Goal: Transaction & Acquisition: Book appointment/travel/reservation

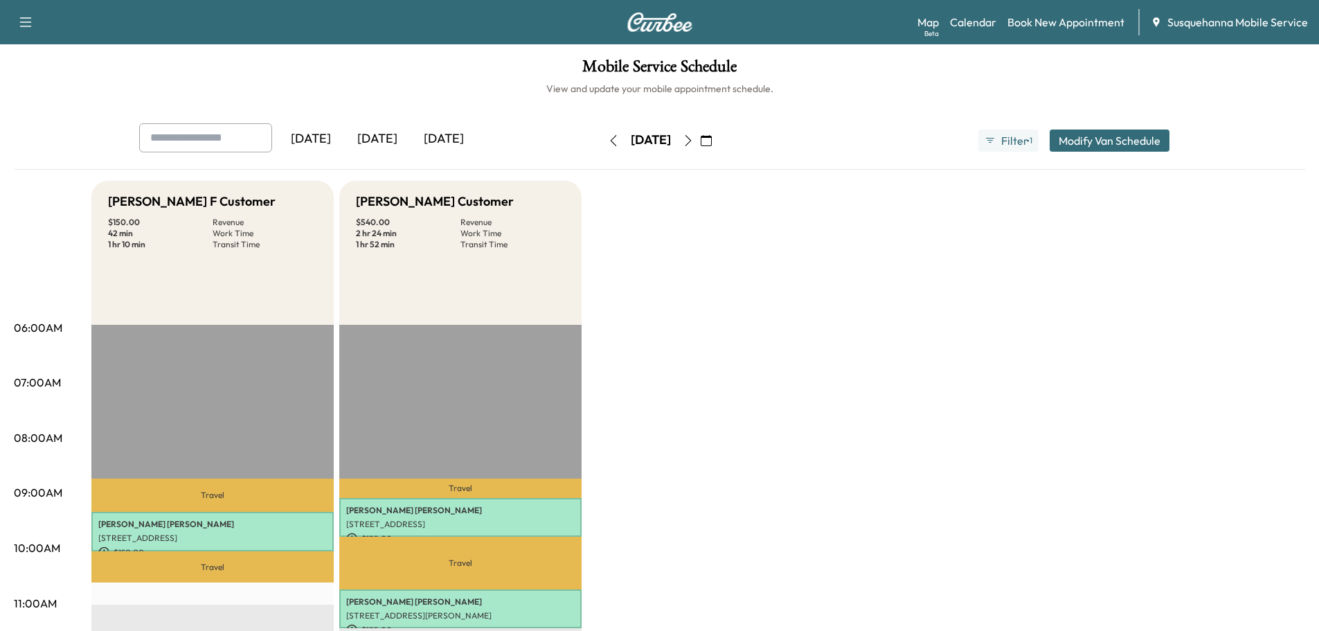
scroll to position [74, 0]
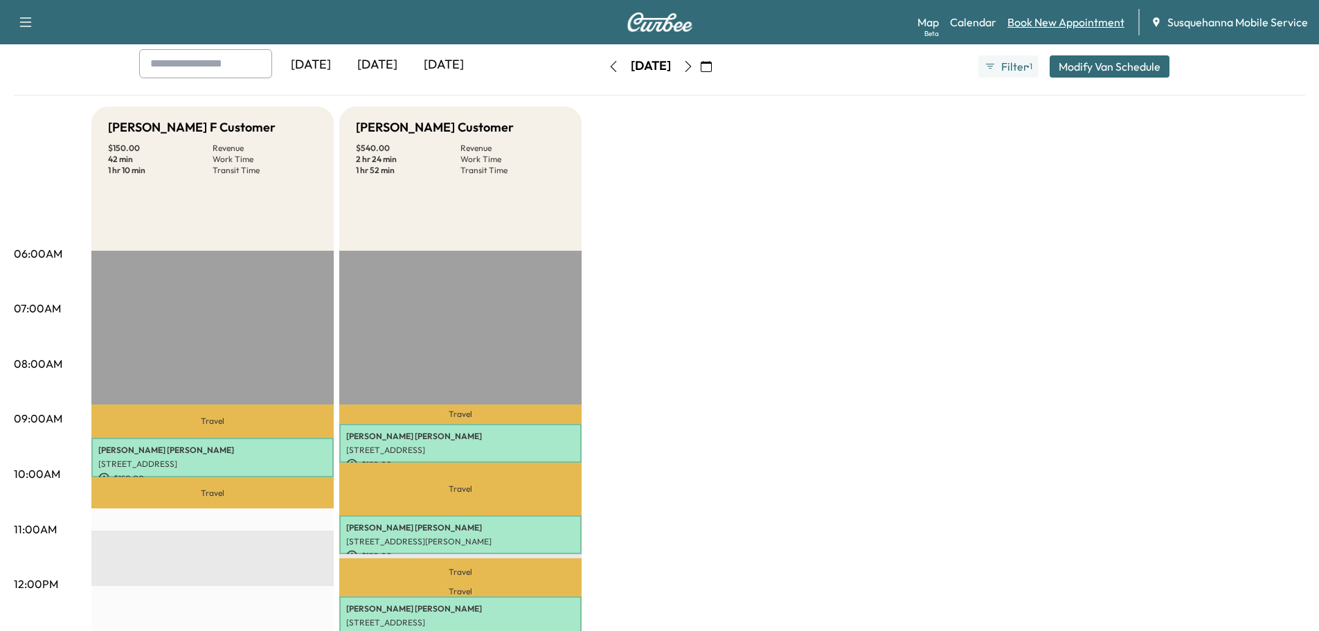
click at [1050, 15] on link "Book New Appointment" at bounding box center [1066, 22] width 117 height 17
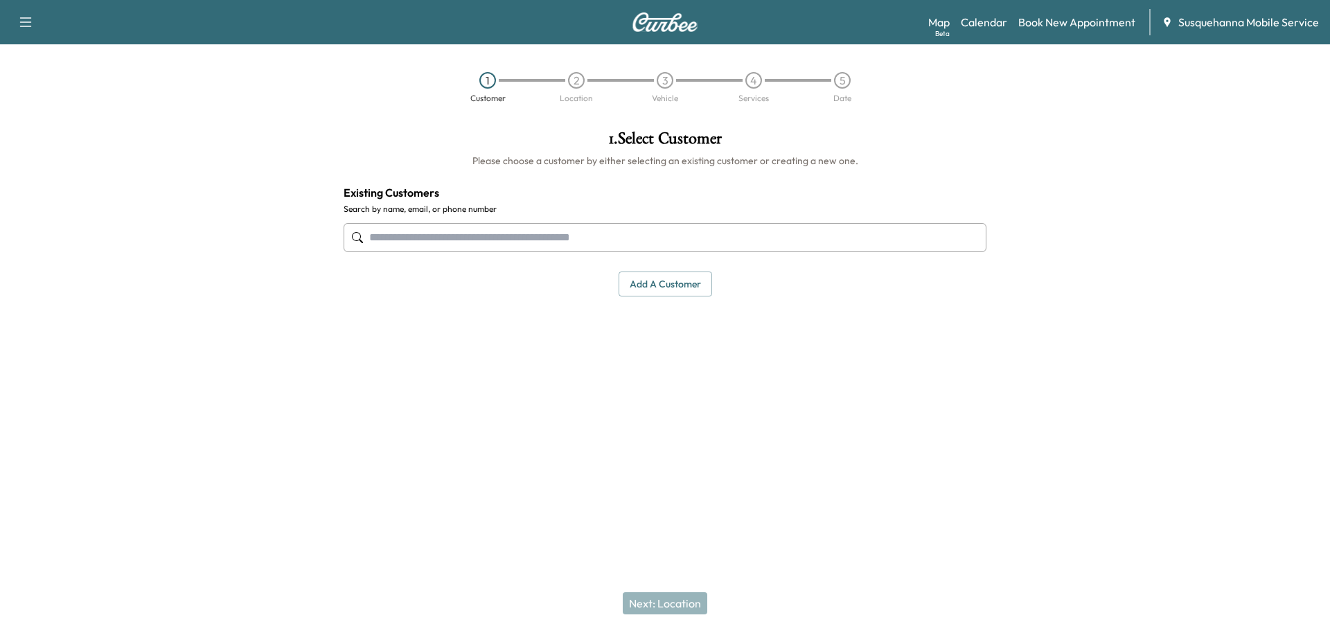
click at [569, 242] on input "text" at bounding box center [664, 237] width 643 height 29
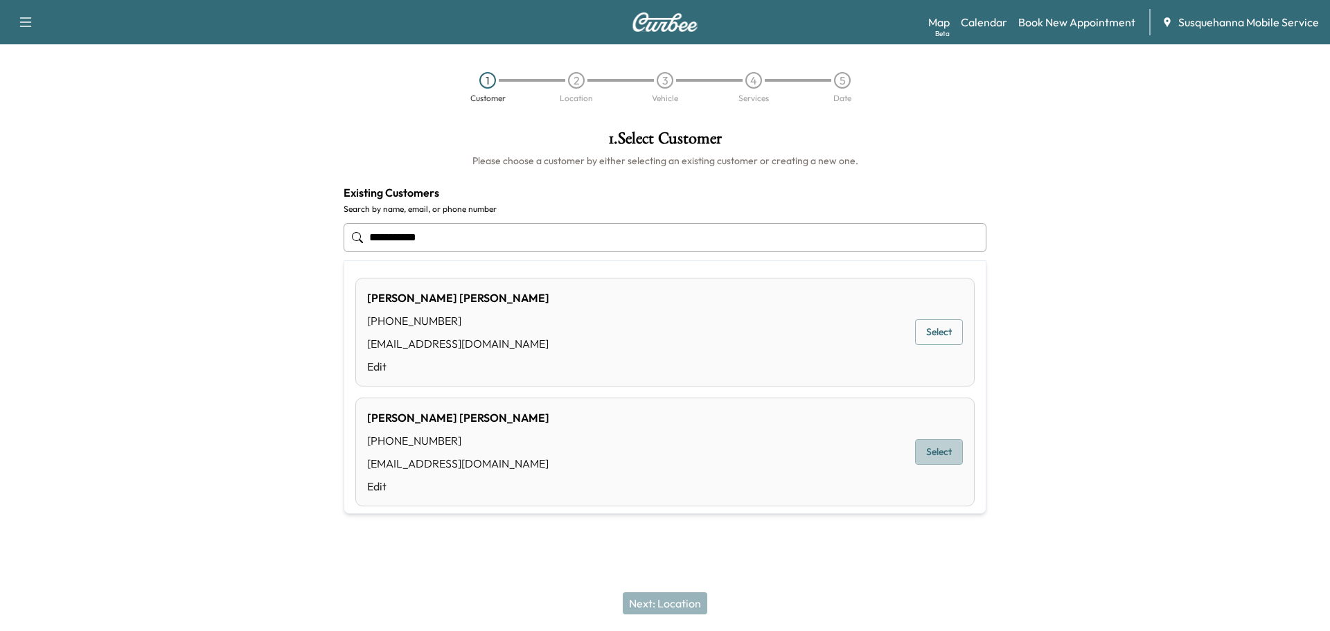
click at [915, 447] on button "Select" at bounding box center [939, 452] width 48 height 26
type input "**********"
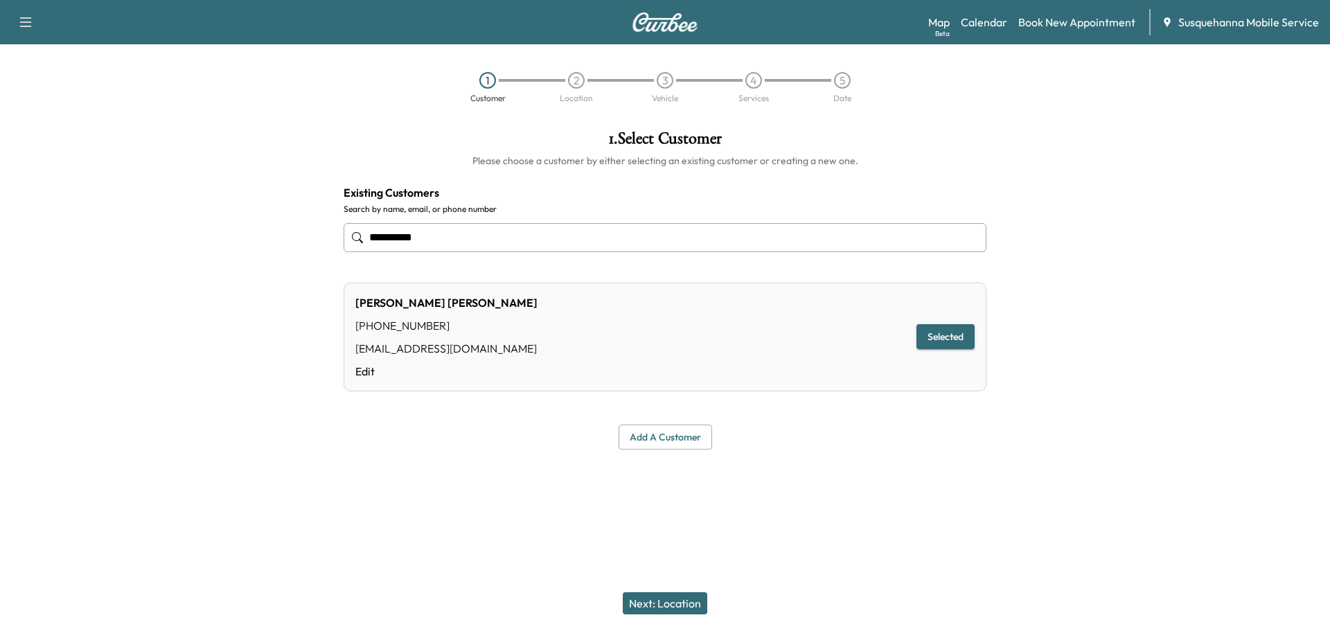
click at [659, 603] on button "Next: Location" at bounding box center [665, 603] width 84 height 22
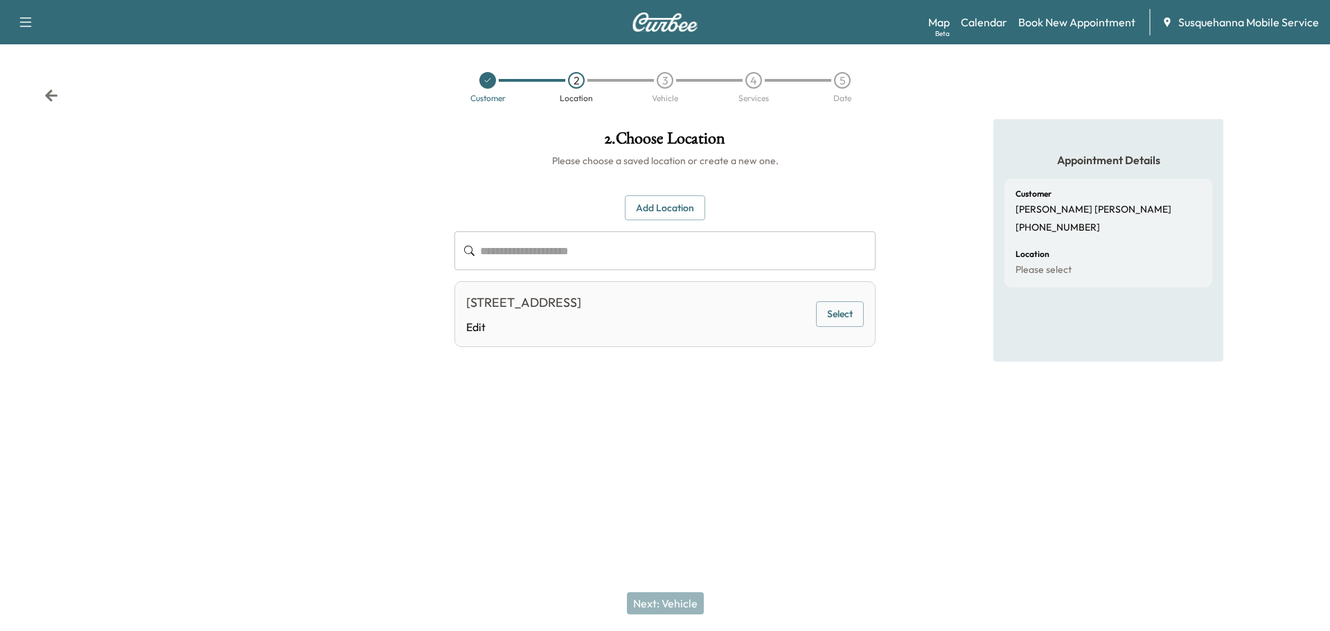
click at [836, 321] on button "Select" at bounding box center [840, 314] width 48 height 26
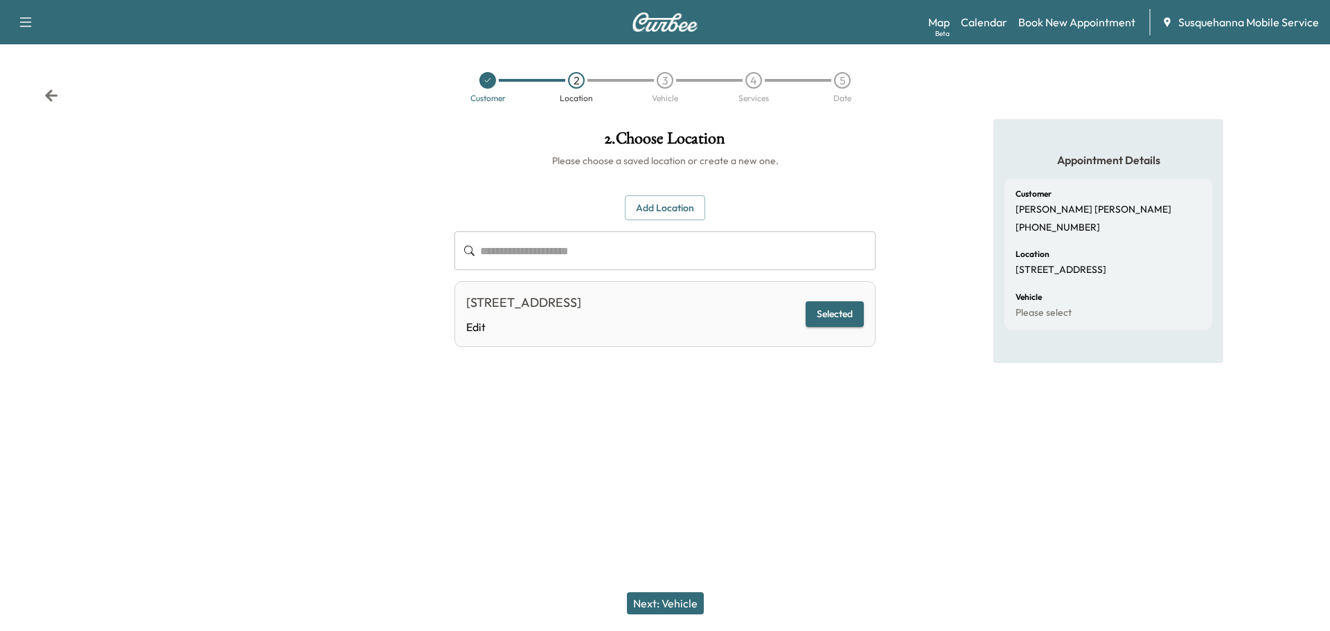
click at [672, 596] on button "Next: Vehicle" at bounding box center [665, 603] width 77 height 22
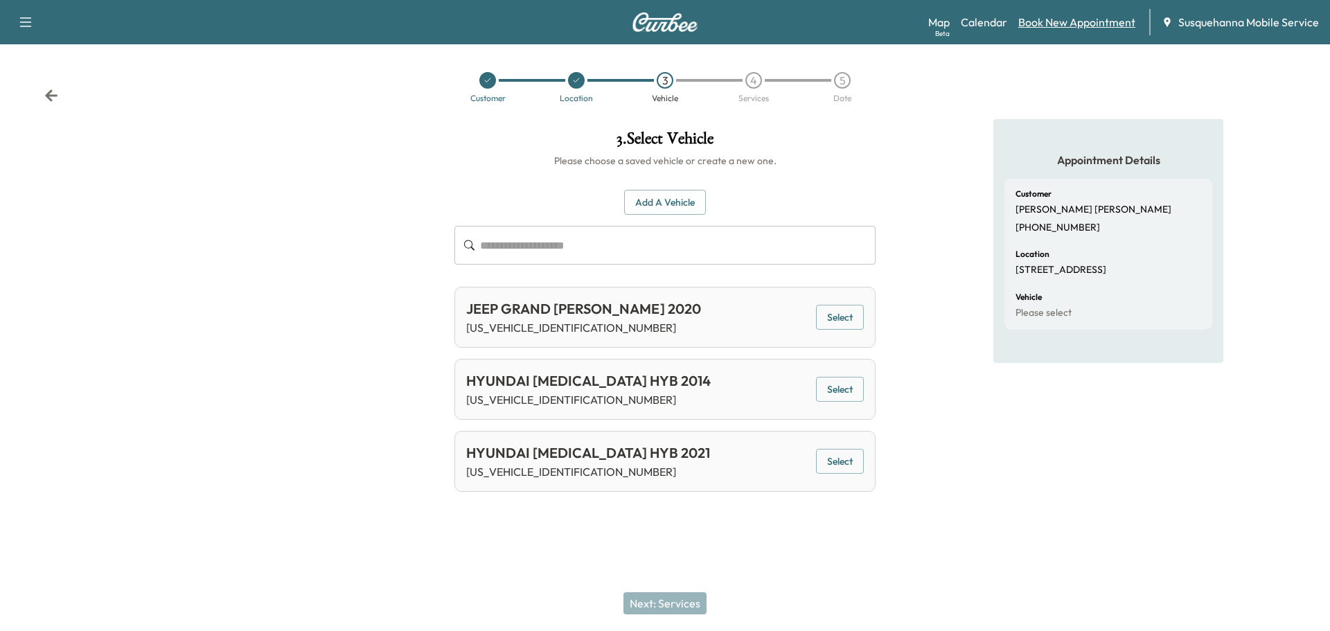
drag, startPoint x: 1050, startPoint y: 21, endPoint x: 1039, endPoint y: 27, distance: 12.1
click at [1050, 21] on link "Book New Appointment" at bounding box center [1076, 22] width 117 height 17
click at [1066, 19] on link "Book New Appointment" at bounding box center [1076, 22] width 117 height 17
click at [1068, 24] on link "Book New Appointment" at bounding box center [1076, 22] width 117 height 17
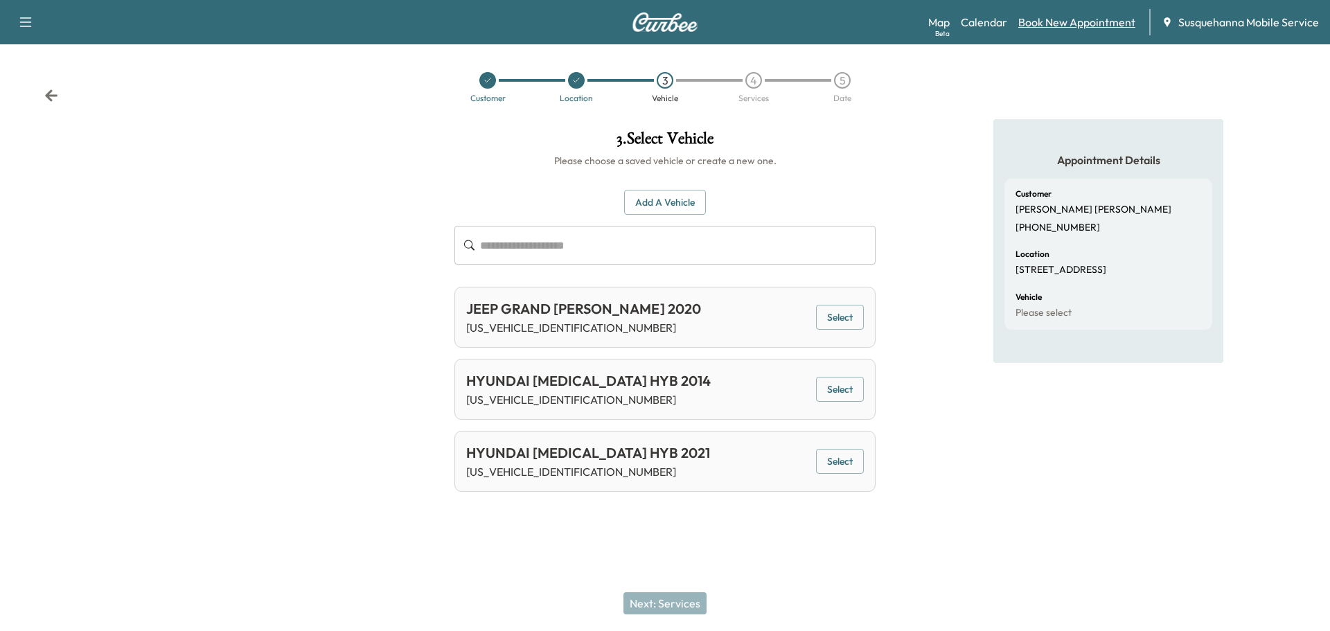
click at [1068, 24] on link "Book New Appointment" at bounding box center [1076, 22] width 117 height 17
click at [985, 29] on link "Calendar" at bounding box center [983, 22] width 46 height 17
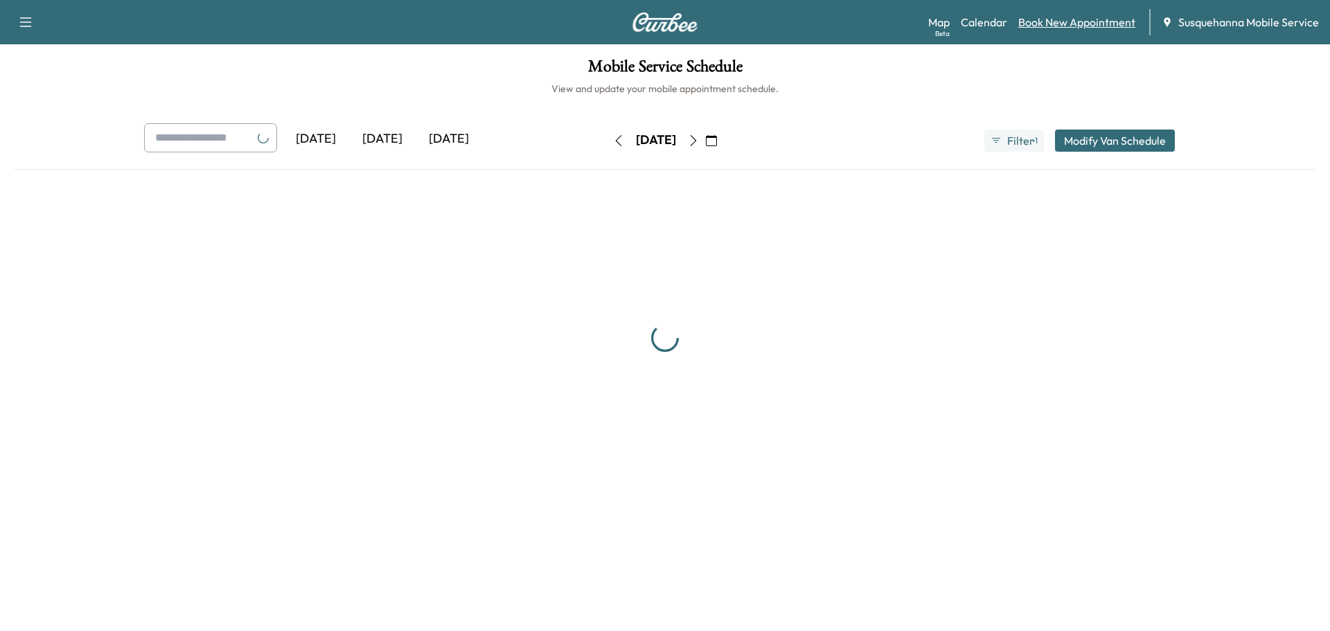
click at [1063, 24] on link "Book New Appointment" at bounding box center [1076, 22] width 117 height 17
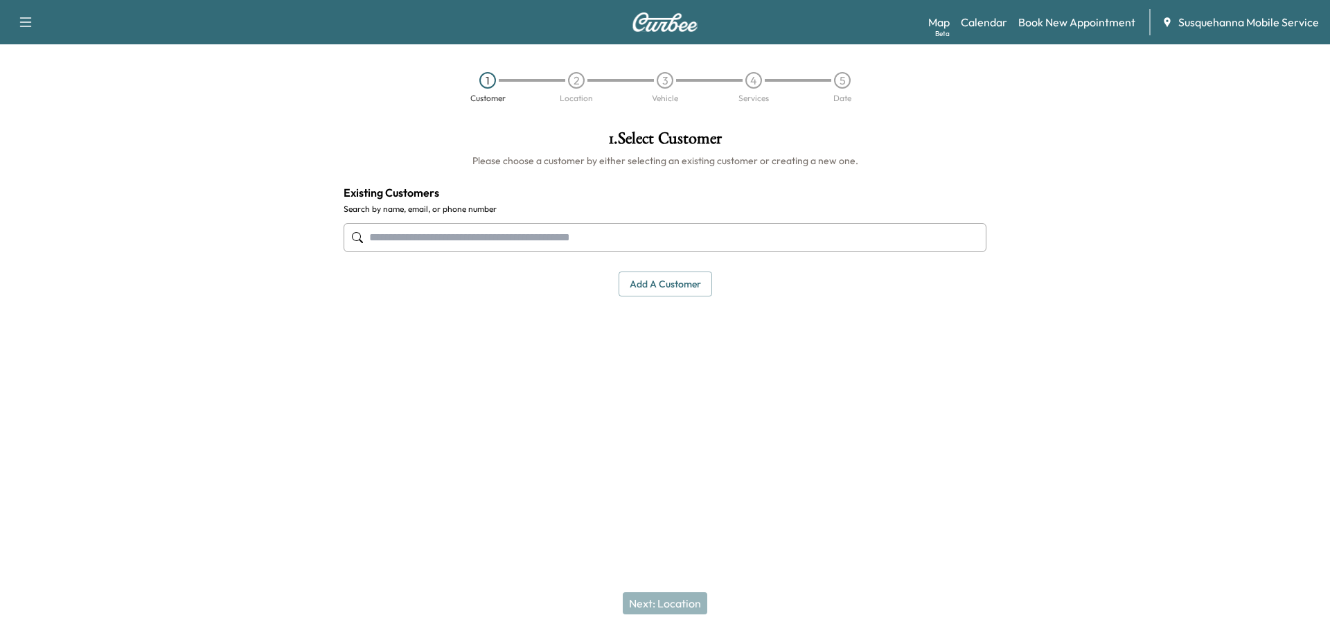
click at [589, 227] on input "text" at bounding box center [664, 237] width 643 height 29
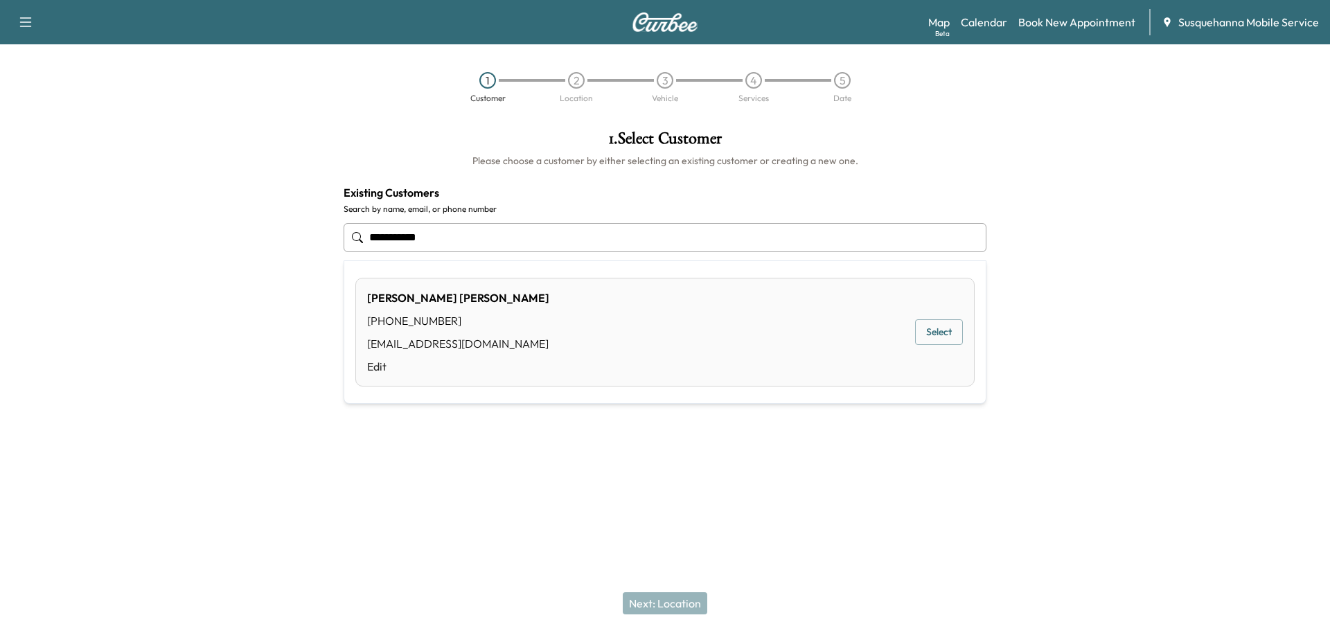
click at [940, 337] on button "Select" at bounding box center [939, 332] width 48 height 26
type input "**********"
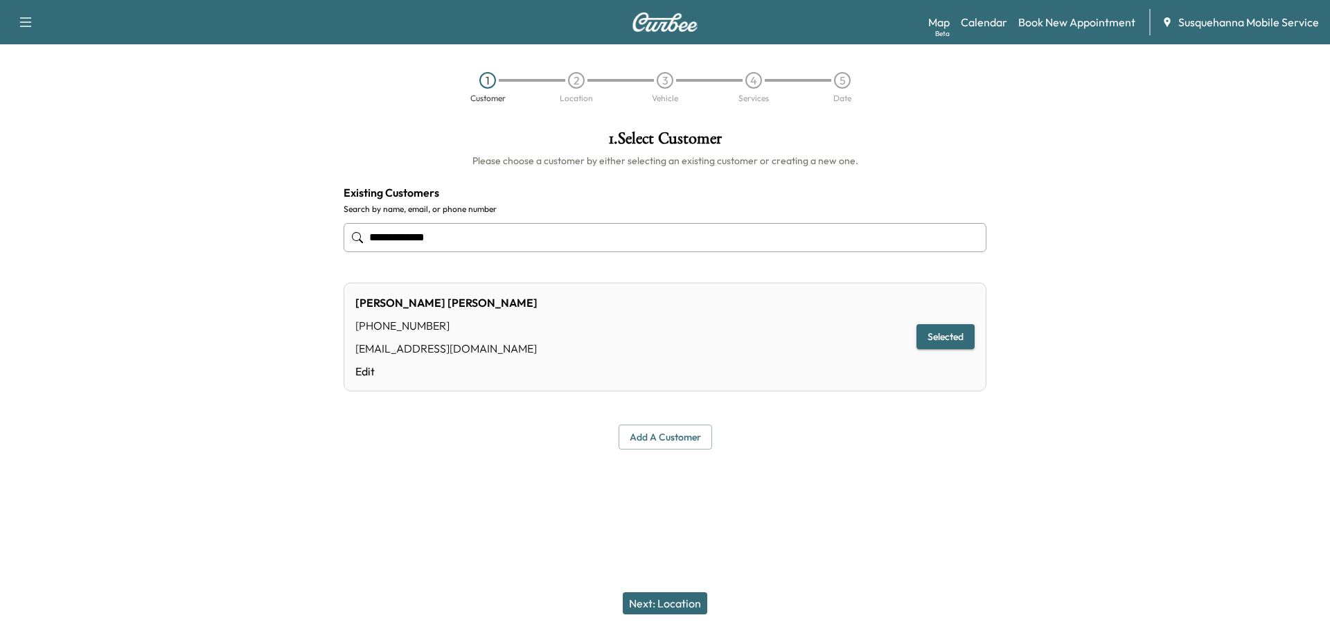
click at [665, 608] on button "Next: Location" at bounding box center [665, 603] width 84 height 22
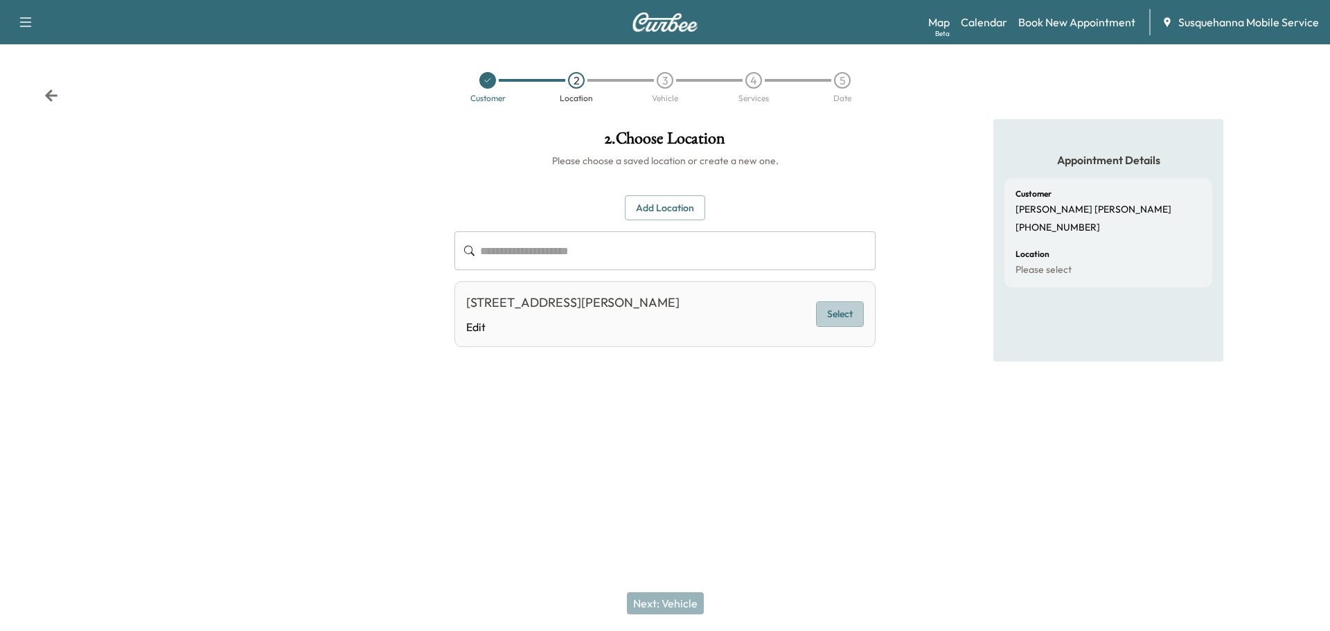
click at [823, 313] on button "Select" at bounding box center [840, 314] width 48 height 26
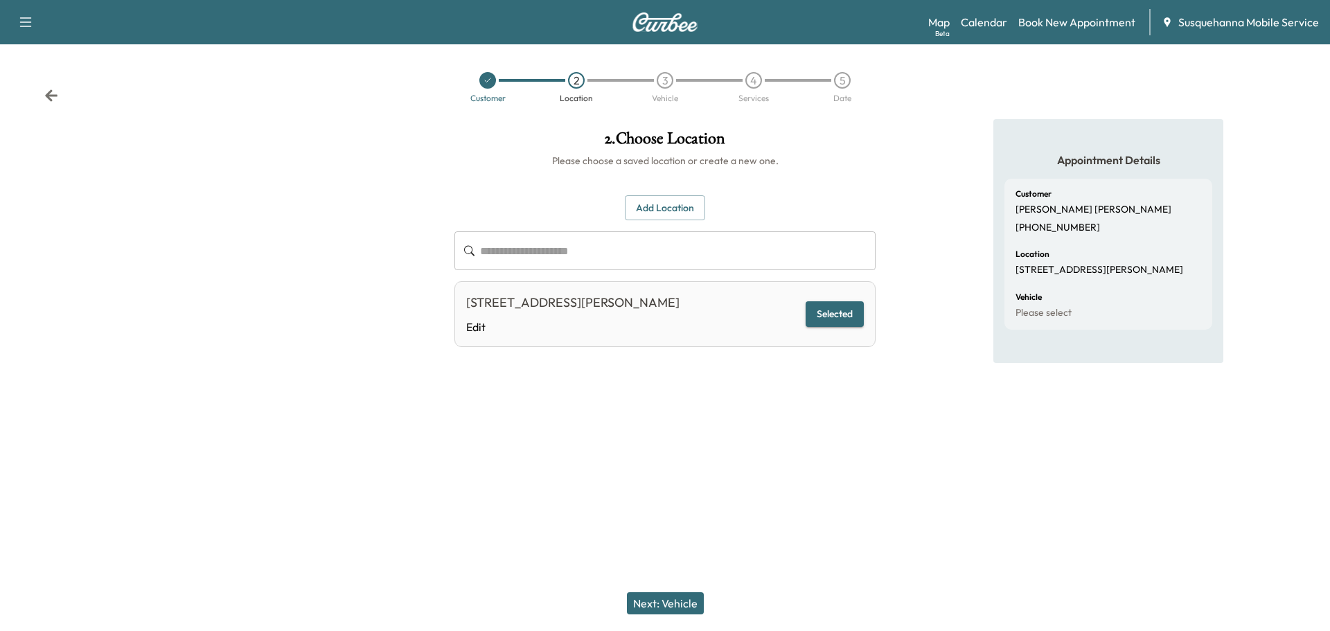
click at [683, 598] on button "Next: Vehicle" at bounding box center [665, 603] width 77 height 22
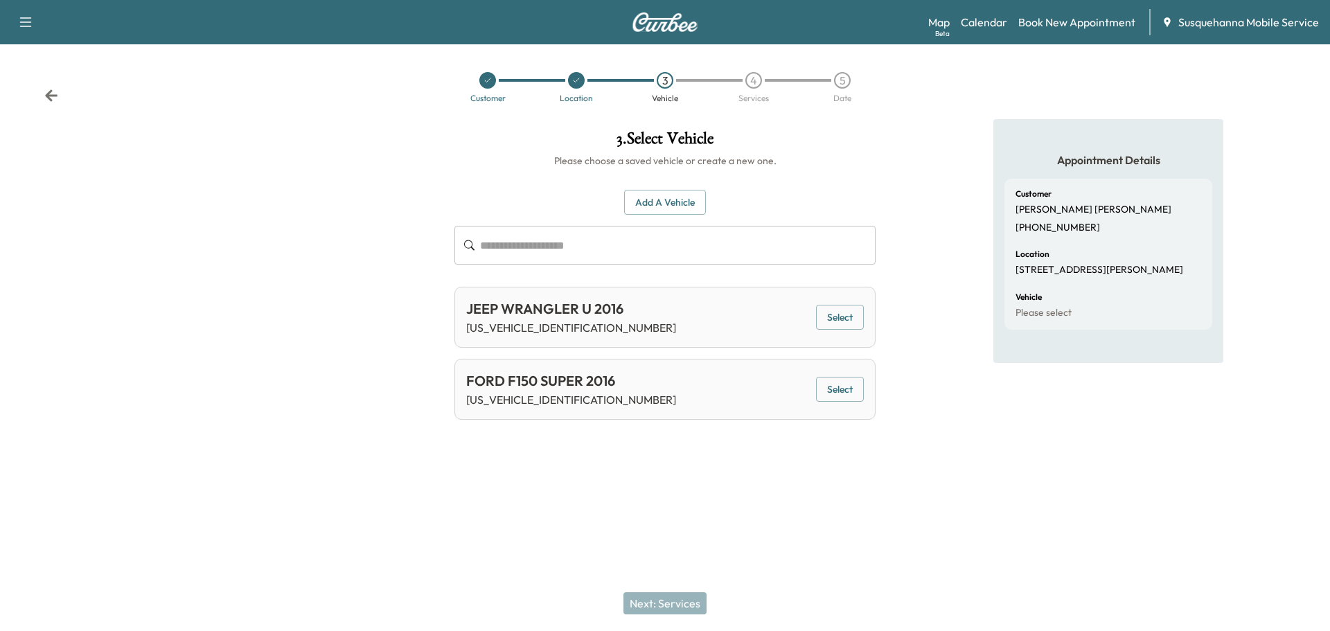
click at [841, 324] on button "Select" at bounding box center [840, 318] width 48 height 26
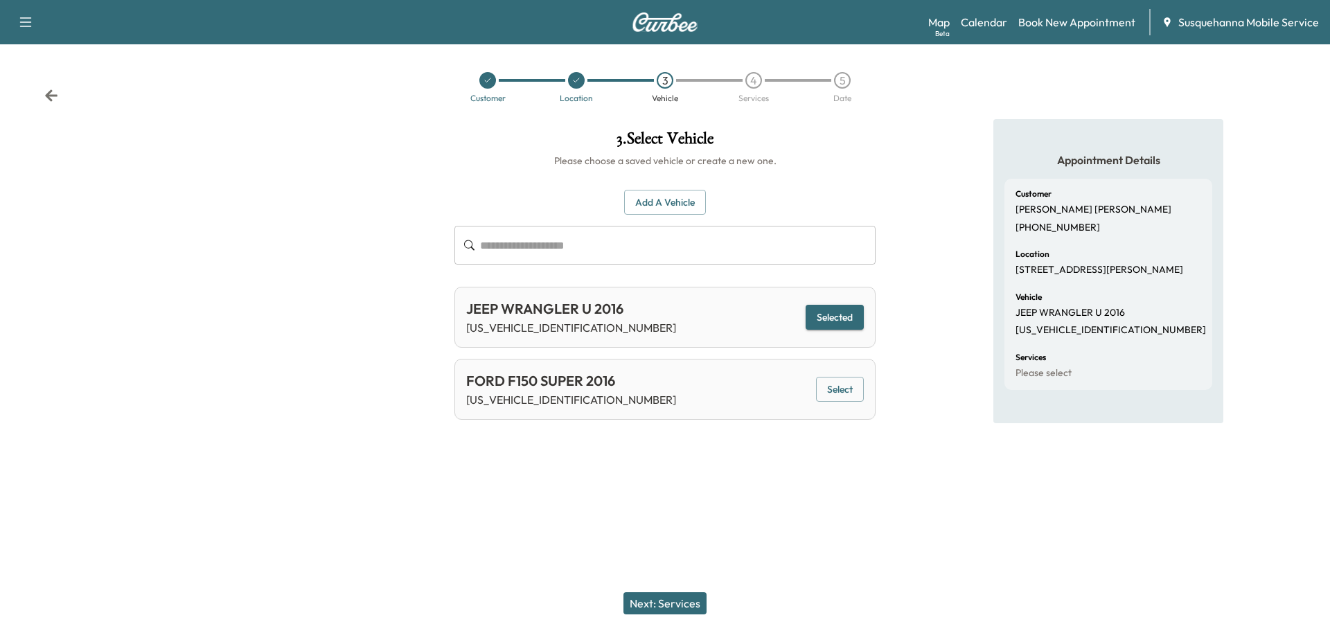
click at [690, 602] on button "Next: Services" at bounding box center [664, 603] width 83 height 22
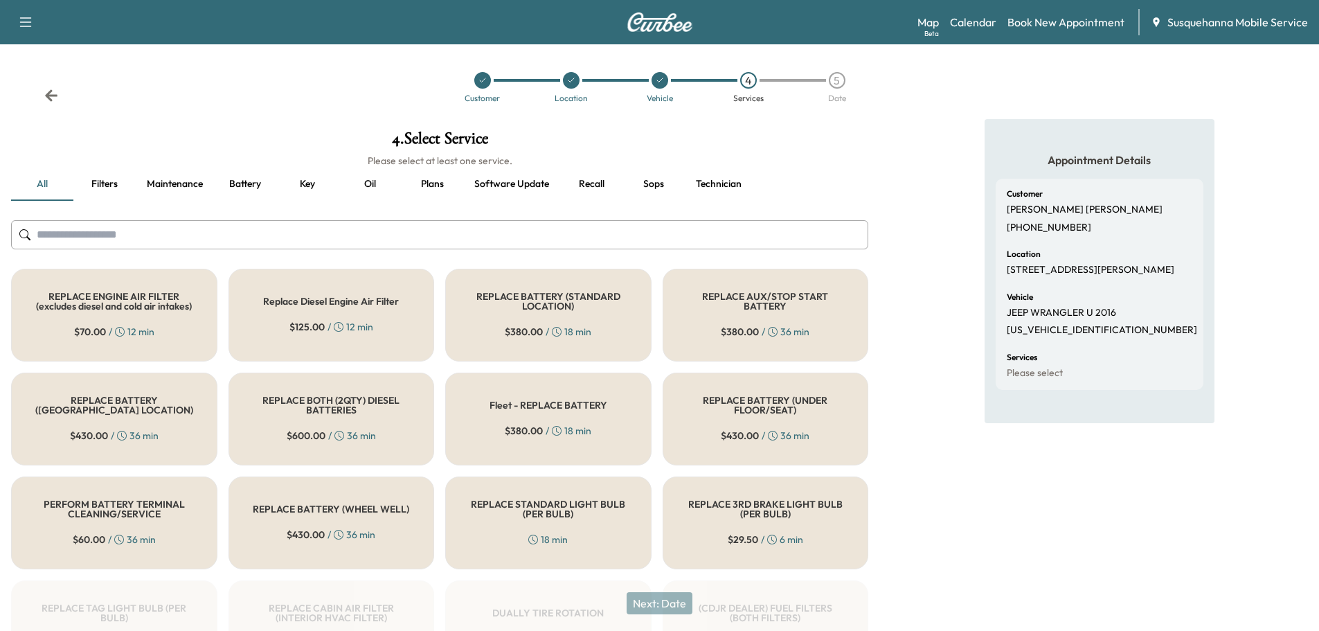
click at [529, 231] on input "text" at bounding box center [439, 234] width 857 height 29
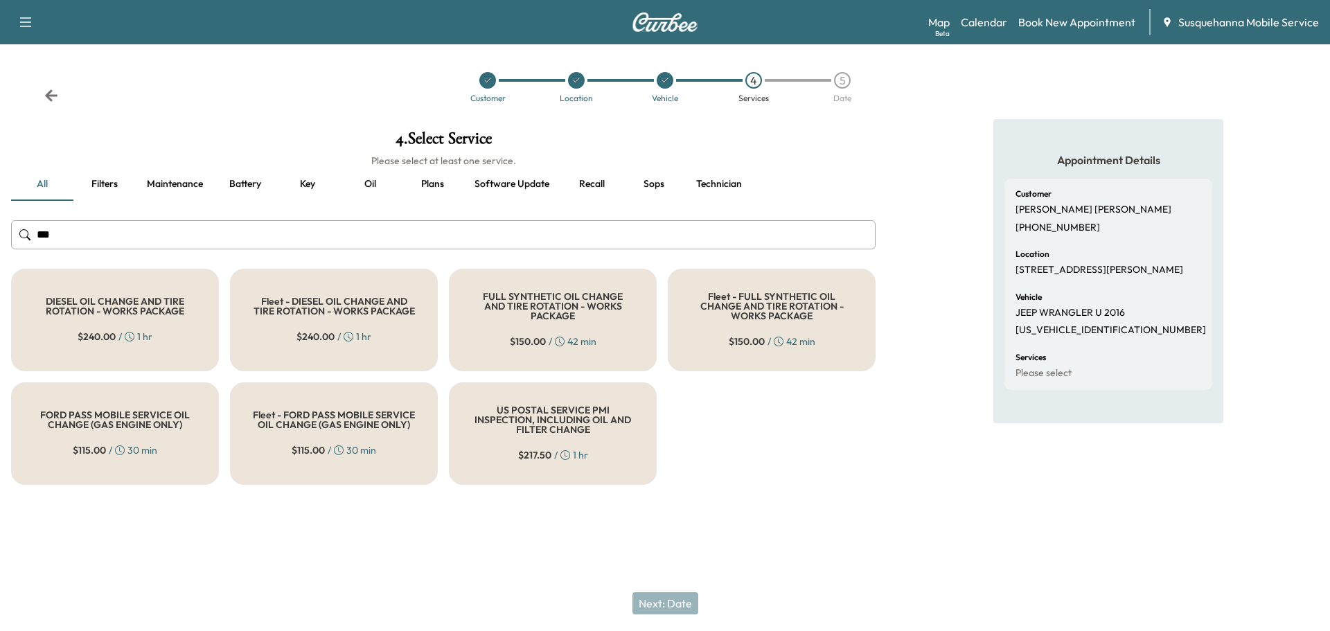
type input "***"
click at [517, 307] on h5 "FULL SYNTHETIC OIL CHANGE AND TIRE ROTATION - WORKS PACKAGE" at bounding box center [553, 306] width 162 height 29
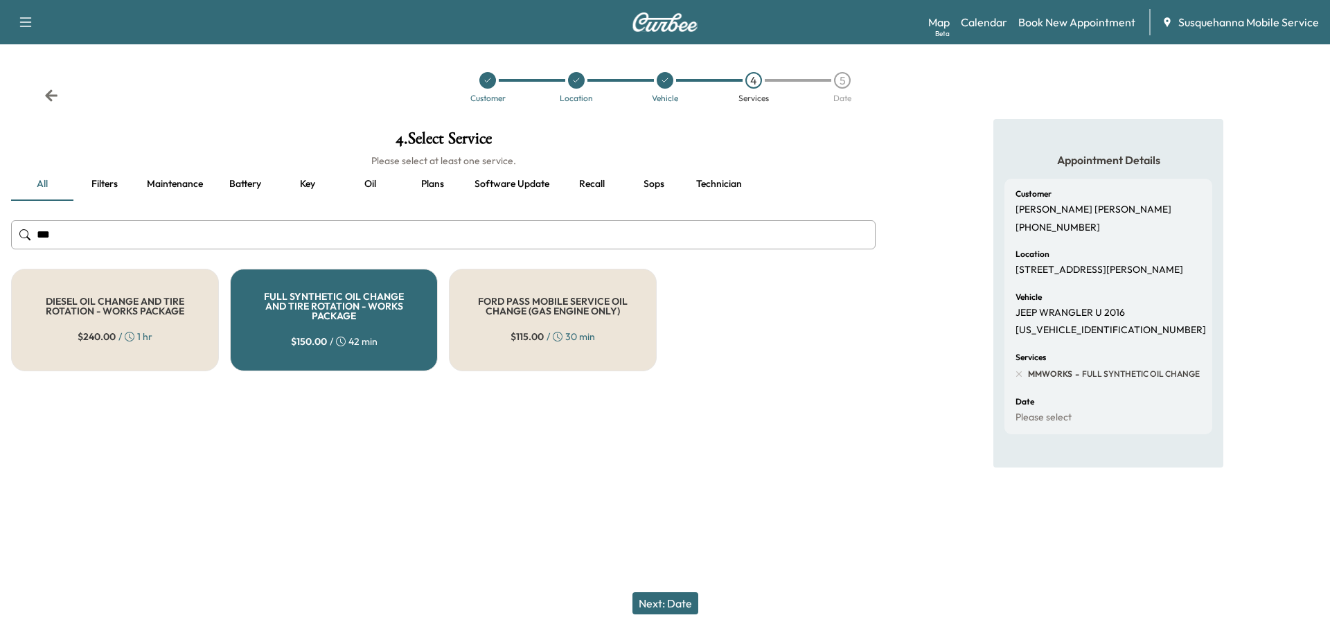
click at [655, 607] on button "Next: Date" at bounding box center [665, 603] width 66 height 22
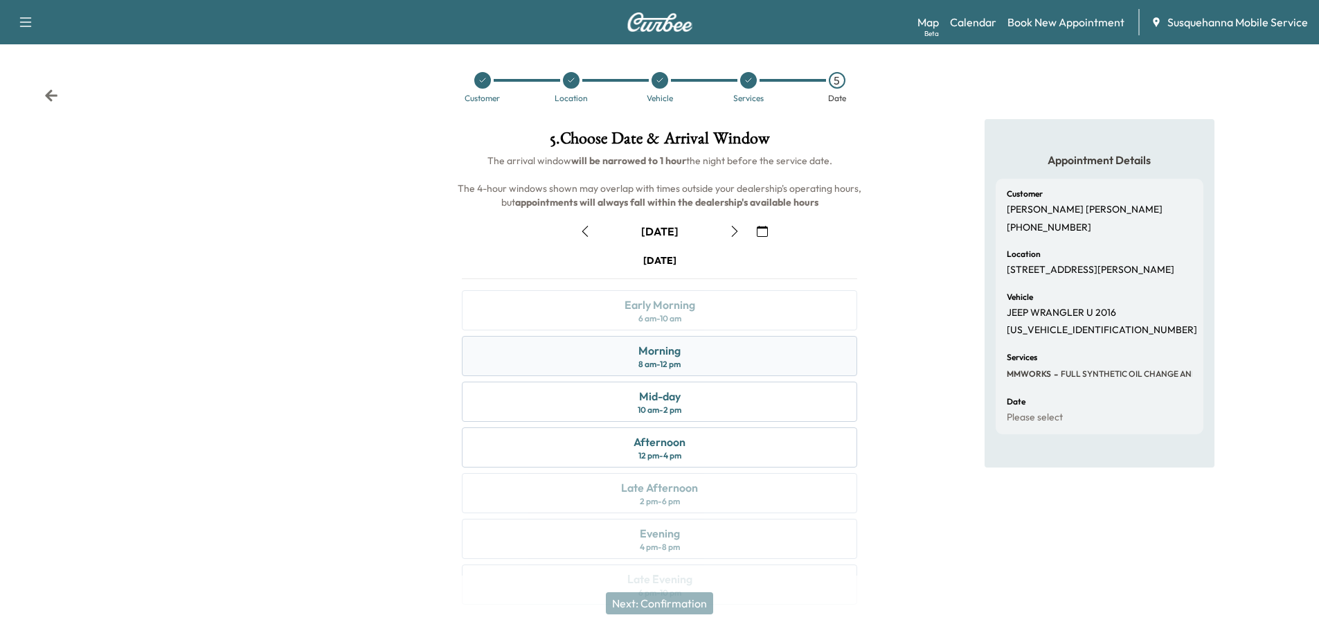
click at [665, 361] on div "8 am - 12 pm" at bounding box center [659, 364] width 42 height 11
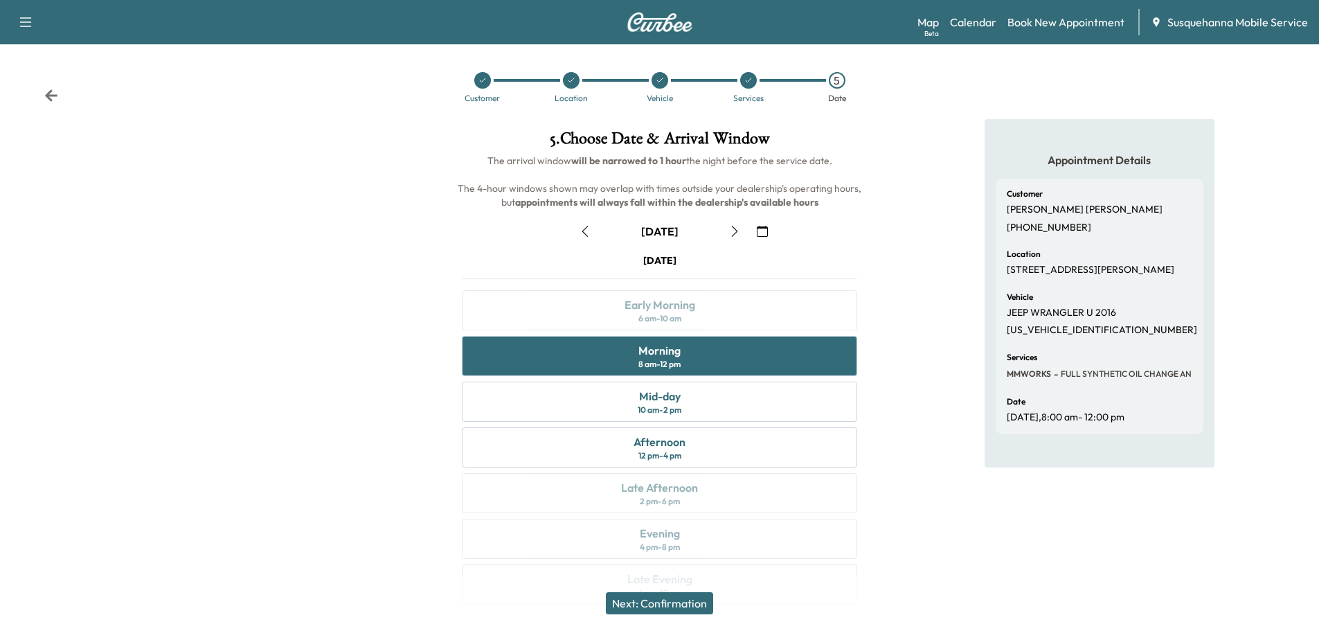
click at [767, 231] on icon "button" at bounding box center [762, 231] width 11 height 11
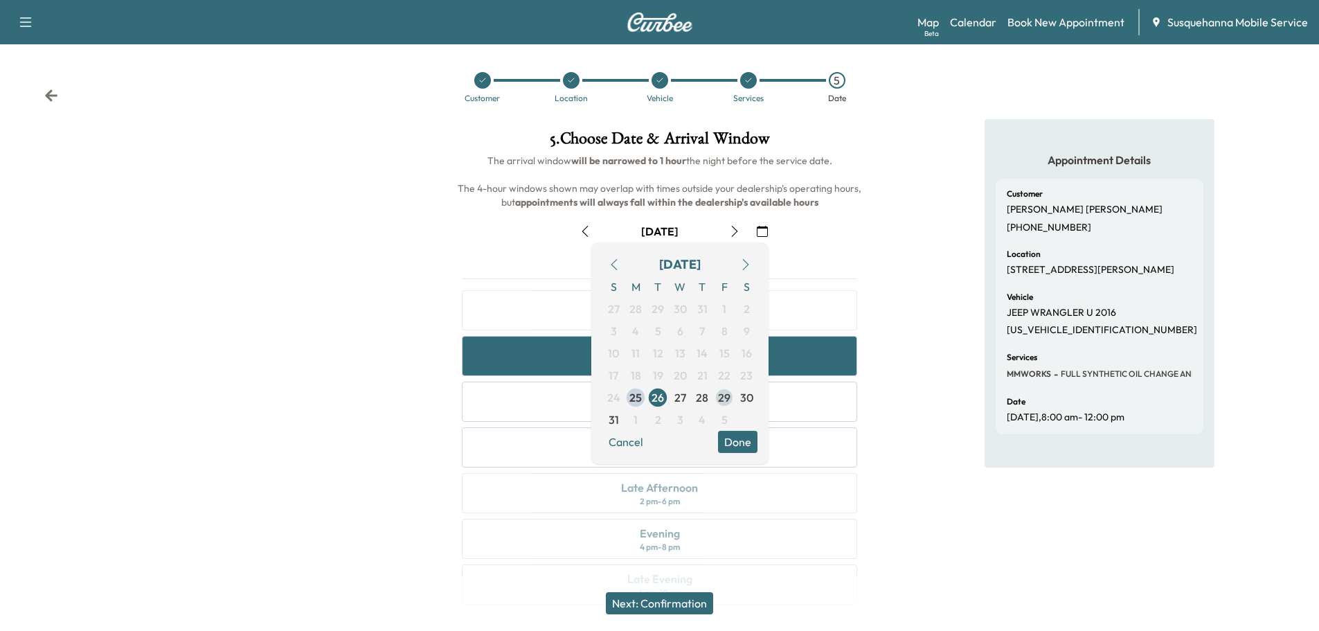
click at [728, 401] on span "29" at bounding box center [724, 397] width 12 height 17
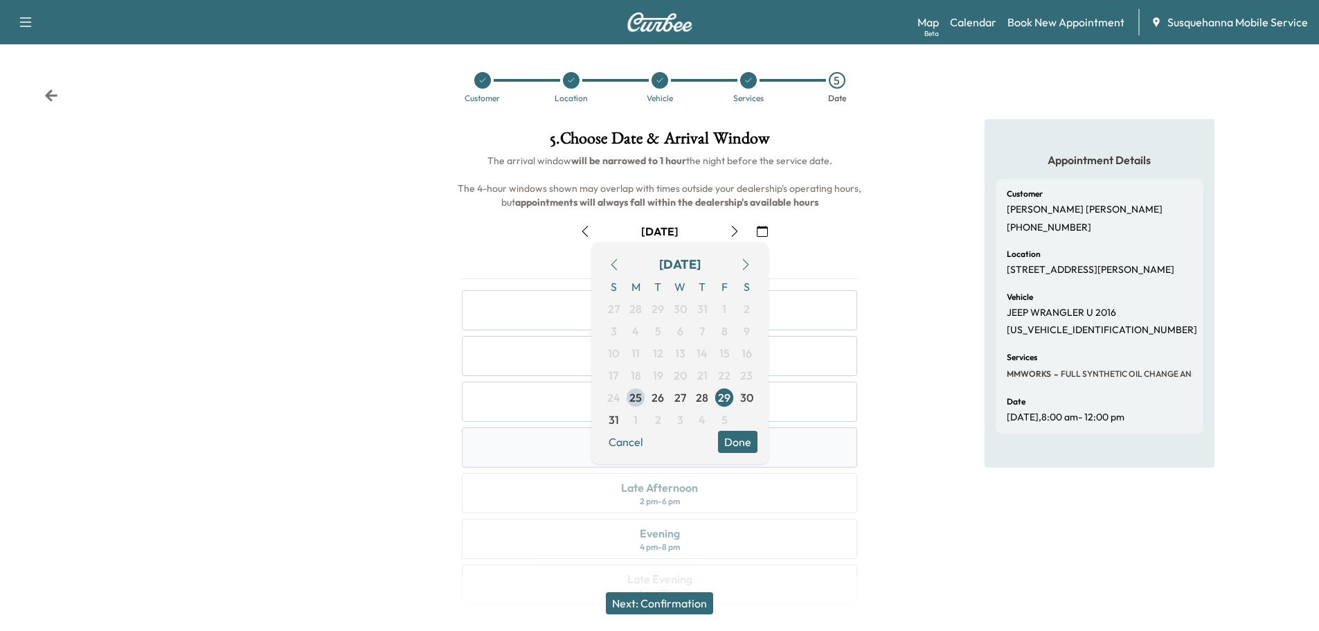
click at [737, 439] on button "Done" at bounding box center [737, 442] width 39 height 22
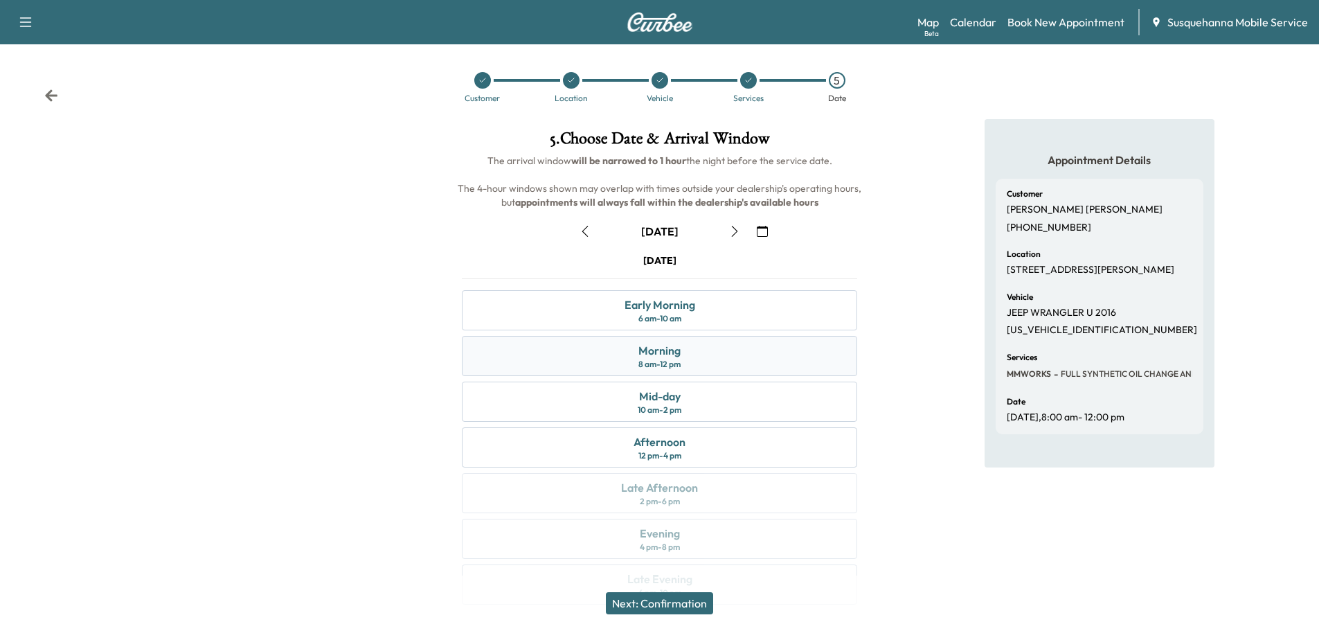
click at [629, 351] on div "Morning 8 am - 12 pm" at bounding box center [659, 356] width 395 height 40
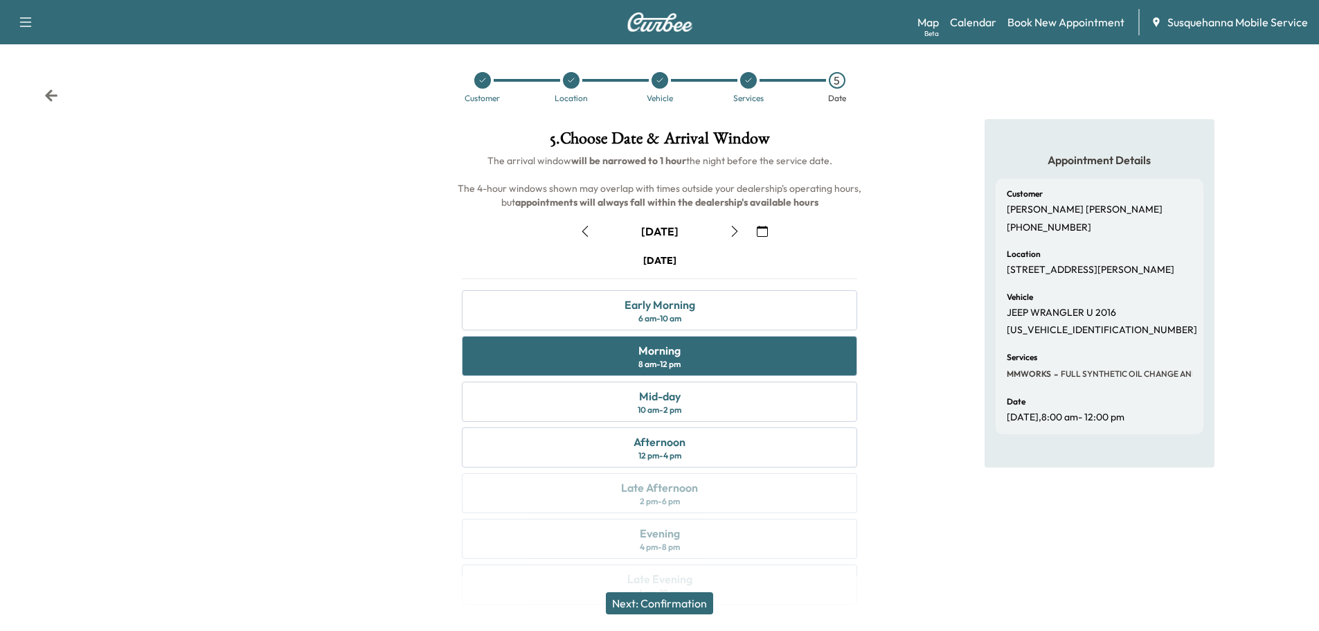
click at [700, 606] on button "Next: Confirmation" at bounding box center [659, 603] width 107 height 22
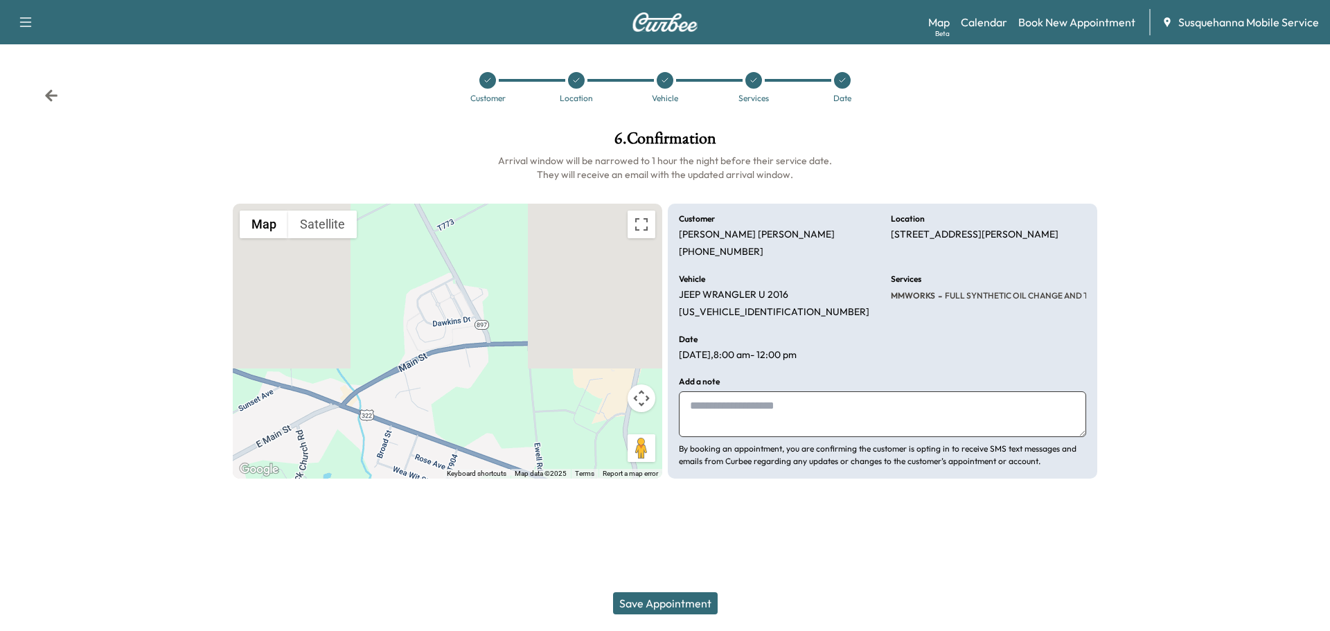
click at [737, 418] on textarea at bounding box center [882, 414] width 407 height 46
type textarea "**********"
drag, startPoint x: 1015, startPoint y: 404, endPoint x: 728, endPoint y: 416, distance: 287.0
click at [692, 397] on textarea "**********" at bounding box center [882, 414] width 407 height 46
click at [703, 600] on button "Save Appointment" at bounding box center [665, 603] width 105 height 22
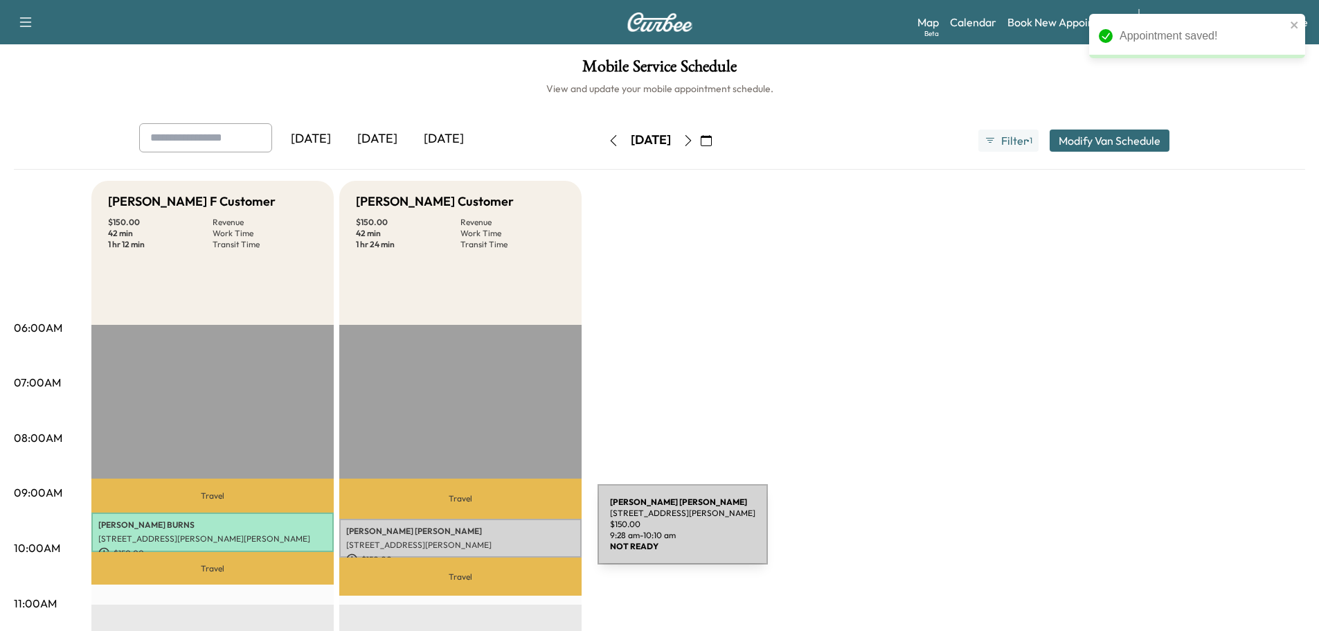
click at [494, 533] on p "[PERSON_NAME]" at bounding box center [460, 531] width 229 height 11
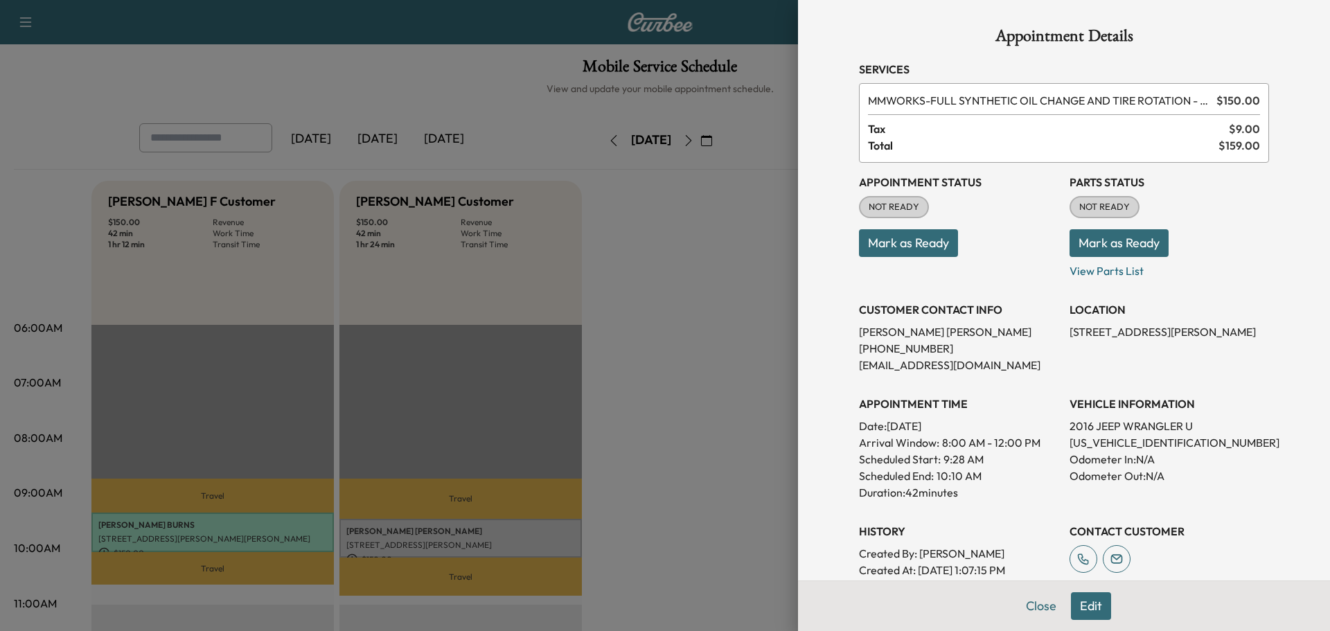
drag, startPoint x: 1073, startPoint y: 246, endPoint x: 1064, endPoint y: 247, distance: 9.0
click at [1069, 246] on button "Mark as Ready" at bounding box center [1118, 243] width 99 height 28
click at [923, 235] on button "Mark as Ready" at bounding box center [908, 243] width 99 height 28
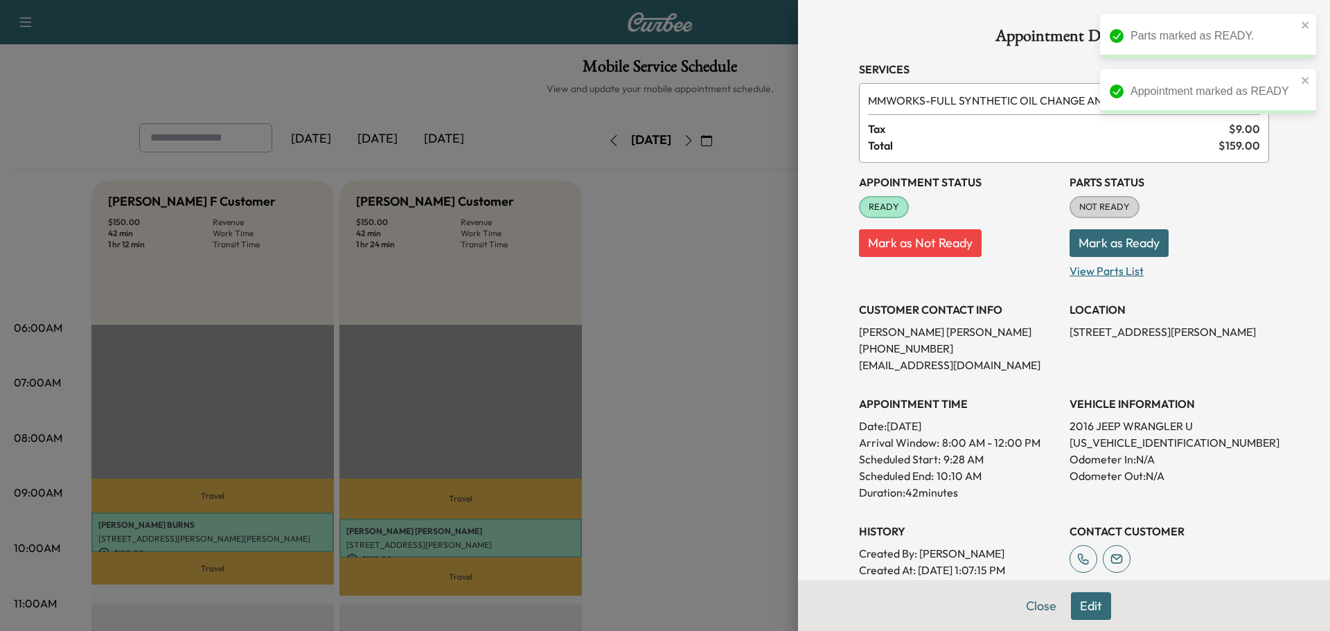
click at [1113, 260] on p "View Parts List" at bounding box center [1168, 268] width 199 height 22
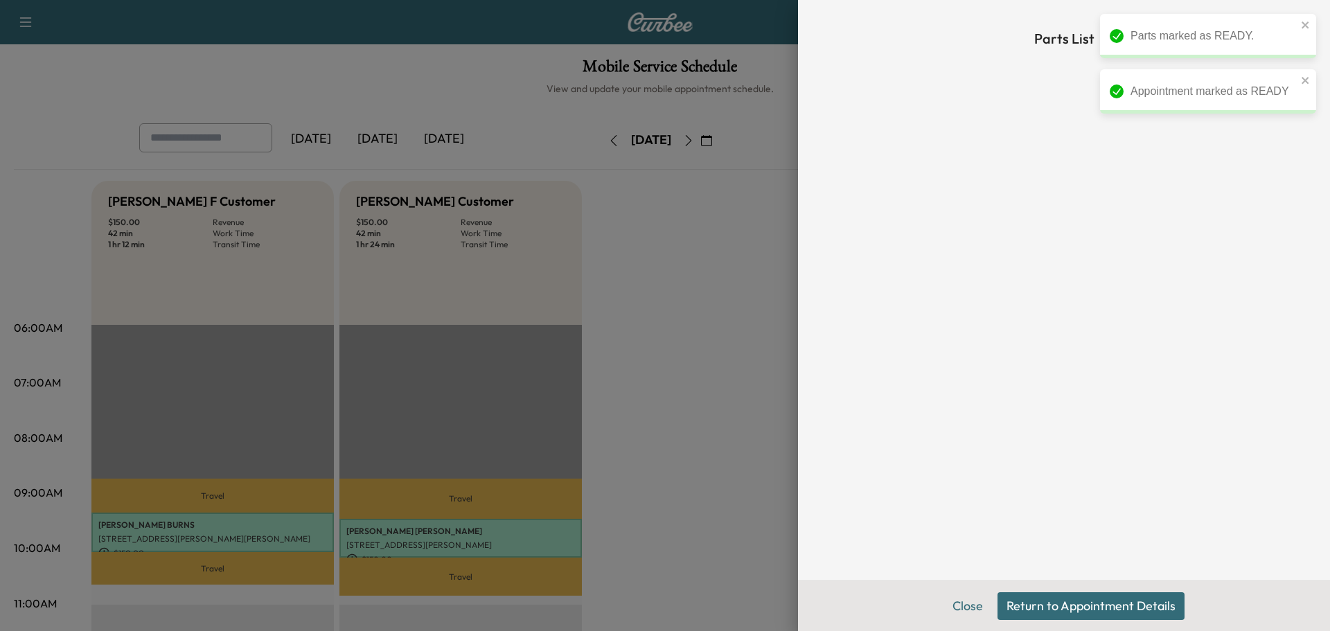
click at [1030, 602] on button "Return to Appointment Details" at bounding box center [1090, 606] width 187 height 28
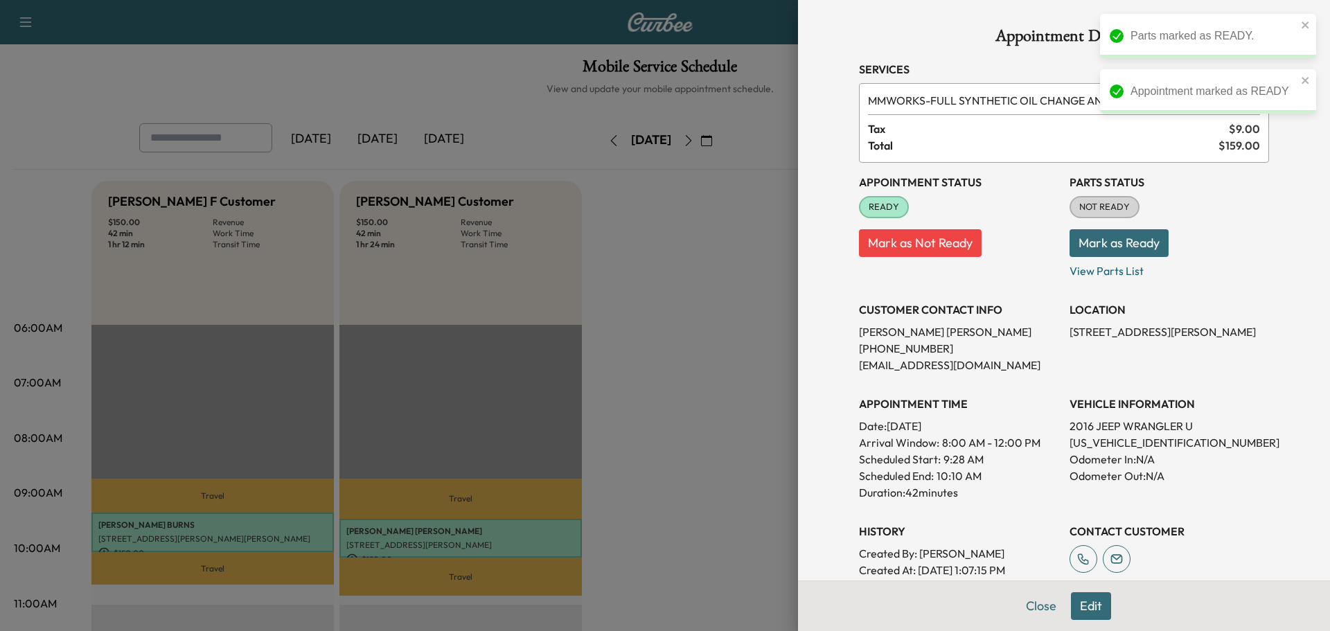
click at [1108, 243] on button "Mark as Ready" at bounding box center [1118, 243] width 99 height 28
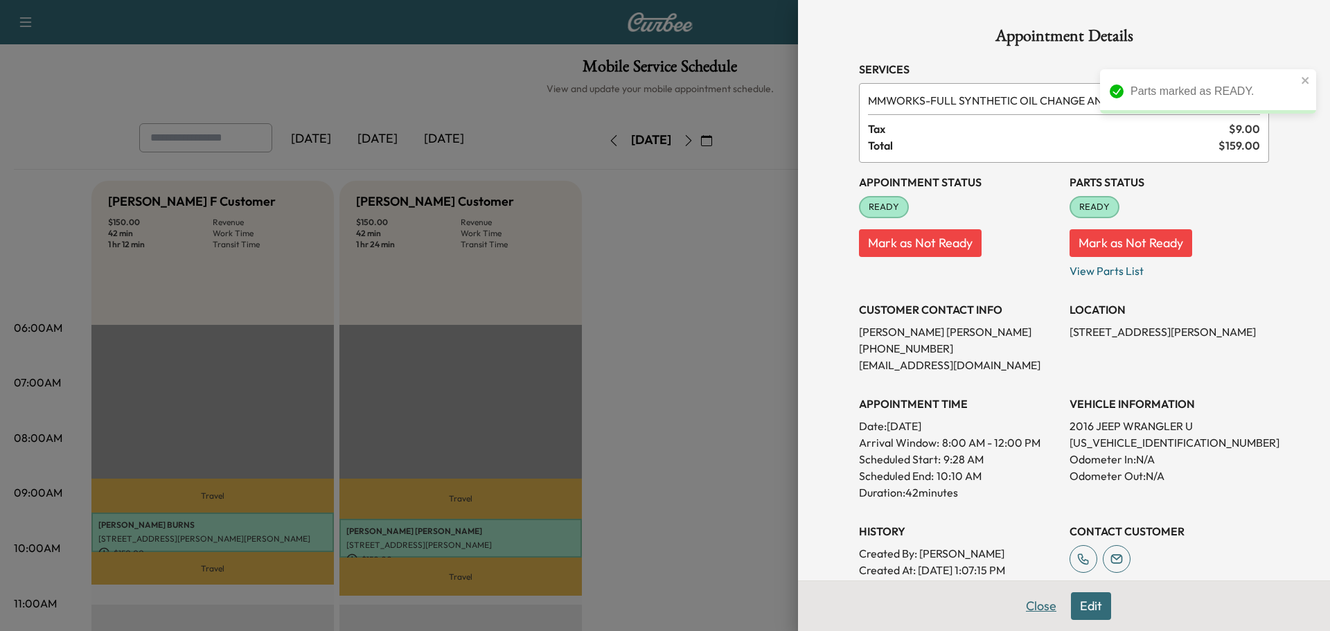
click at [1017, 607] on button "Close" at bounding box center [1041, 606] width 48 height 28
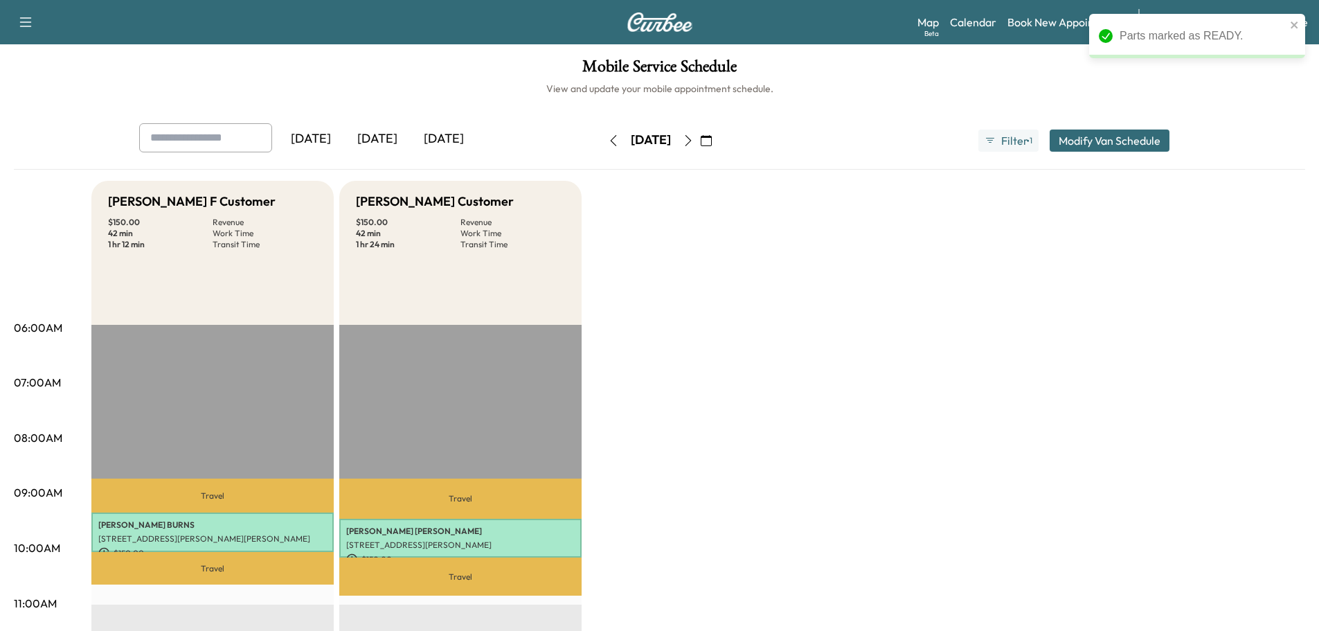
click at [608, 139] on icon "button" at bounding box center [613, 140] width 11 height 11
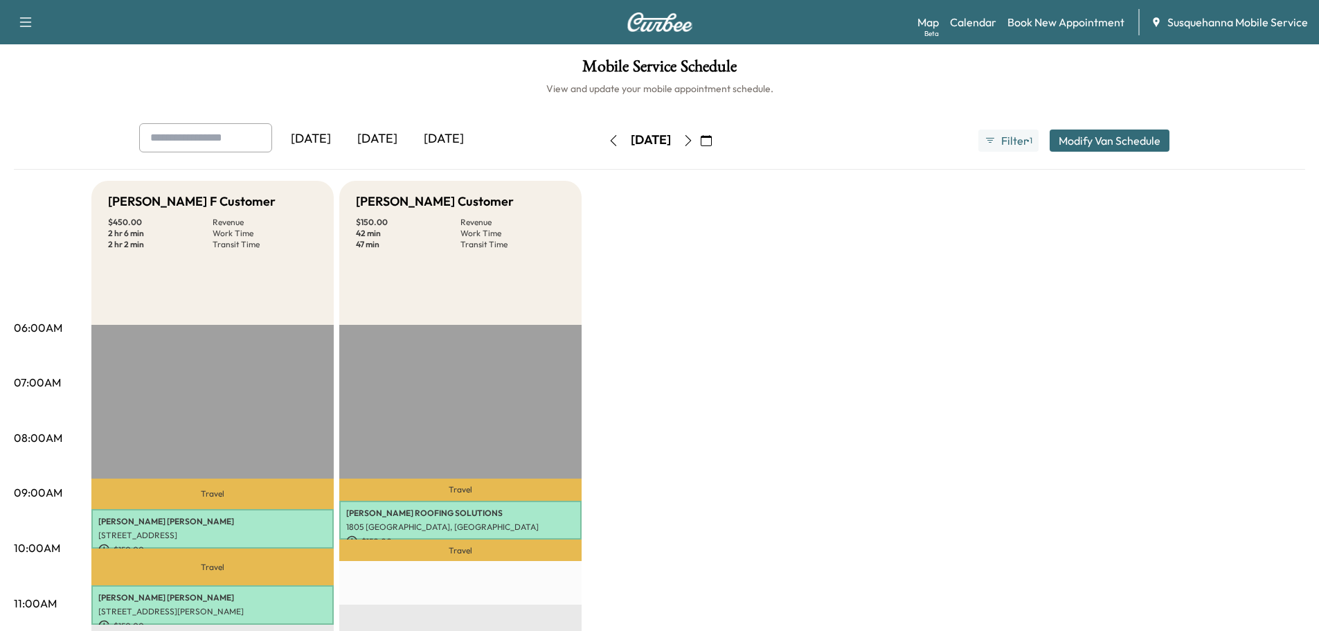
click at [608, 141] on icon "button" at bounding box center [613, 140] width 11 height 11
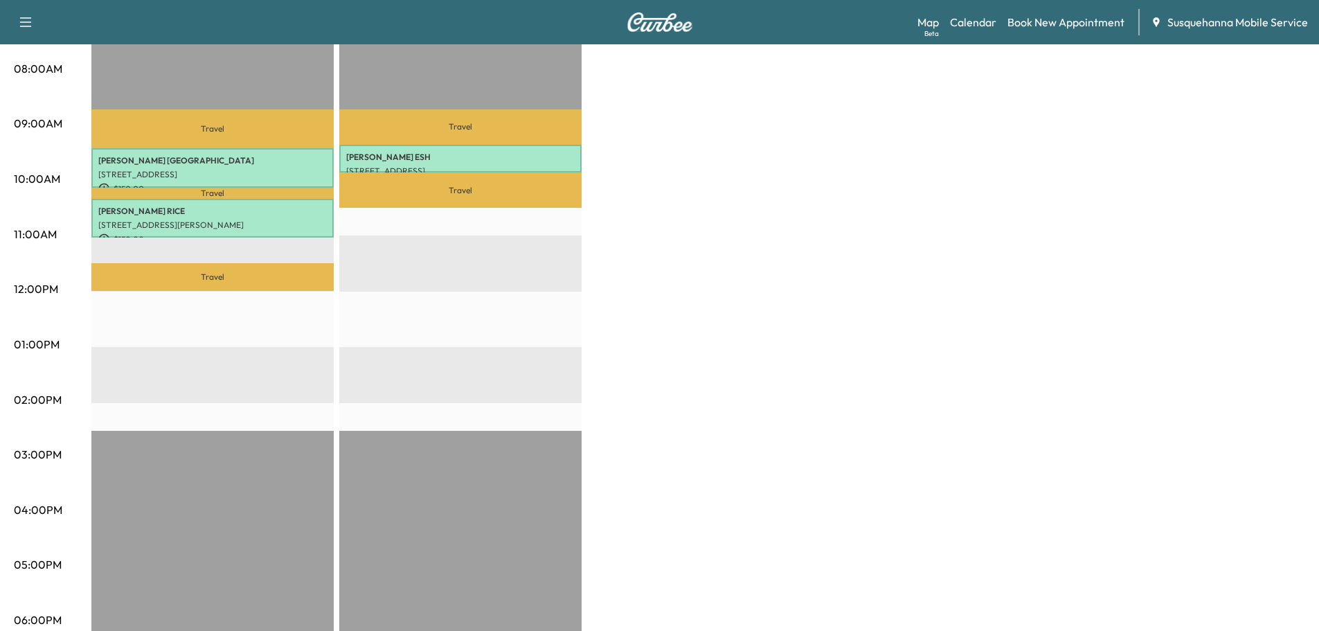
scroll to position [74, 0]
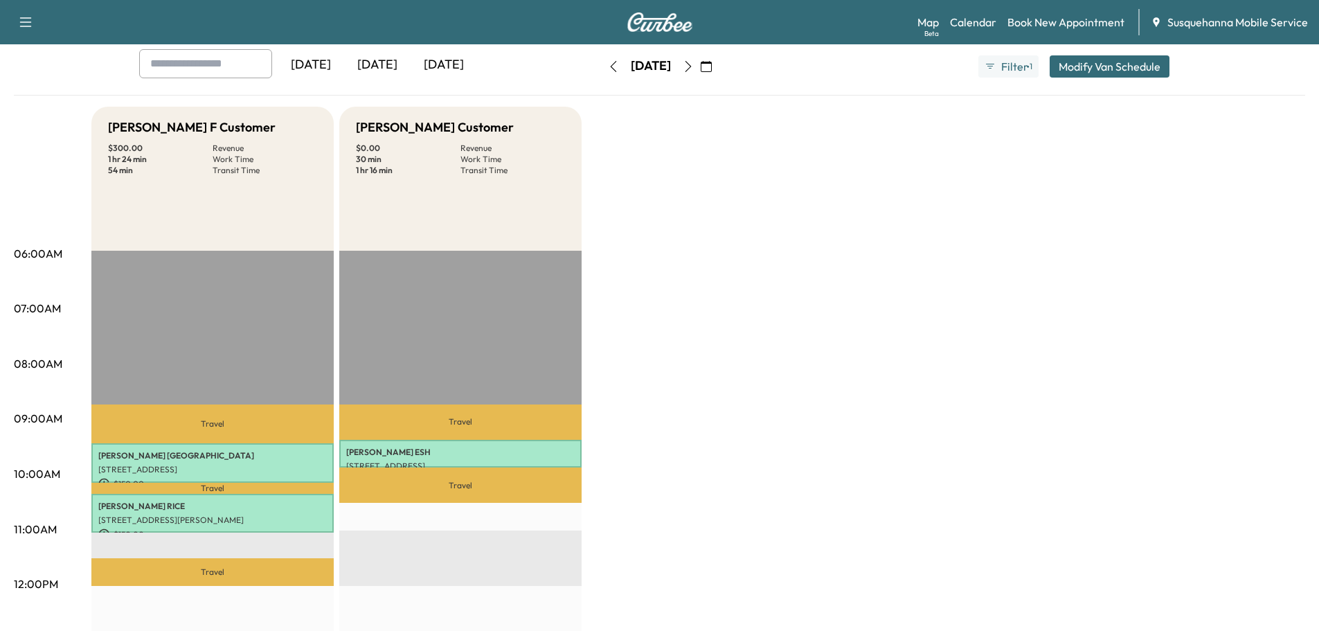
click at [602, 73] on button "button" at bounding box center [614, 66] width 24 height 22
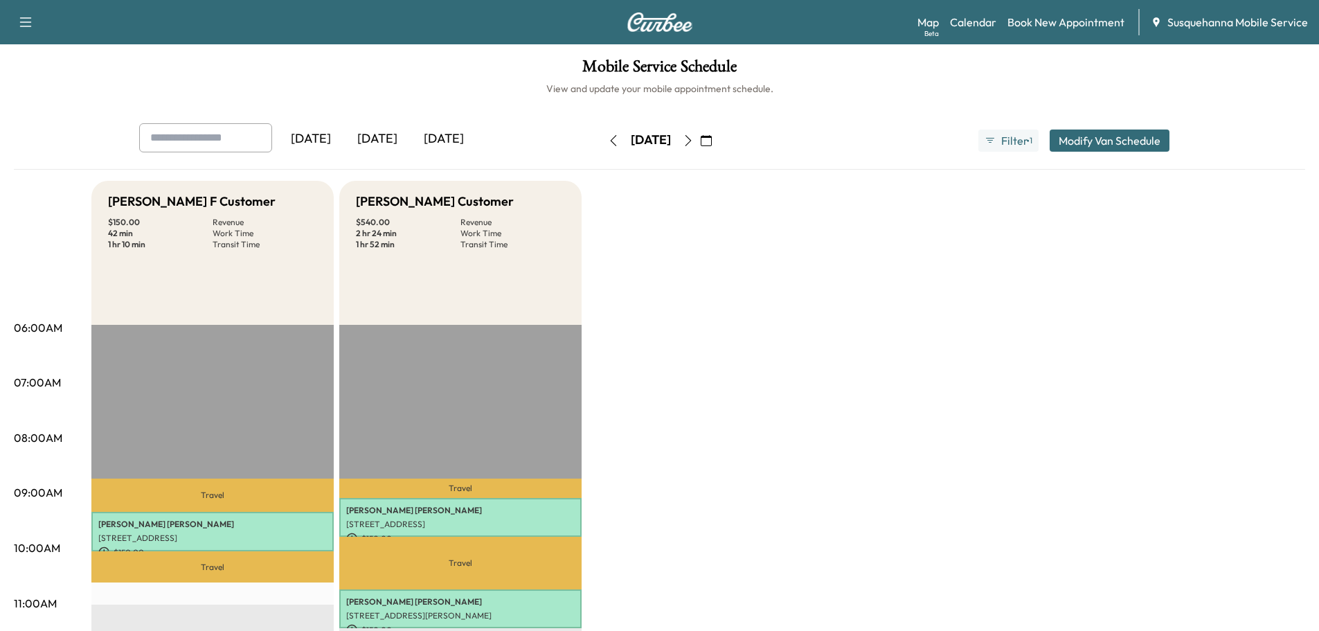
click at [694, 140] on icon "button" at bounding box center [688, 140] width 11 height 11
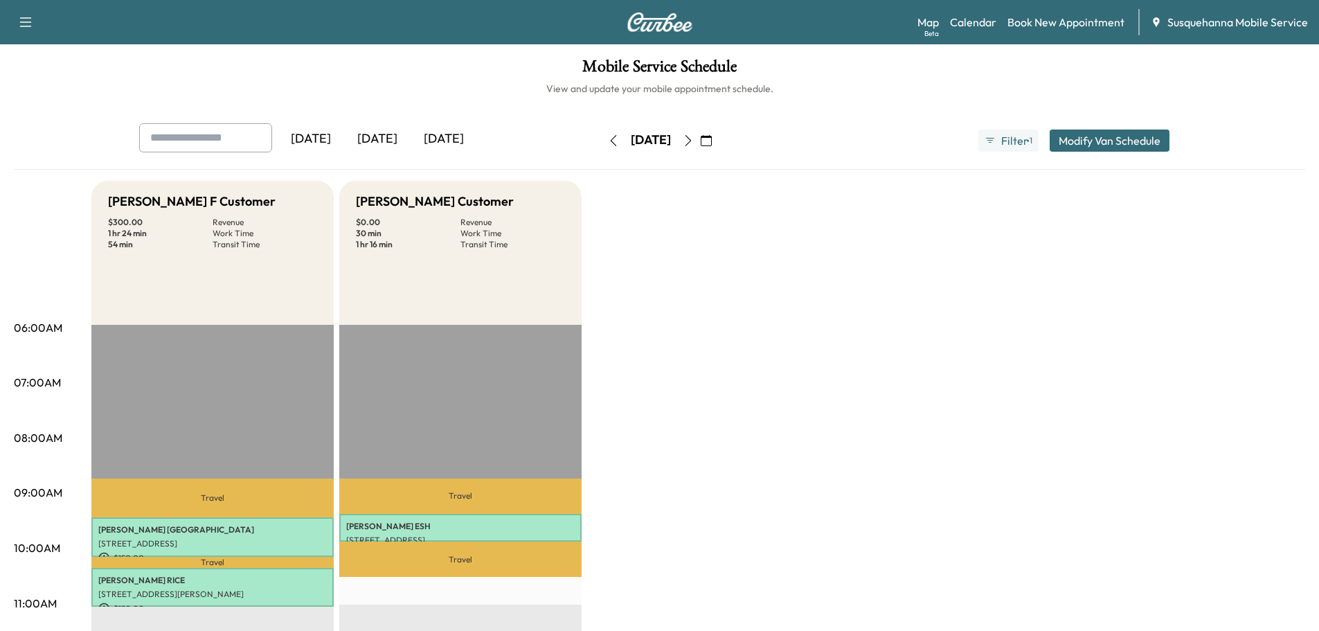
click at [694, 138] on icon "button" at bounding box center [688, 140] width 11 height 11
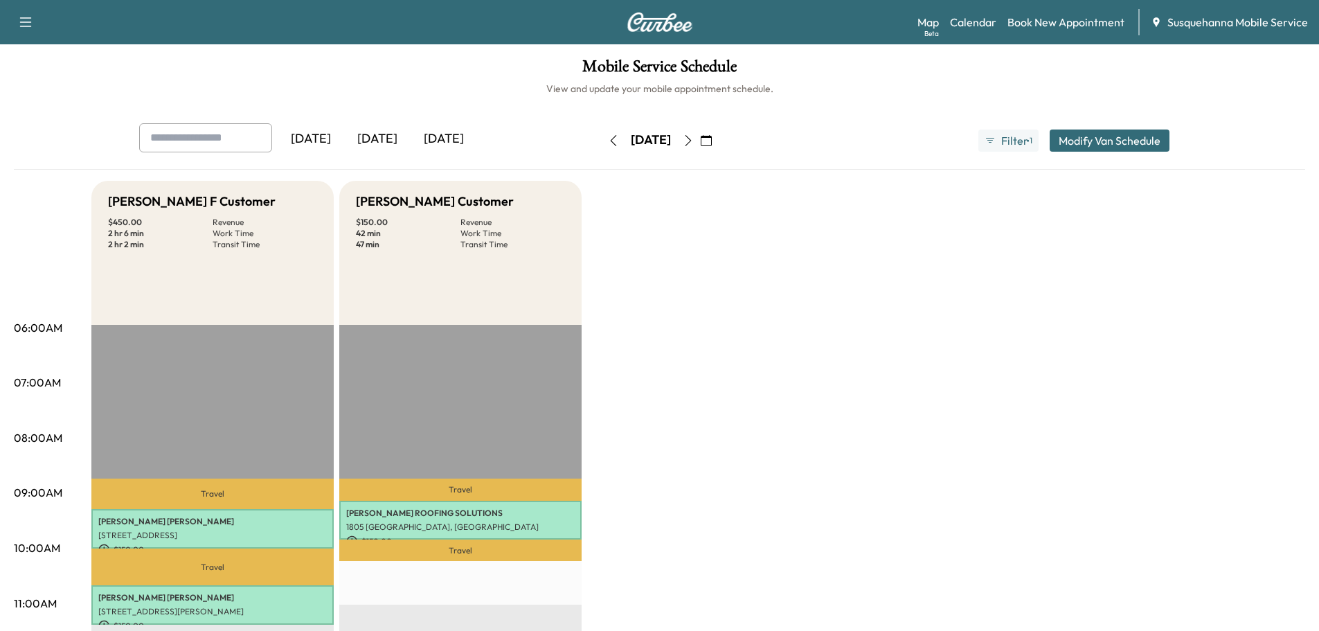
click at [694, 136] on icon "button" at bounding box center [688, 140] width 11 height 11
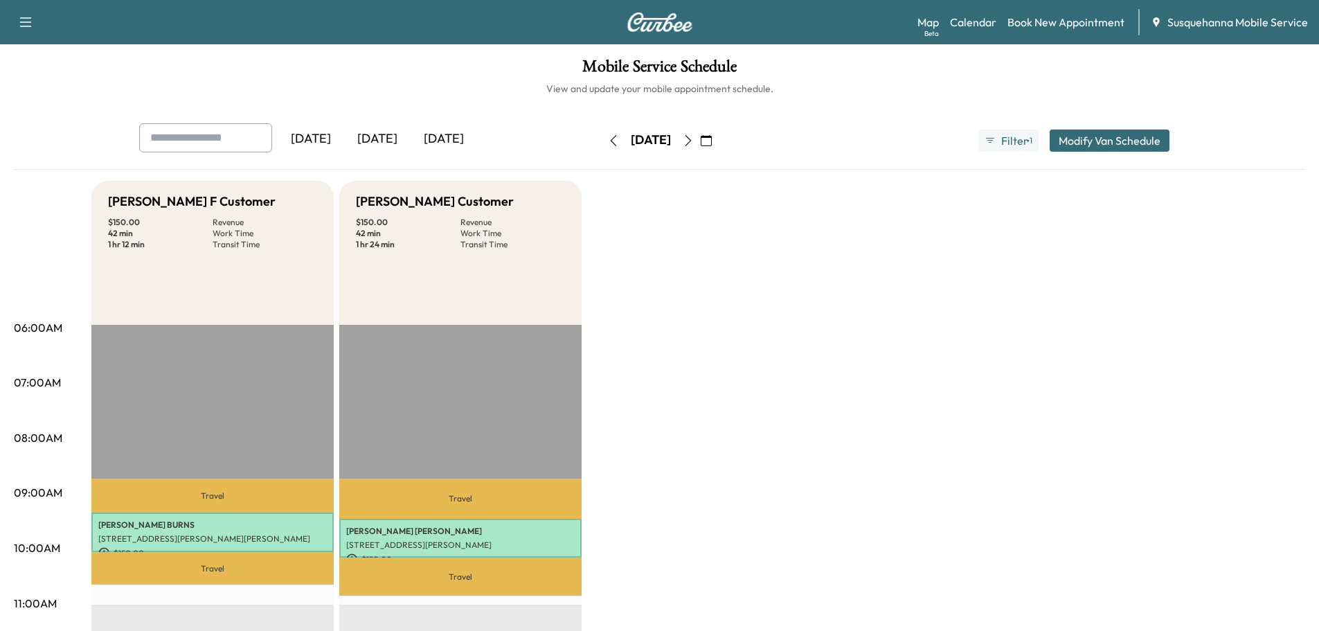
click at [608, 138] on icon "button" at bounding box center [613, 140] width 11 height 11
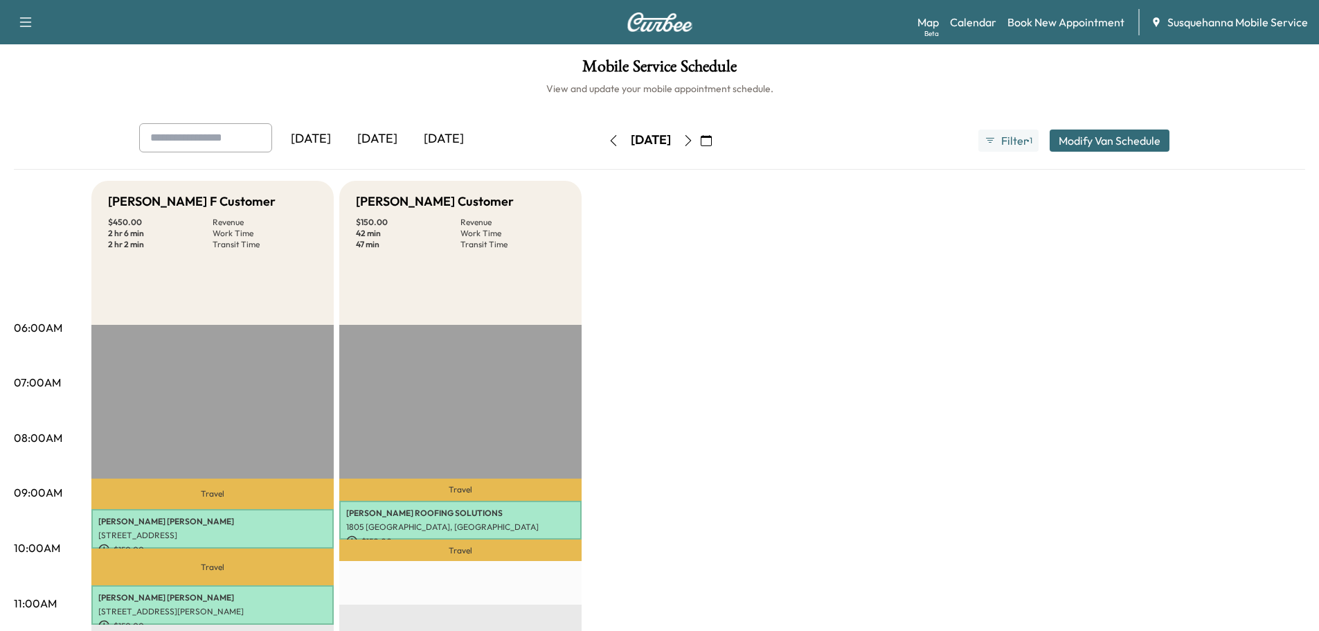
click at [602, 138] on div "[DATE]" at bounding box center [651, 140] width 98 height 22
click at [610, 139] on icon "button" at bounding box center [613, 140] width 6 height 11
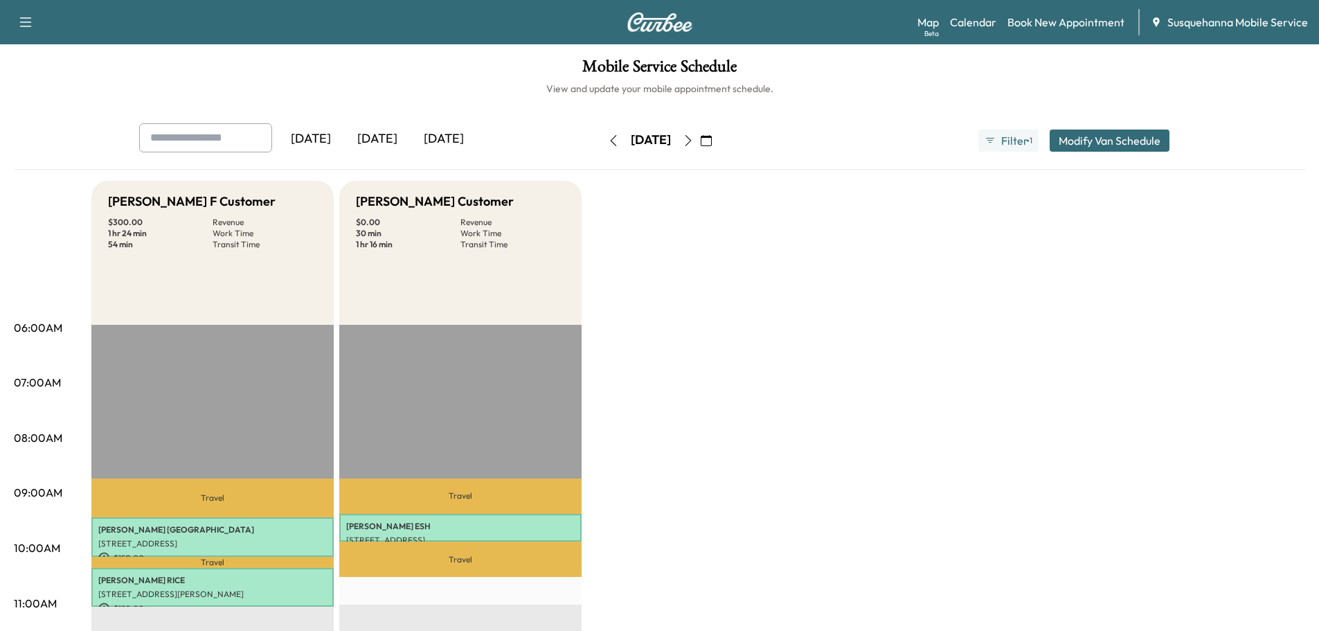
click at [608, 139] on icon "button" at bounding box center [613, 140] width 11 height 11
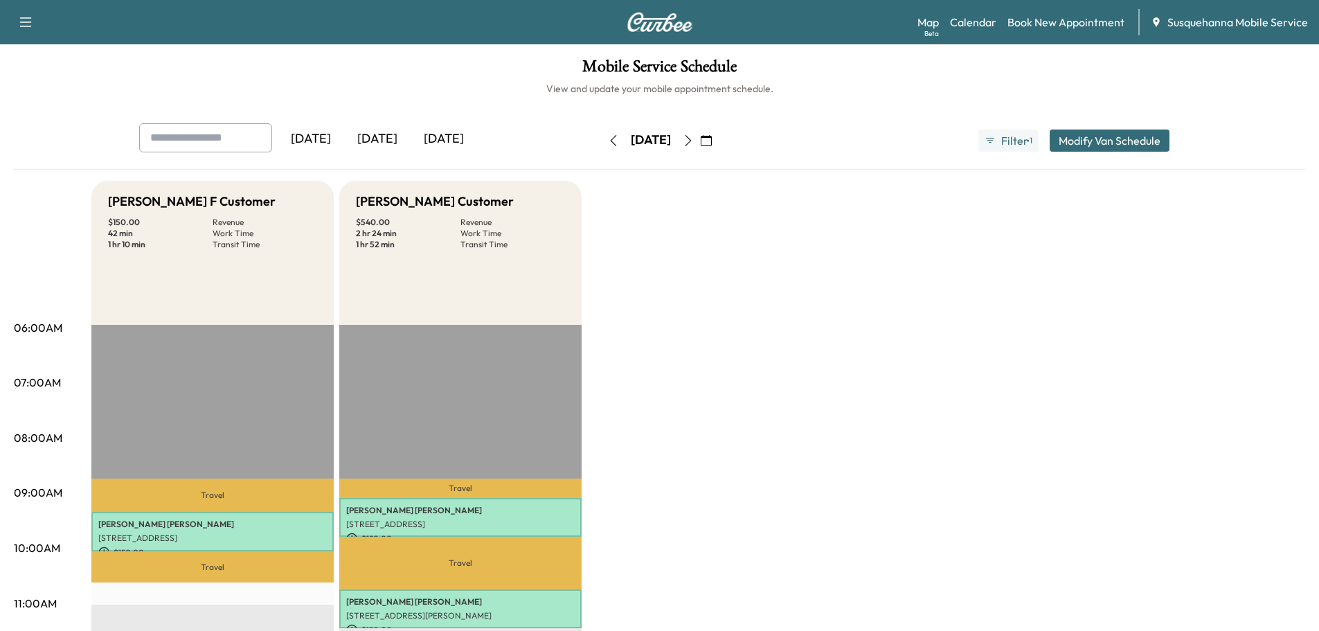
click at [608, 142] on icon "button" at bounding box center [613, 140] width 11 height 11
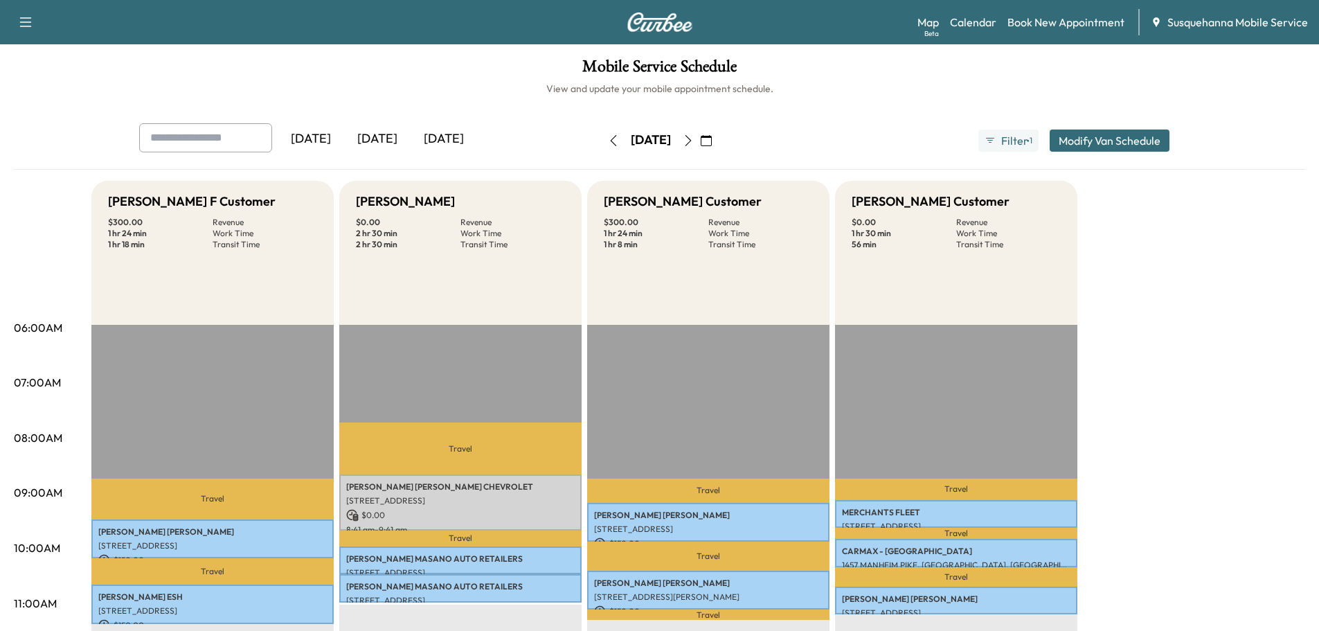
click at [694, 144] on icon "button" at bounding box center [688, 140] width 11 height 11
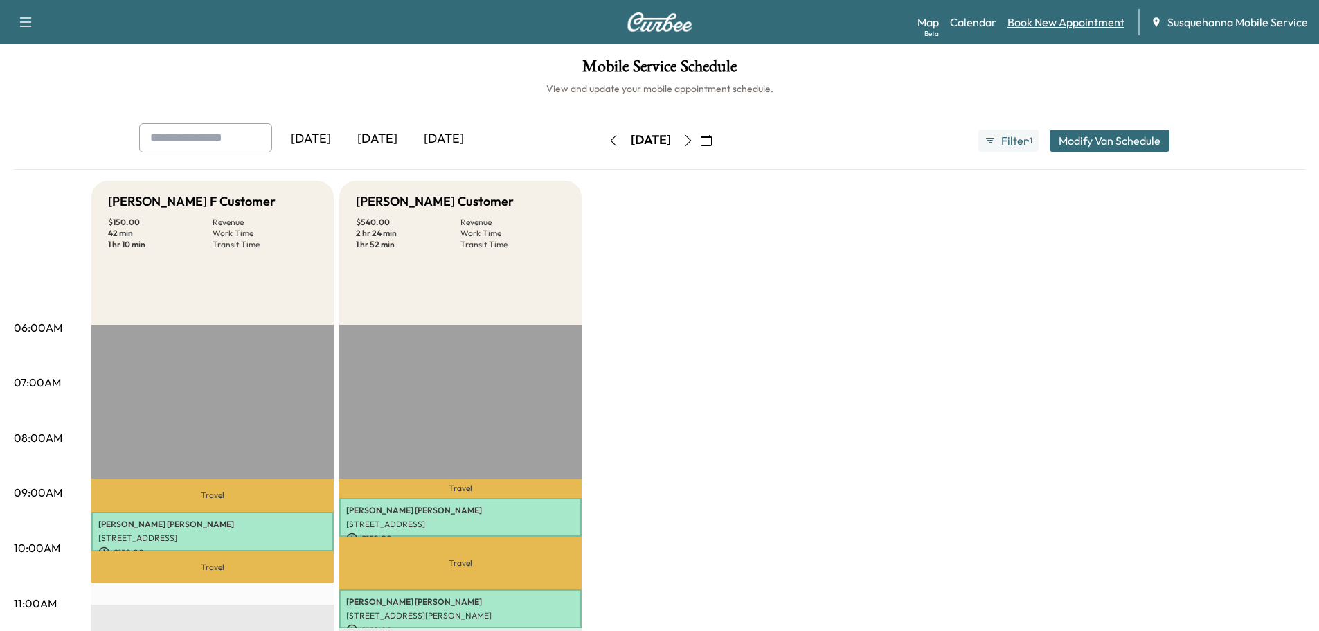
click at [1059, 18] on link "Book New Appointment" at bounding box center [1066, 22] width 117 height 17
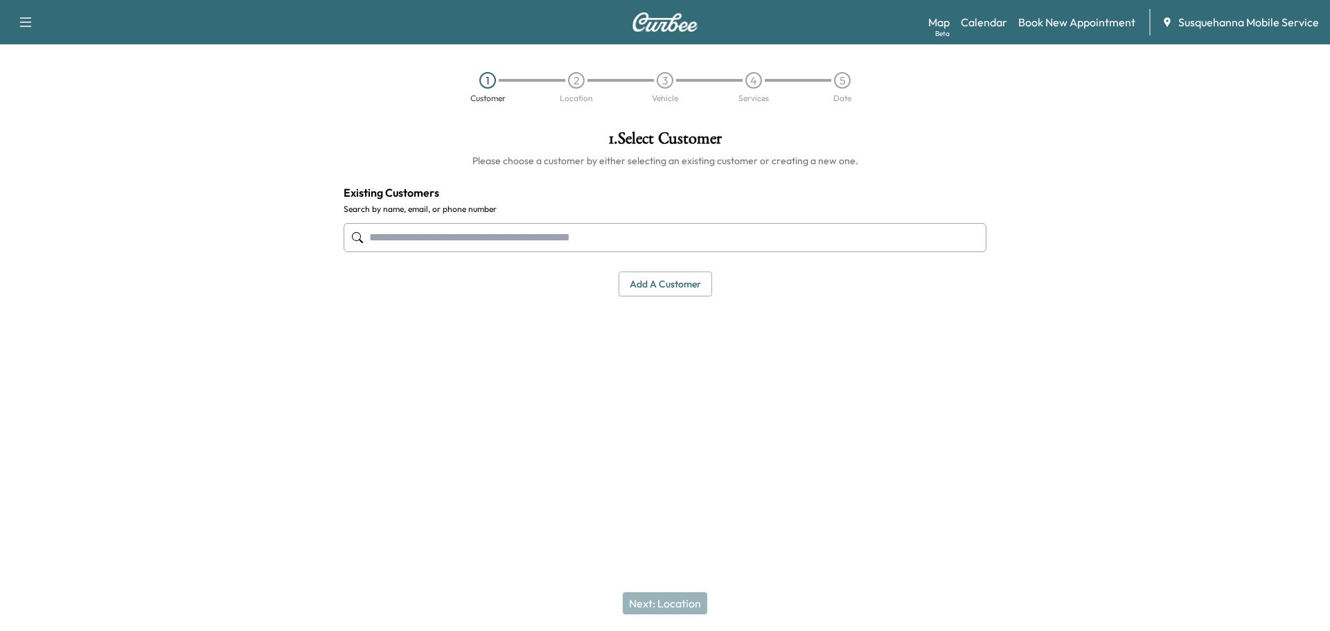
click at [618, 240] on input "text" at bounding box center [664, 237] width 643 height 29
type input "**********"
paste input "*****"
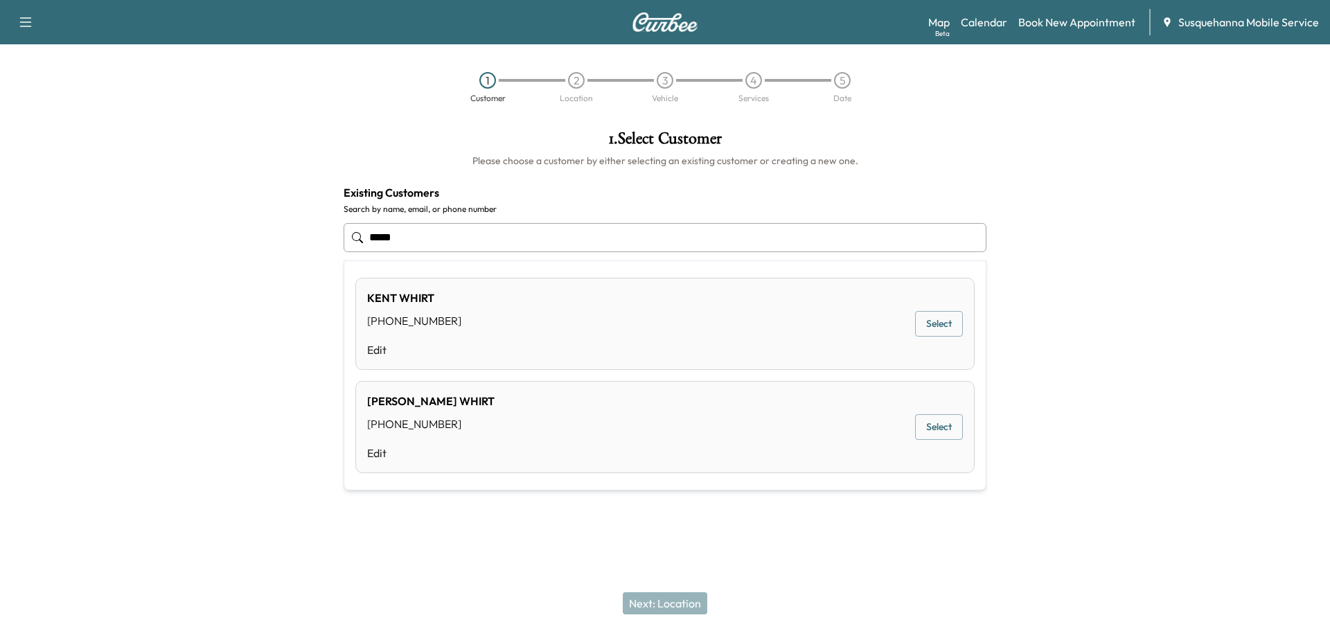
type input "*****"
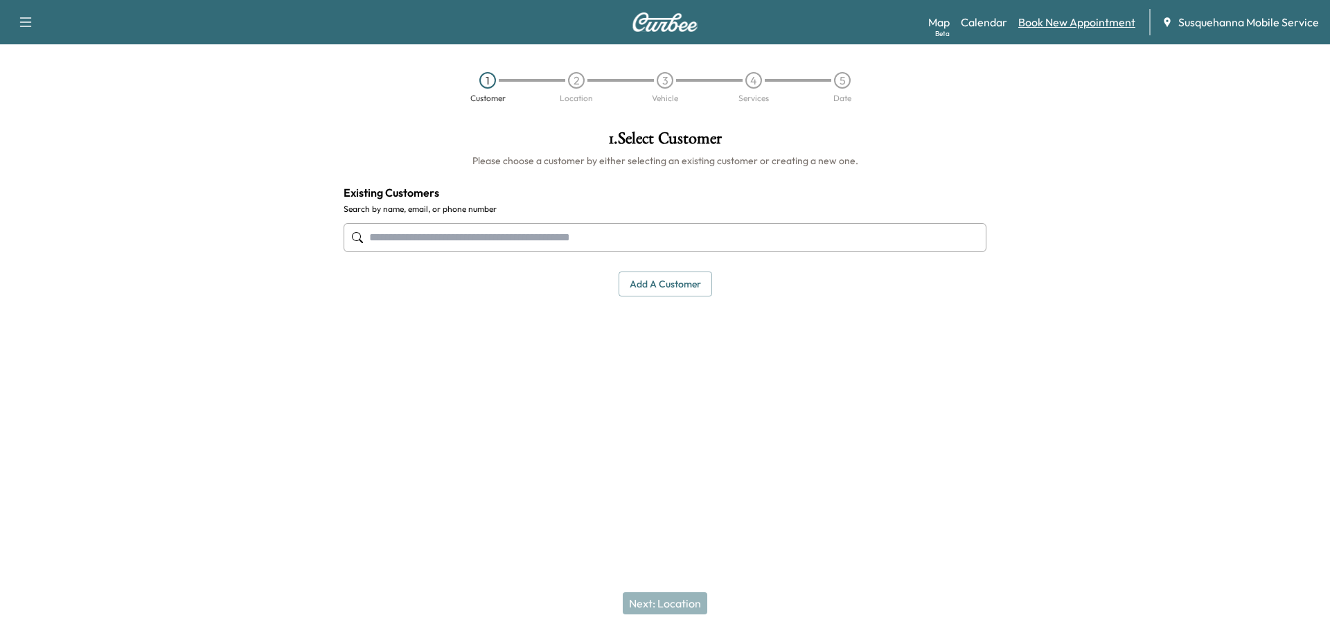
click at [1048, 26] on link "Book New Appointment" at bounding box center [1076, 22] width 117 height 17
click at [998, 18] on link "Calendar" at bounding box center [983, 22] width 46 height 17
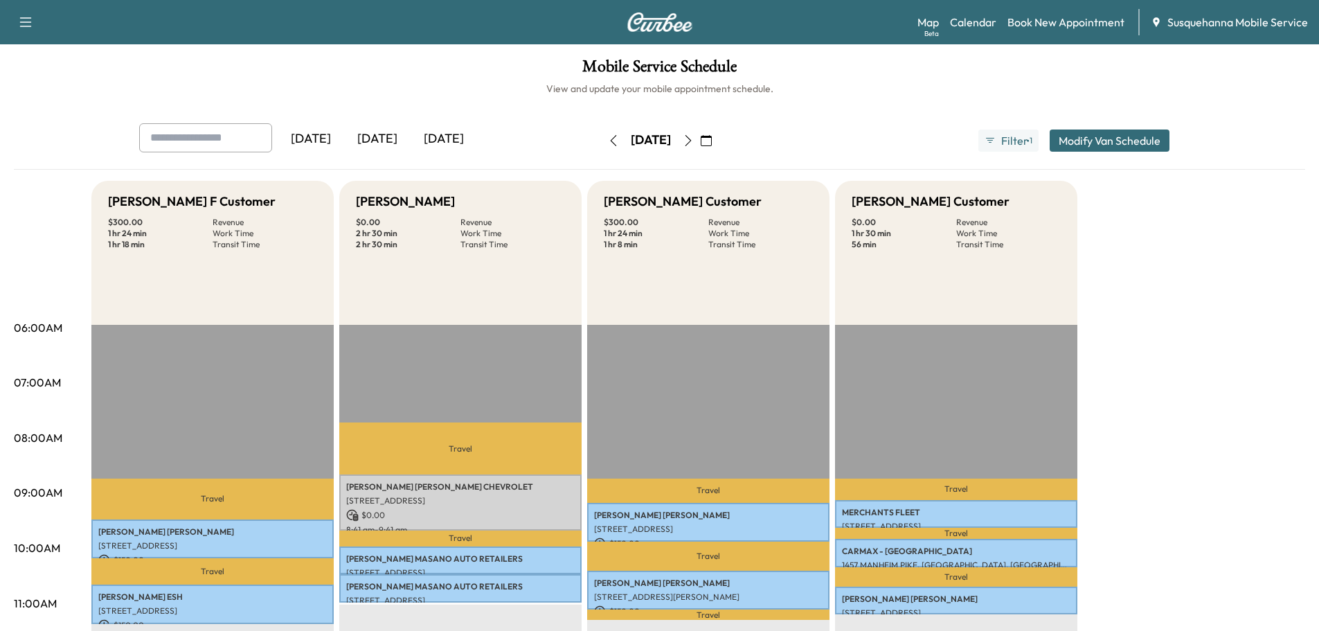
click at [694, 138] on icon "button" at bounding box center [688, 140] width 11 height 11
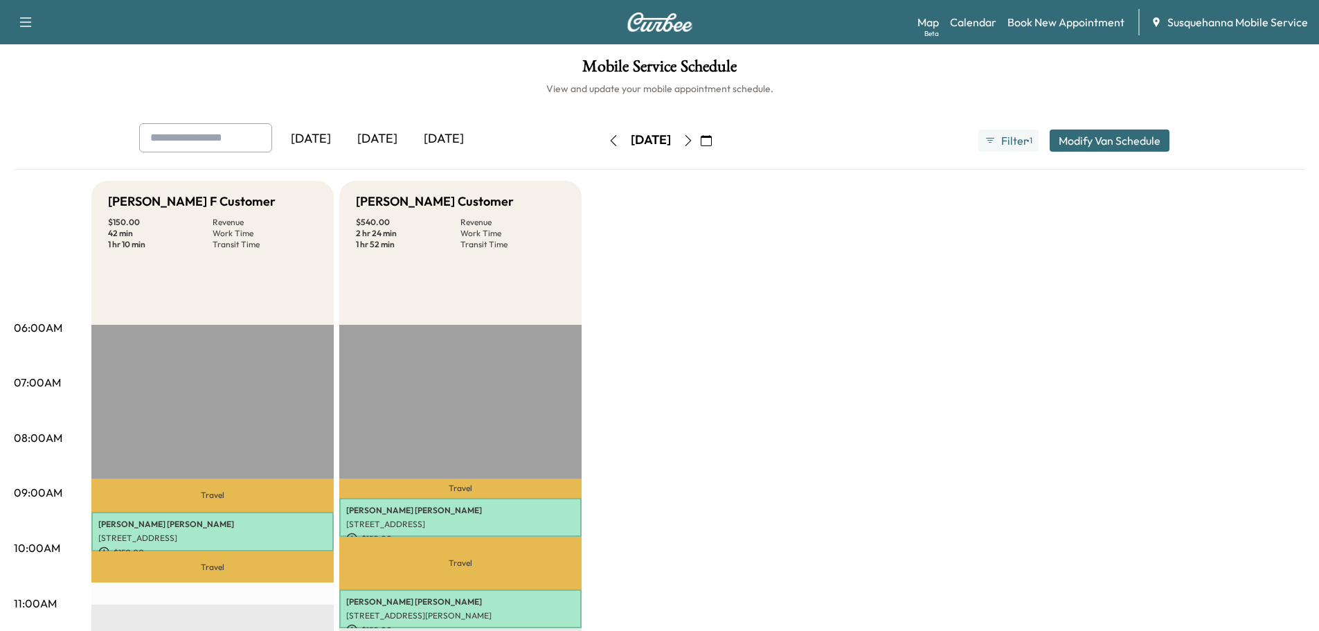
click at [694, 138] on icon "button" at bounding box center [688, 140] width 11 height 11
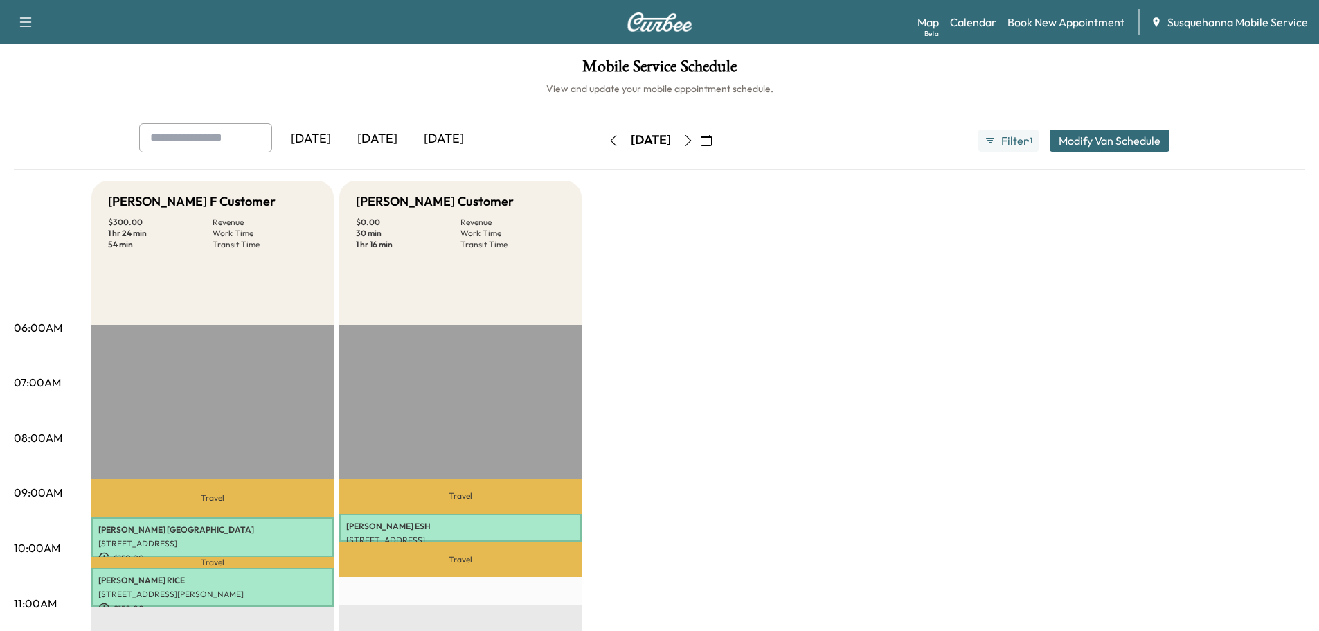
click at [691, 138] on icon "button" at bounding box center [688, 140] width 6 height 11
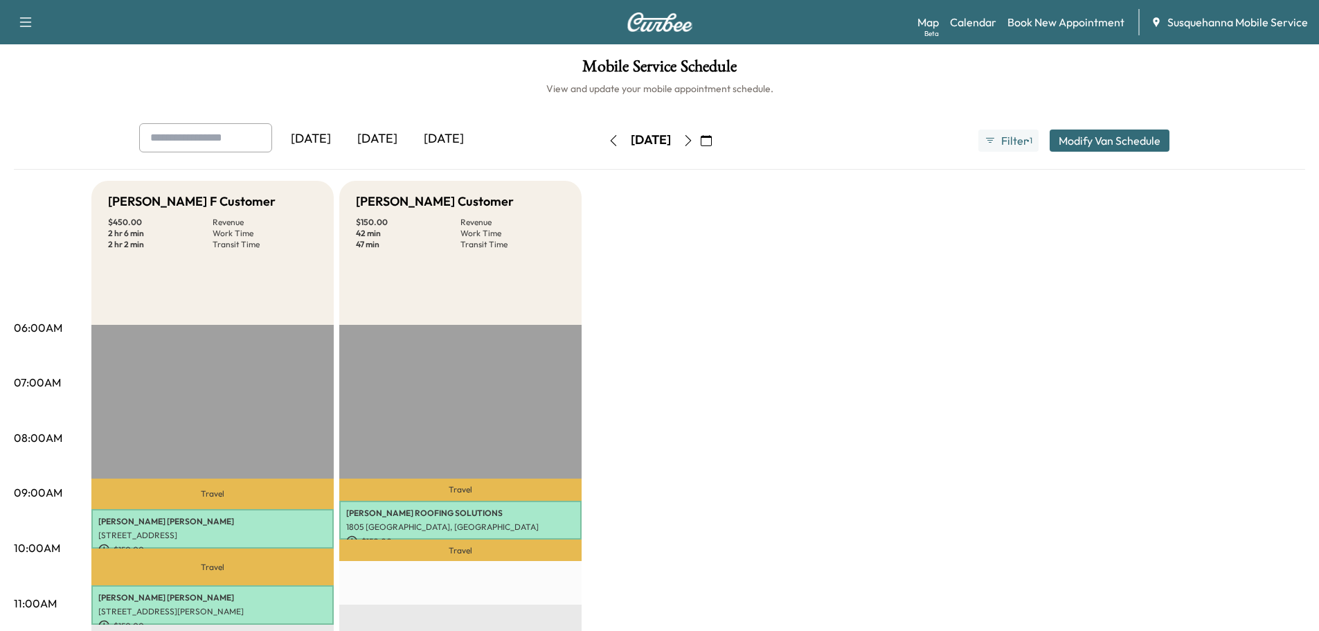
click at [718, 138] on button "button" at bounding box center [707, 140] width 24 height 22
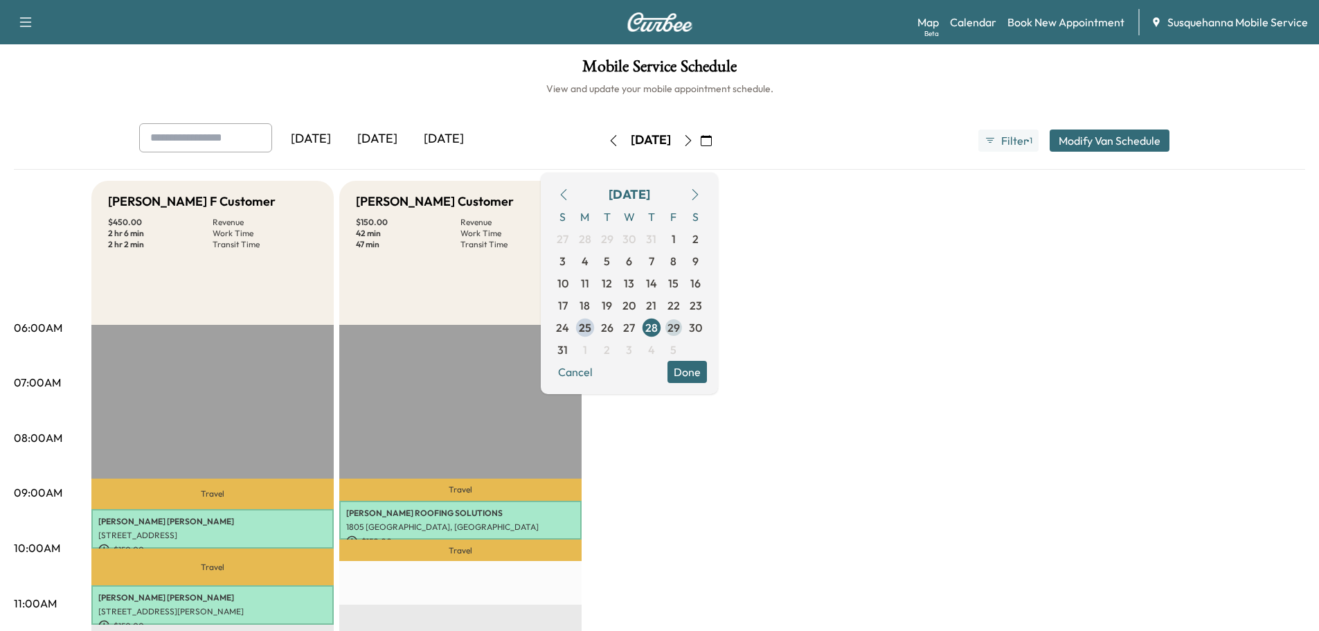
click at [680, 328] on span "29" at bounding box center [674, 327] width 12 height 17
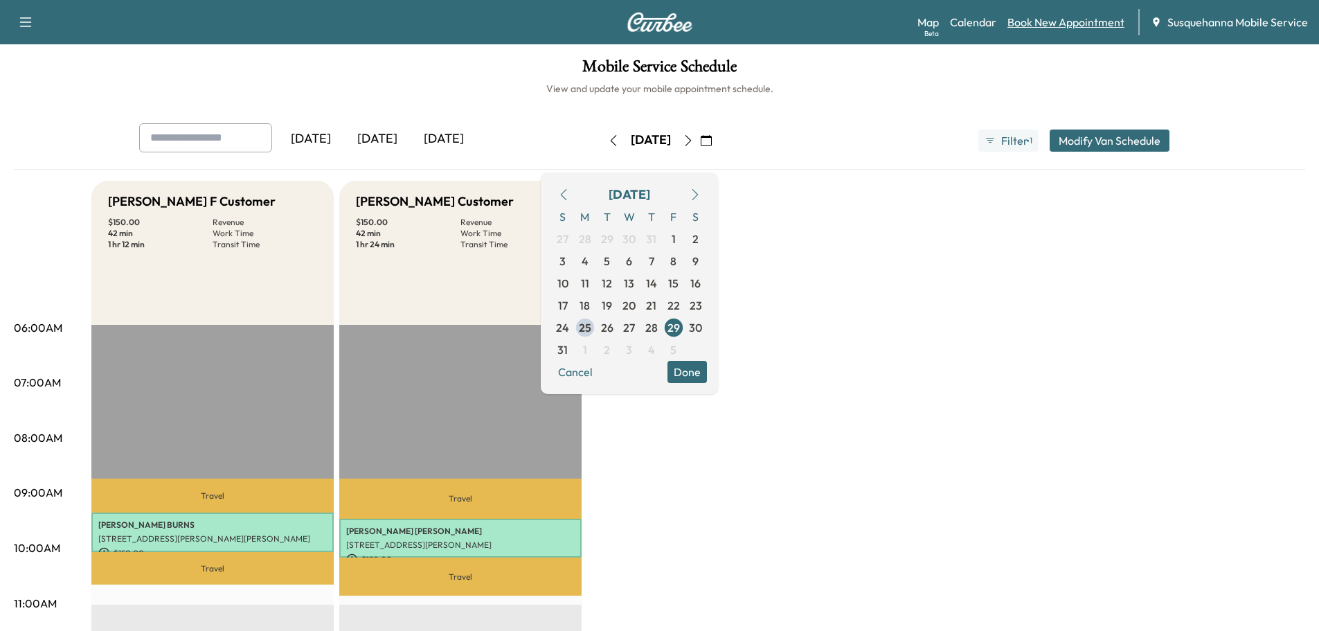
click at [1037, 26] on link "Book New Appointment" at bounding box center [1066, 22] width 117 height 17
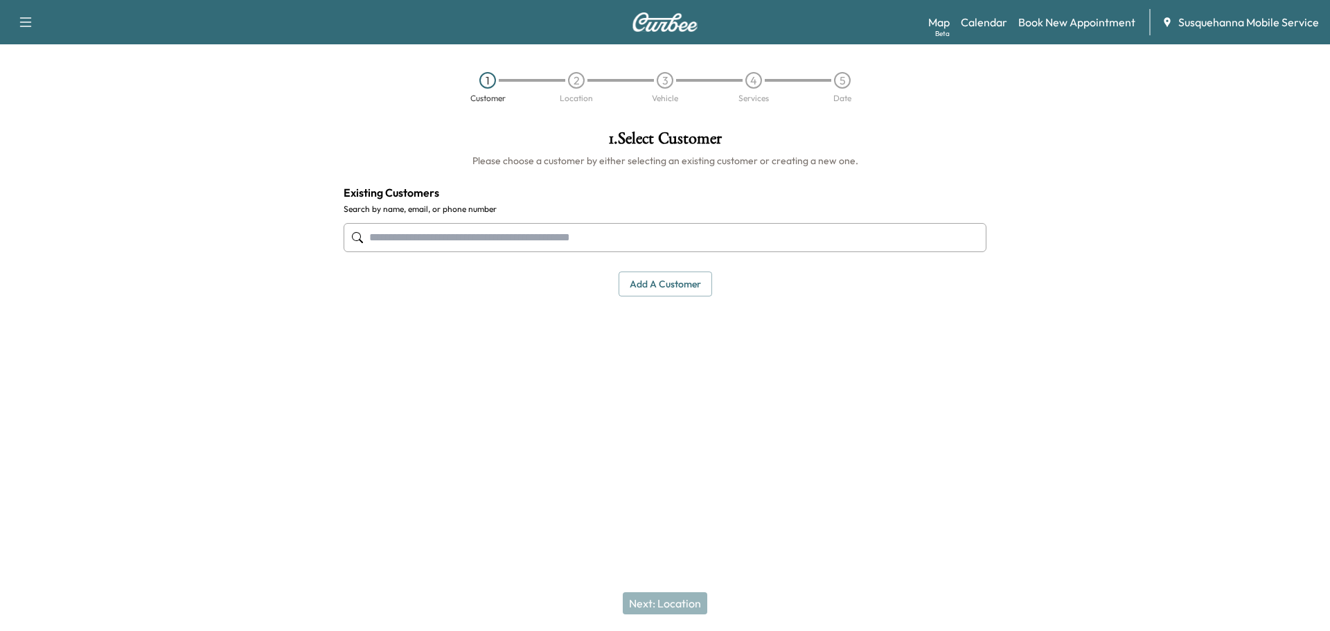
click at [490, 247] on input "text" at bounding box center [664, 237] width 643 height 29
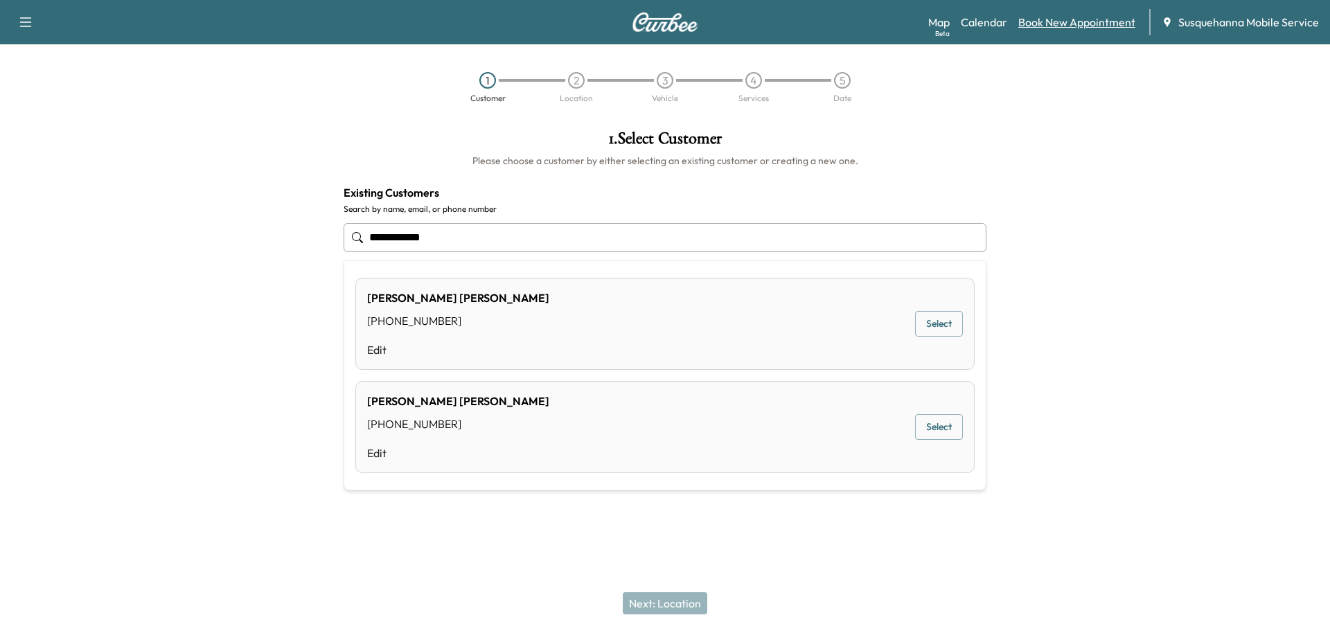
type input "**********"
click at [1066, 22] on link "Book New Appointment" at bounding box center [1076, 22] width 117 height 17
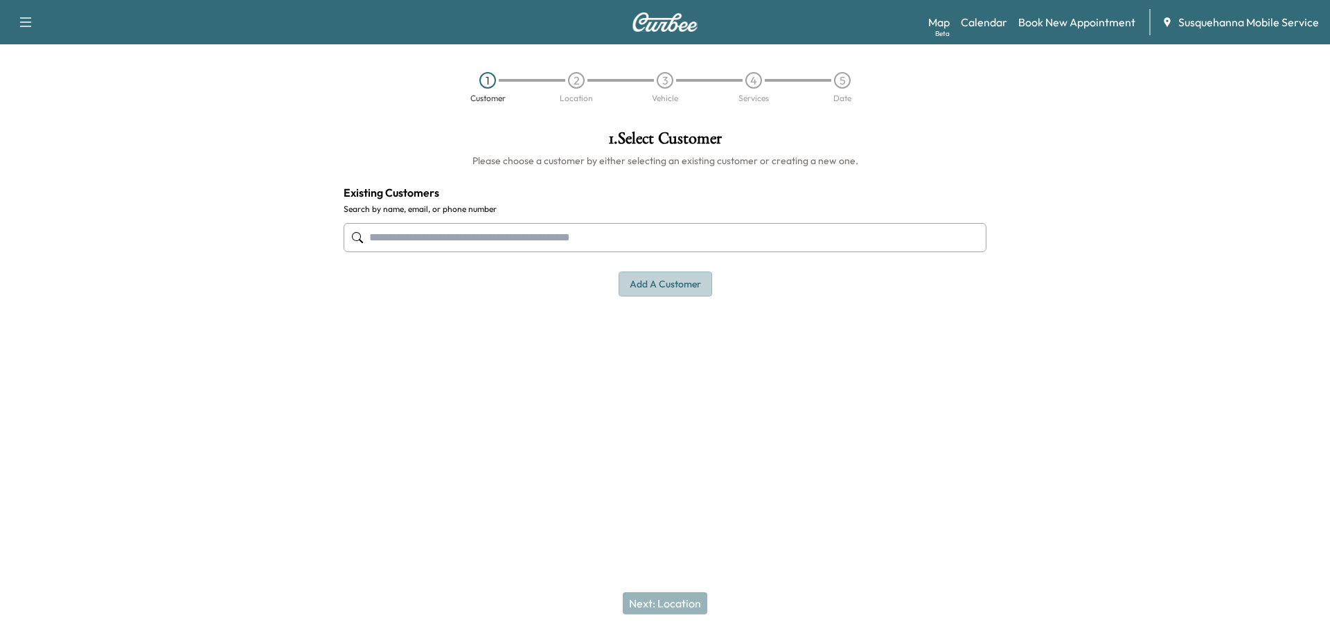
click at [690, 292] on button "Add a customer" at bounding box center [664, 284] width 93 height 26
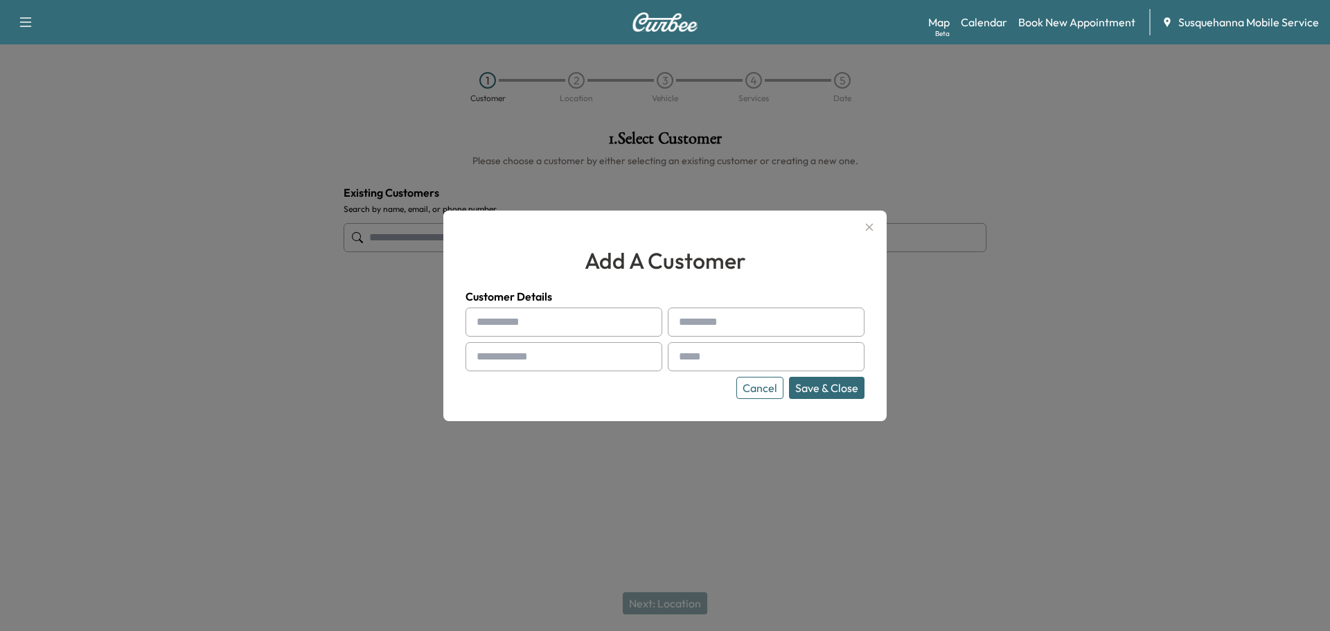
click at [566, 311] on input "text" at bounding box center [563, 321] width 197 height 29
type input "******"
type input "*****"
type input "**********"
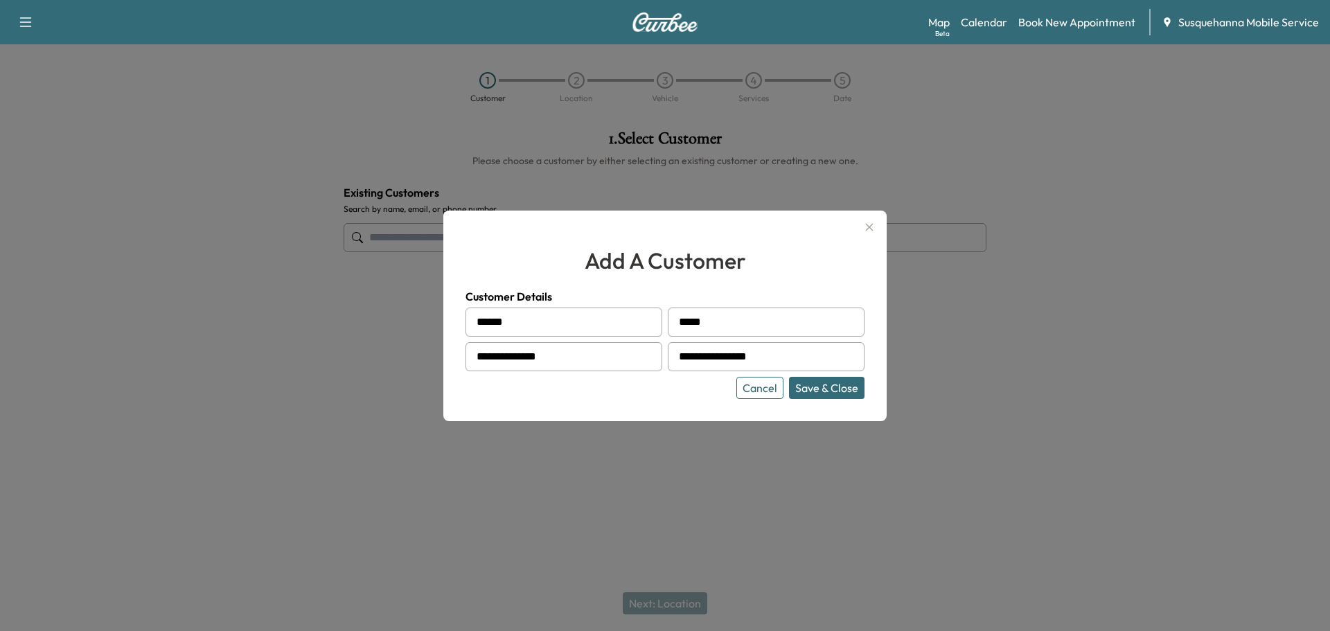
click at [825, 395] on button "Save & Close" at bounding box center [826, 388] width 75 height 22
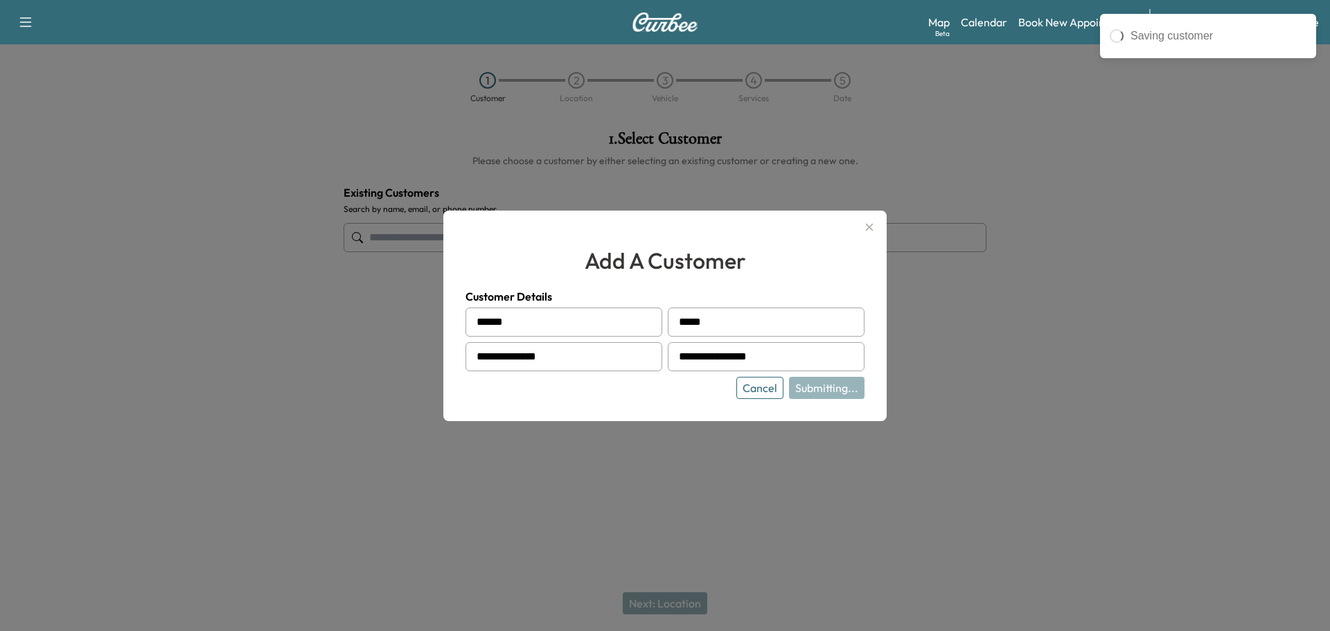
type input "**********"
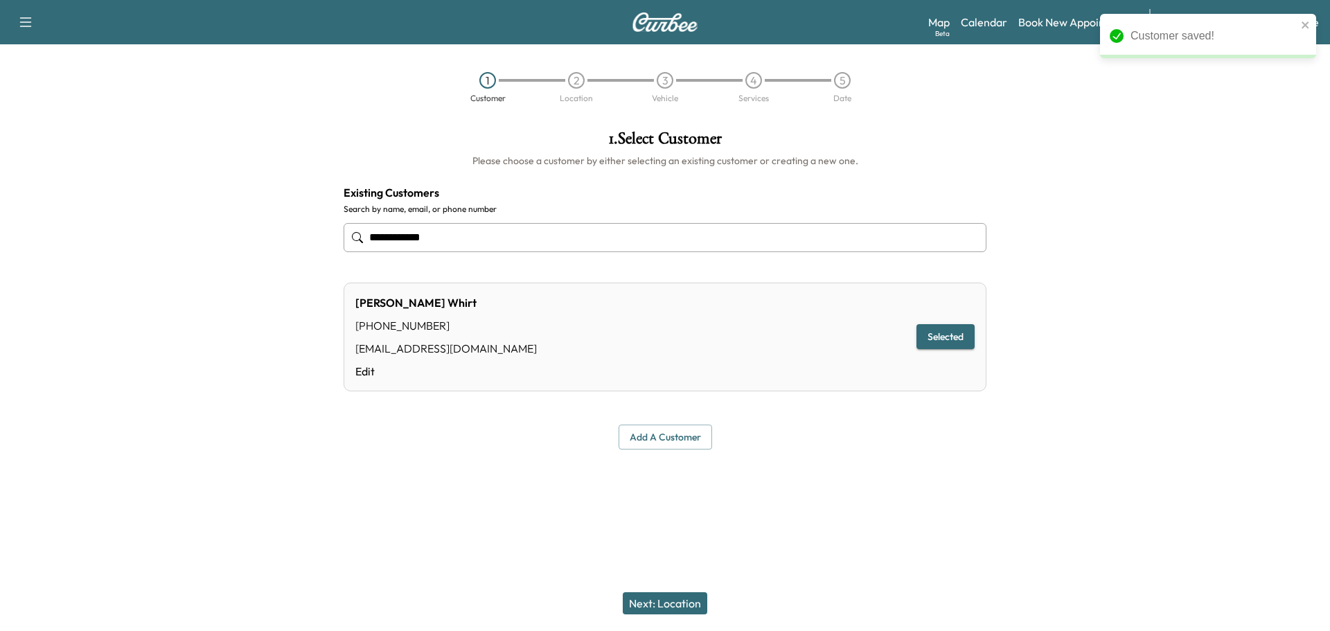
click at [698, 602] on button "Next: Location" at bounding box center [665, 603] width 84 height 22
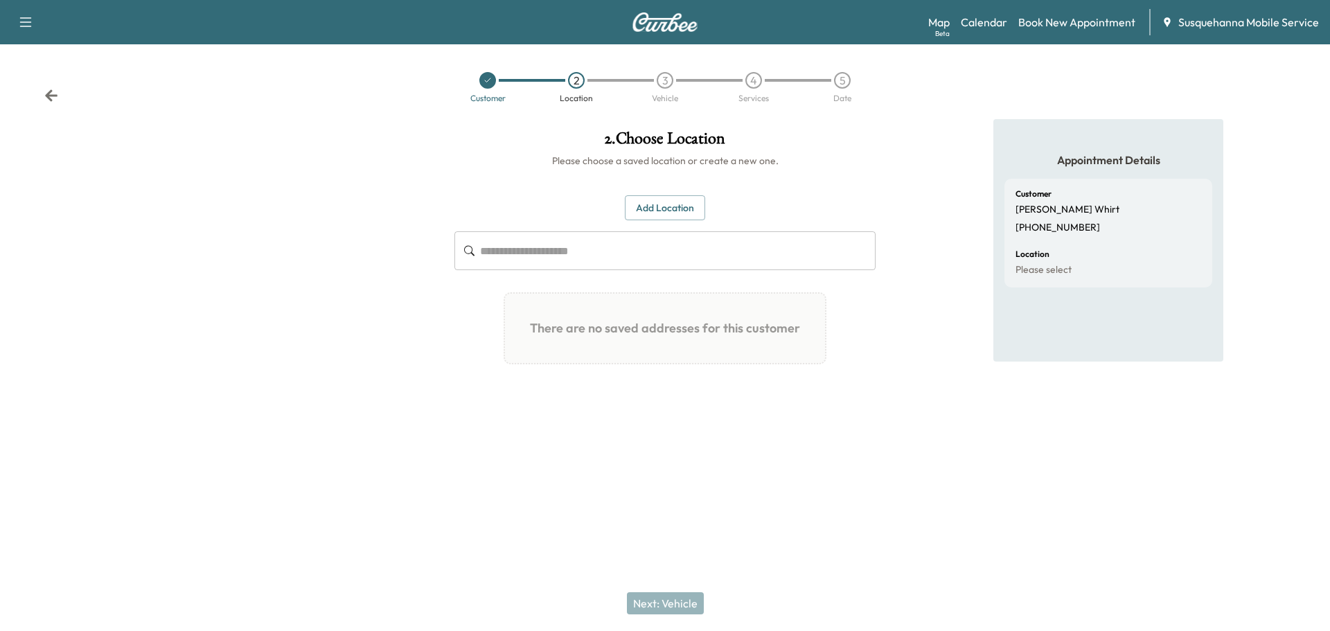
click at [687, 209] on button "Add Location" at bounding box center [665, 208] width 80 height 26
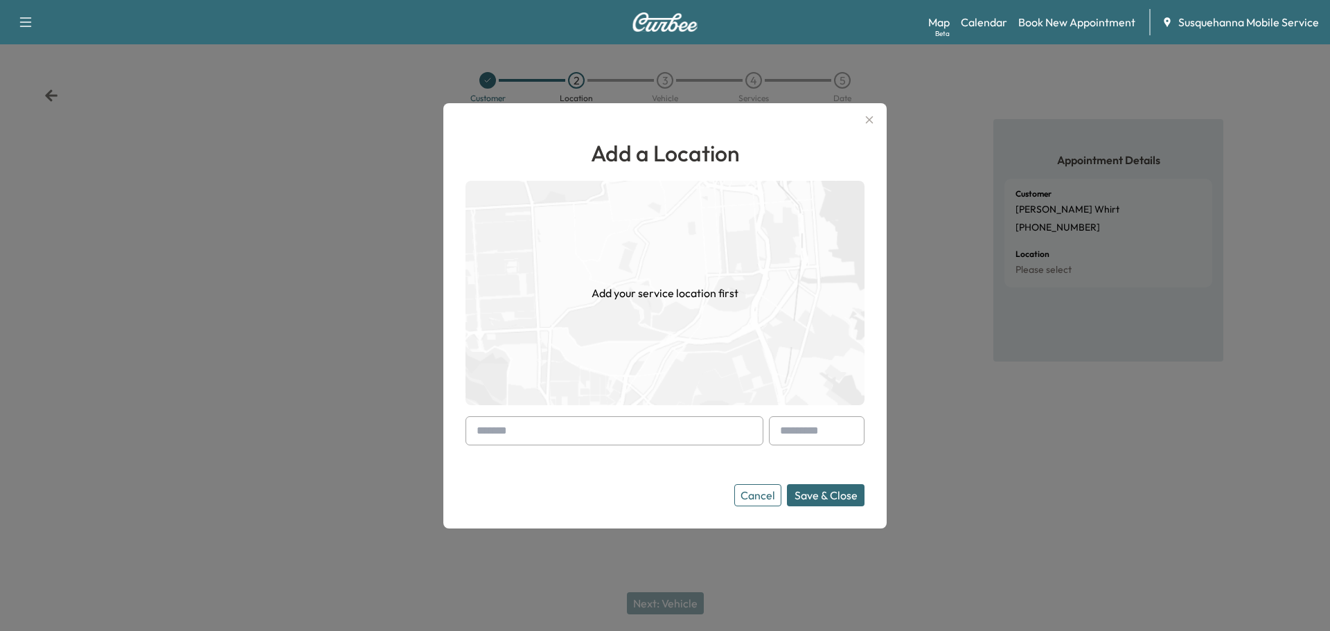
click at [591, 434] on input "text" at bounding box center [614, 430] width 298 height 29
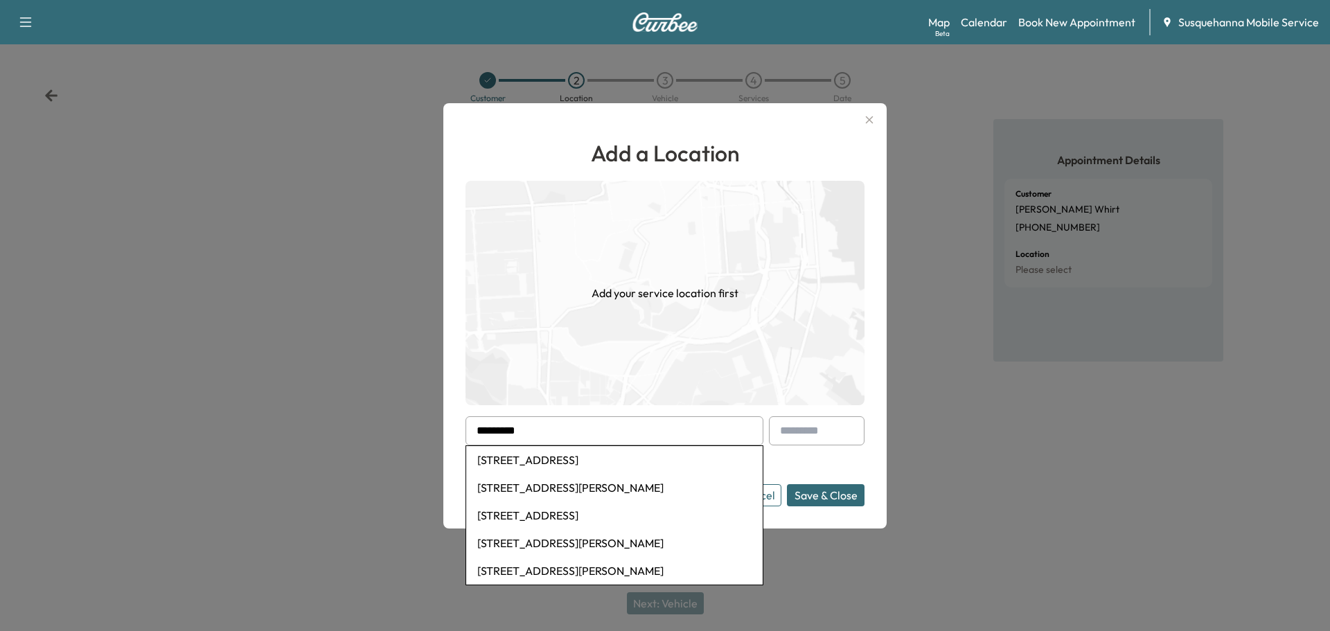
click at [591, 458] on li "[STREET_ADDRESS]" at bounding box center [614, 460] width 296 height 28
type input "**********"
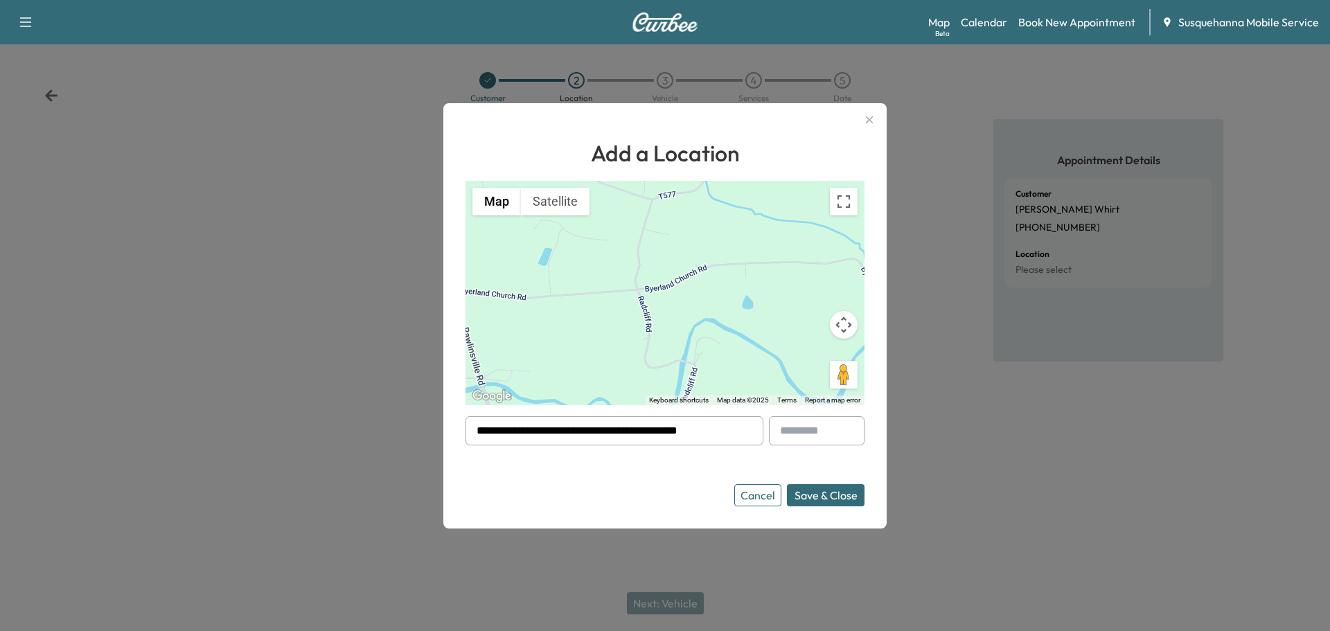
click at [818, 492] on button "Save & Close" at bounding box center [826, 495] width 78 height 22
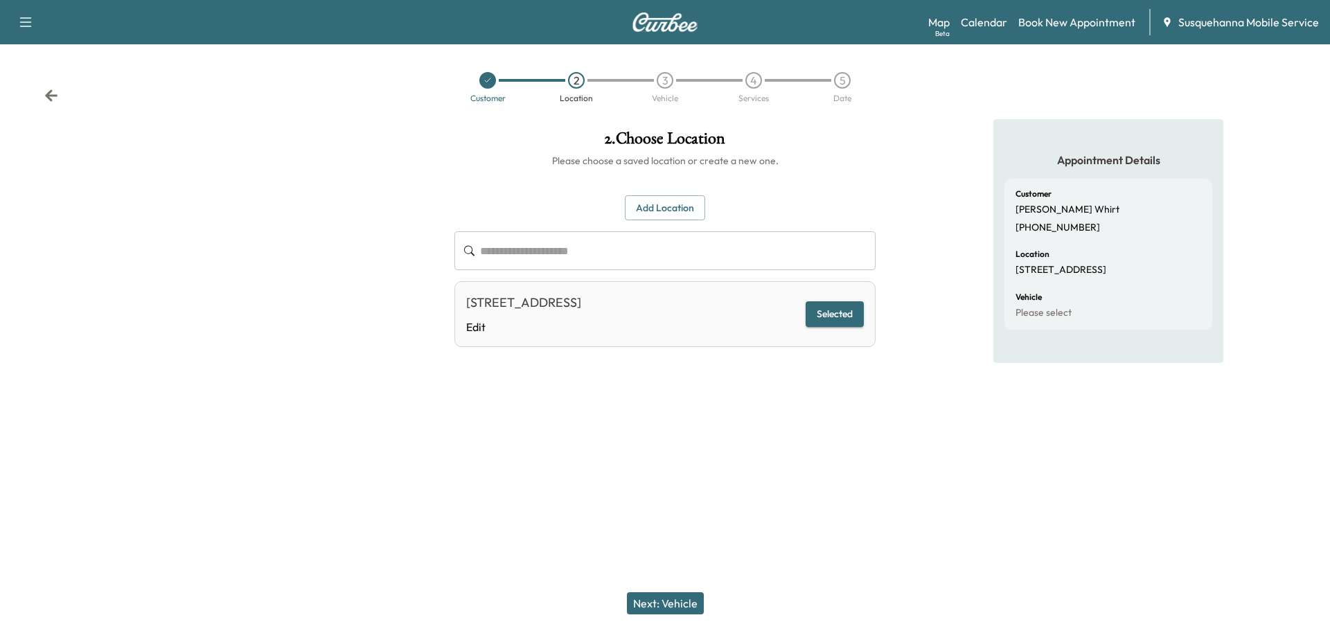
click at [678, 602] on button "Next: Vehicle" at bounding box center [665, 603] width 77 height 22
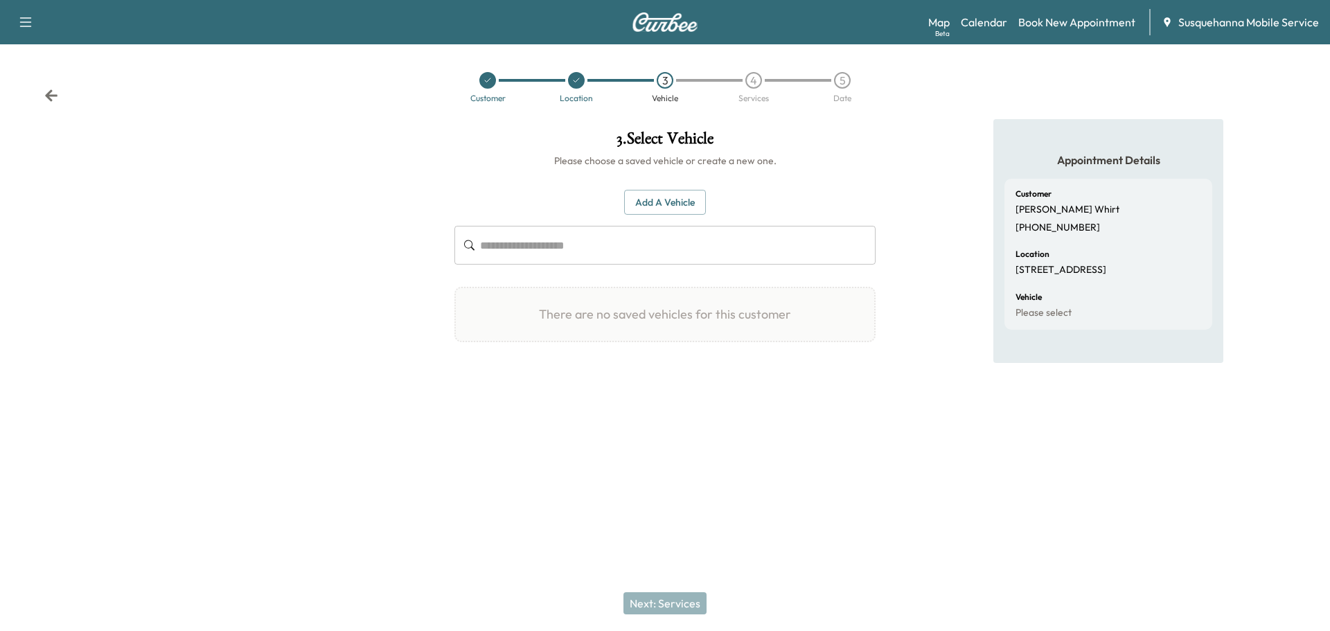
click at [658, 195] on button "Add a Vehicle" at bounding box center [665, 203] width 82 height 26
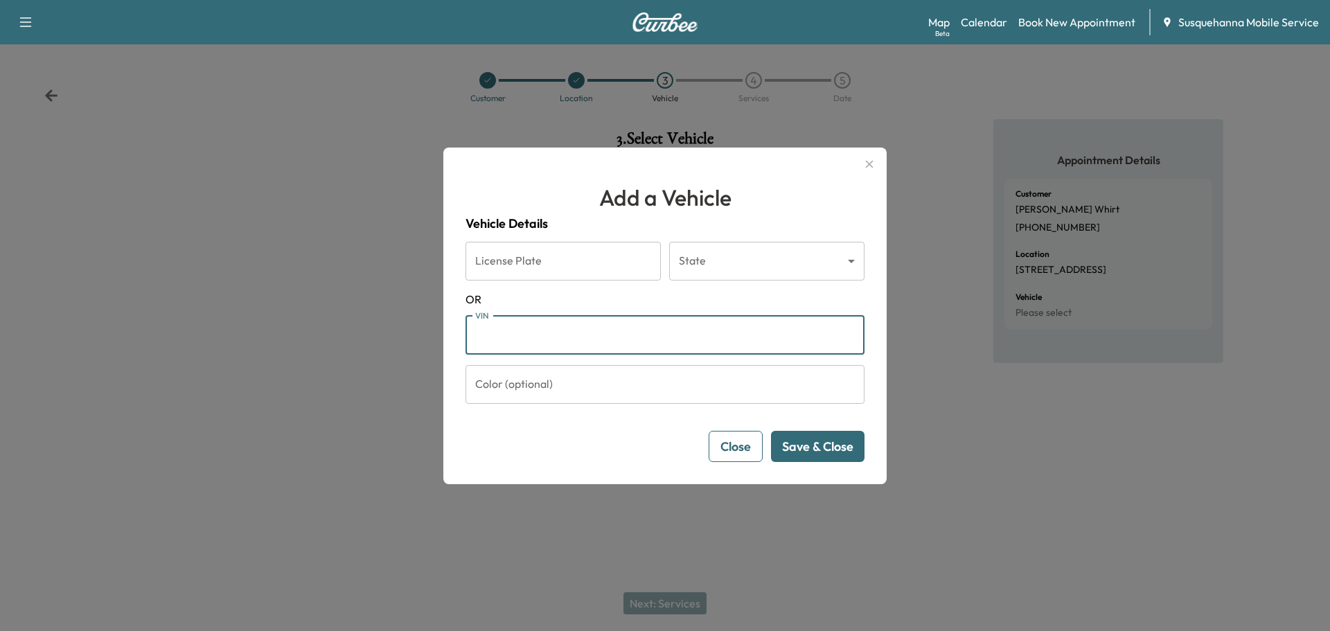
click at [635, 342] on input "VIN" at bounding box center [664, 335] width 399 height 39
type input "**********"
click at [814, 441] on button "Save & Close" at bounding box center [817, 446] width 93 height 31
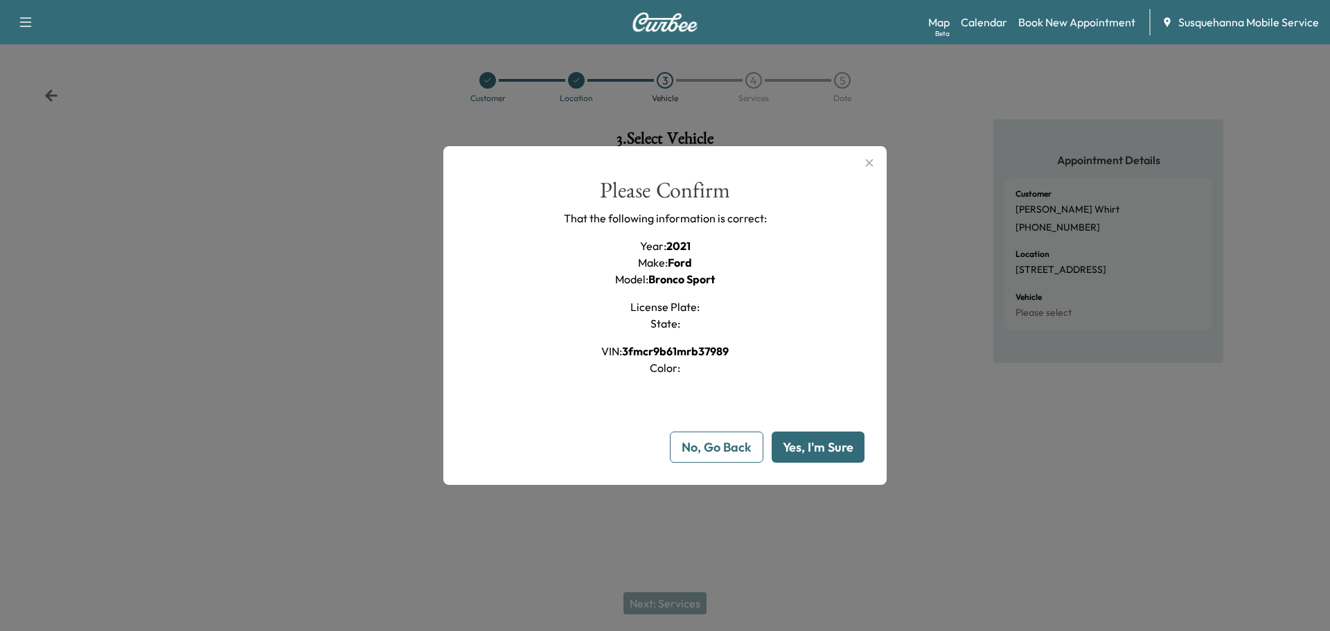
click at [835, 456] on button "Yes, I'm Sure" at bounding box center [817, 446] width 93 height 31
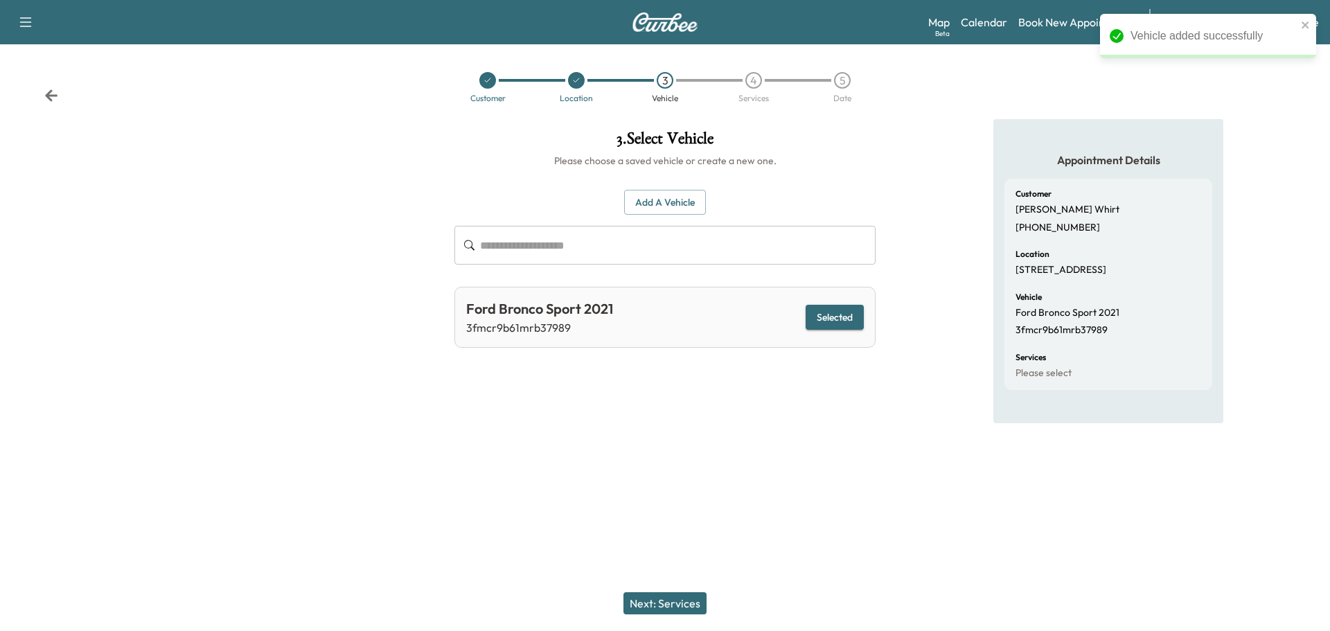
click at [694, 601] on button "Next: Services" at bounding box center [664, 603] width 83 height 22
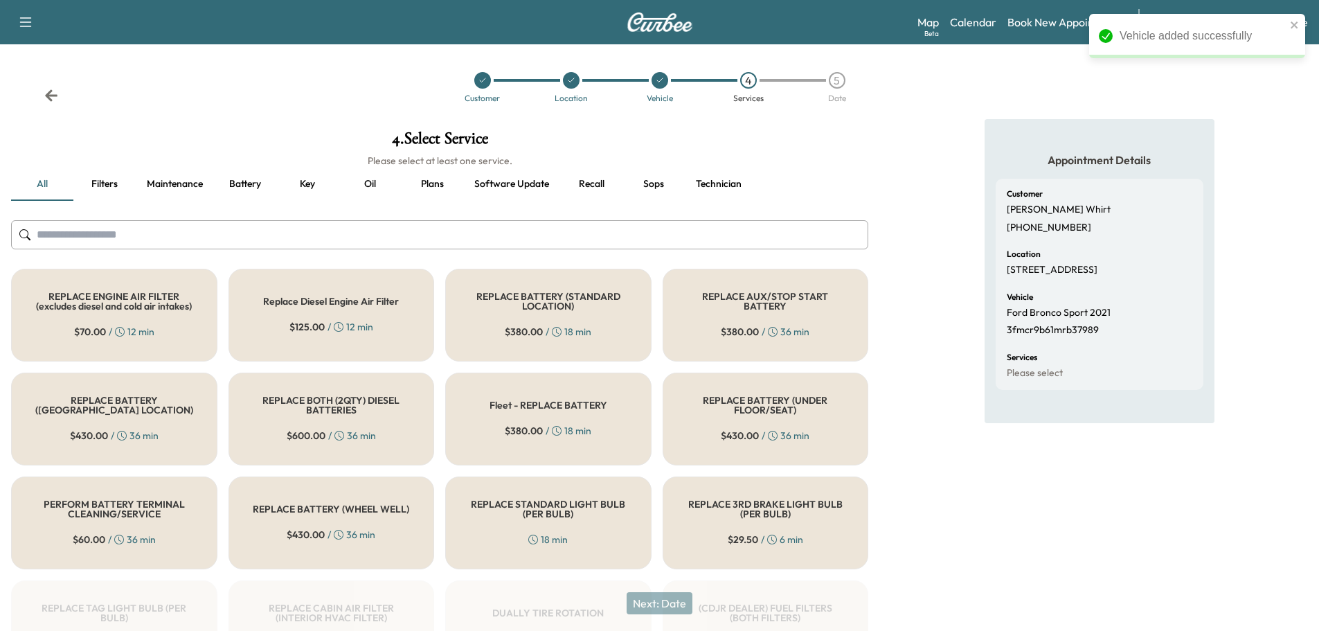
click at [624, 243] on input "text" at bounding box center [439, 234] width 857 height 29
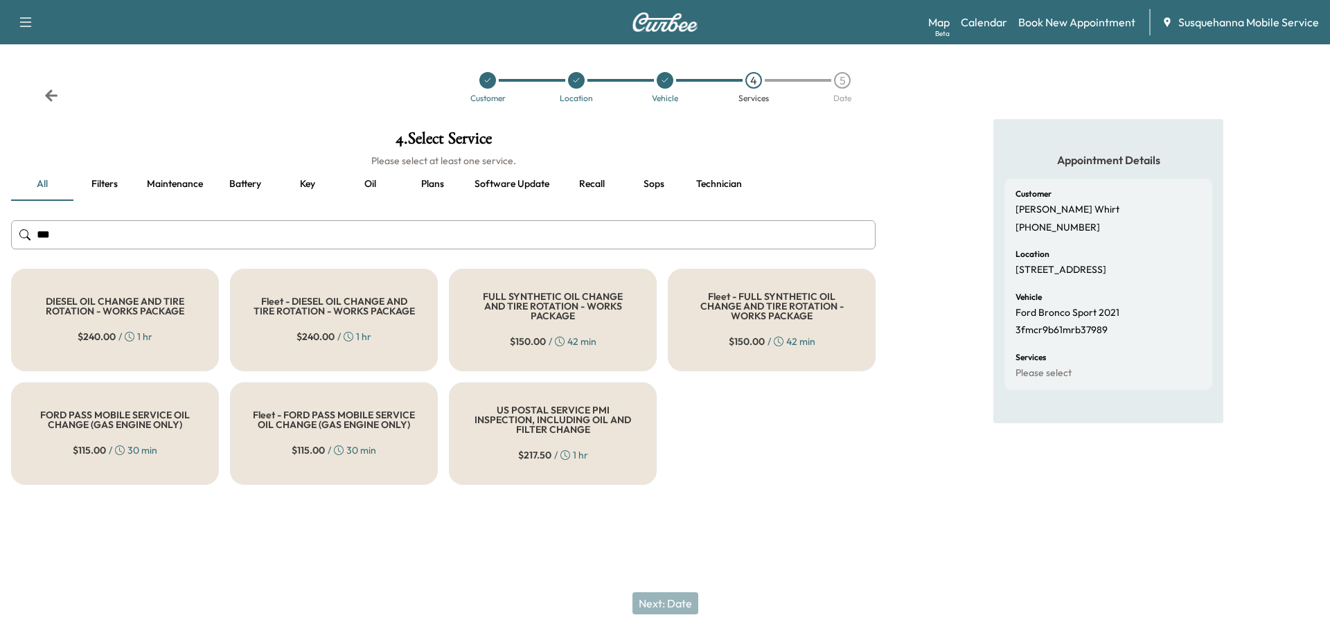
type input "***"
click at [463, 313] on div "FULL SYNTHETIC OIL CHANGE AND TIRE ROTATION - WORKS PACKAGE $ 150.00 / 42 min" at bounding box center [553, 320] width 208 height 102
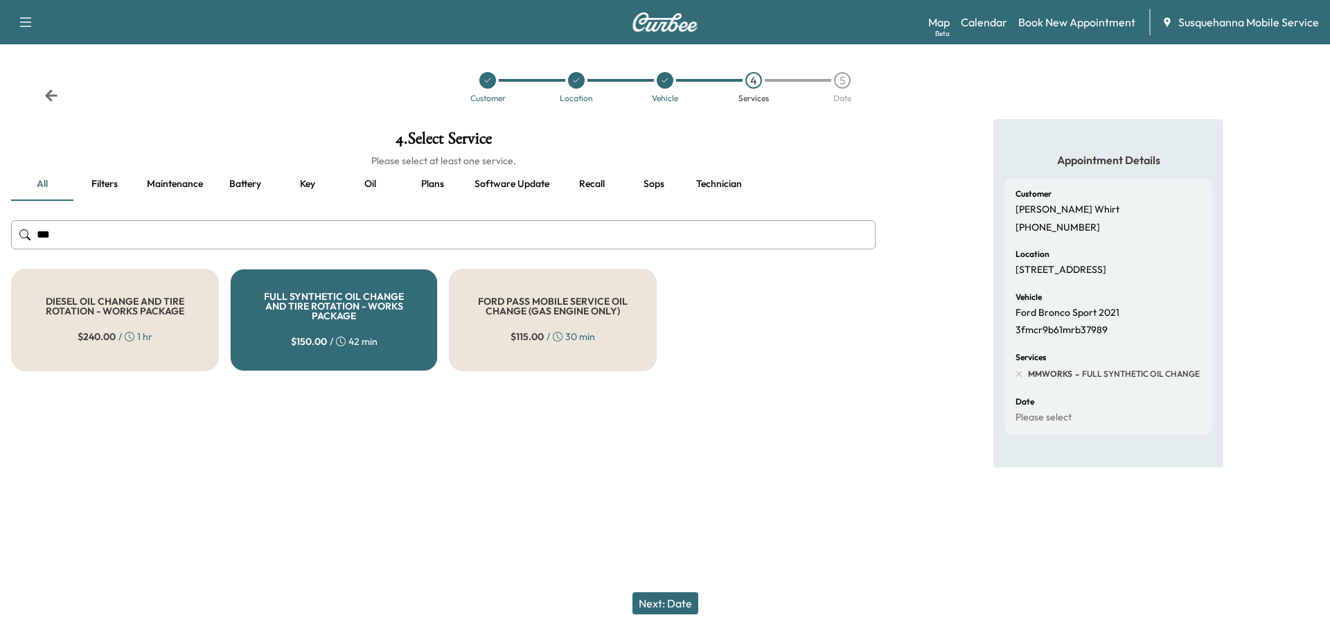
click at [681, 605] on button "Next: Date" at bounding box center [665, 603] width 66 height 22
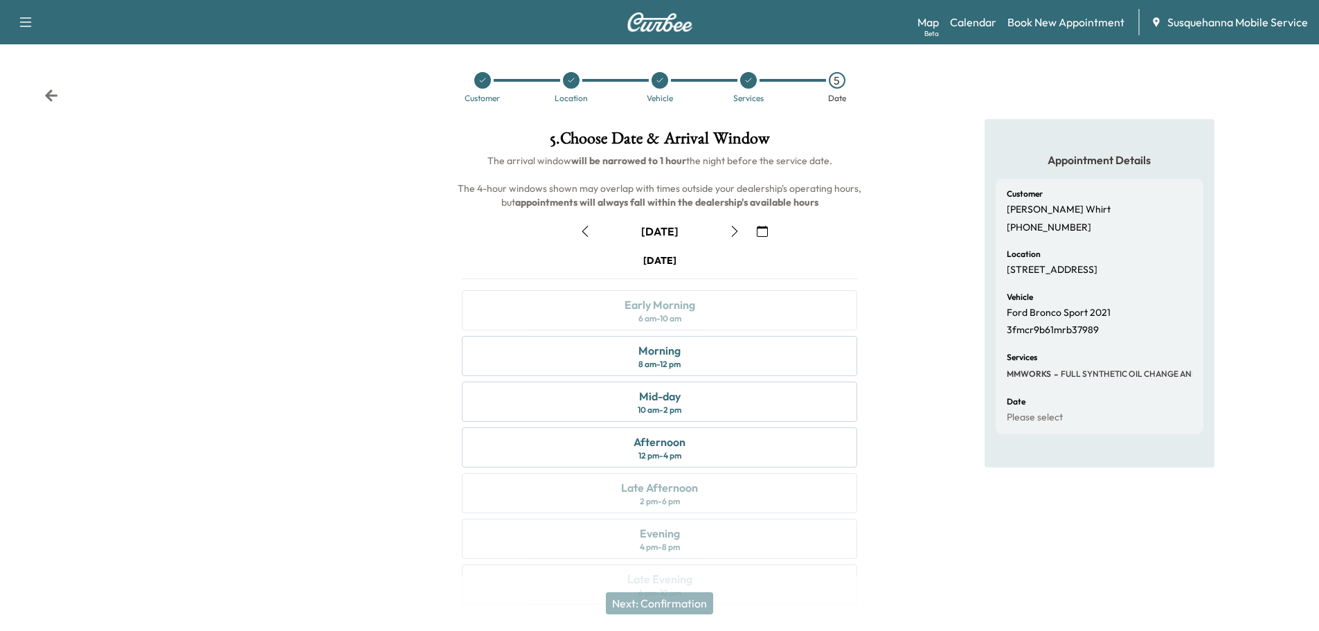
click at [762, 227] on icon "button" at bounding box center [762, 231] width 11 height 11
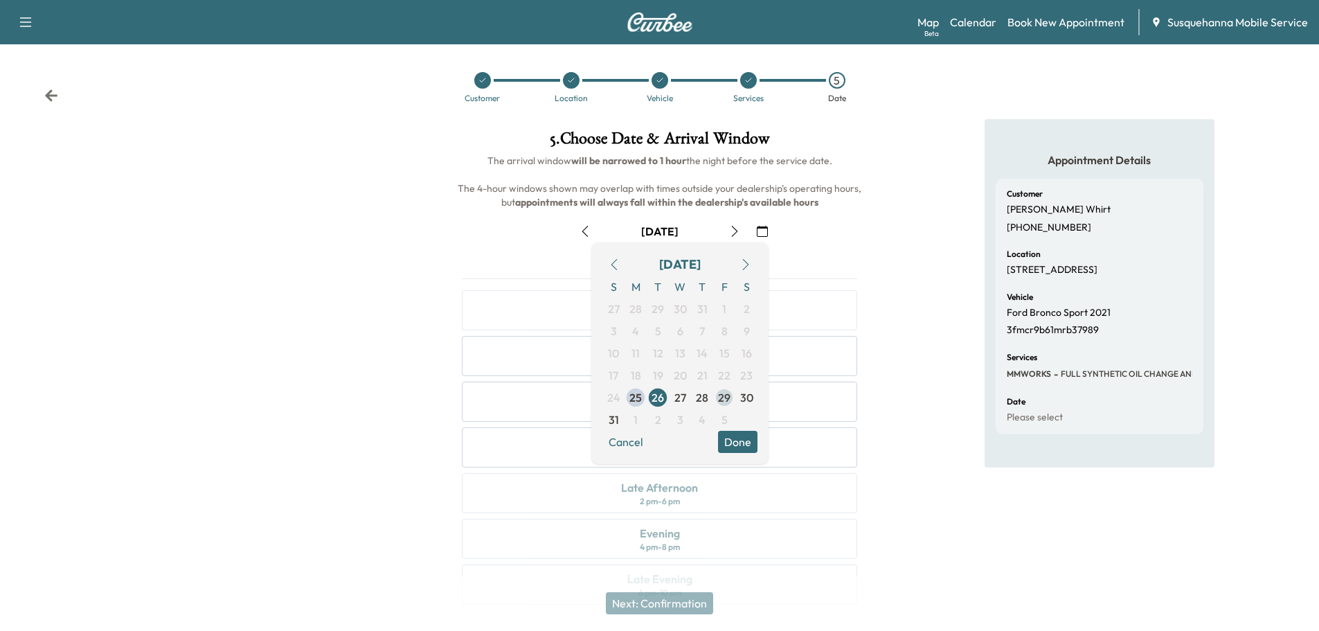
click at [724, 397] on span "29" at bounding box center [724, 397] width 12 height 17
click at [749, 439] on button "Done" at bounding box center [737, 442] width 39 height 22
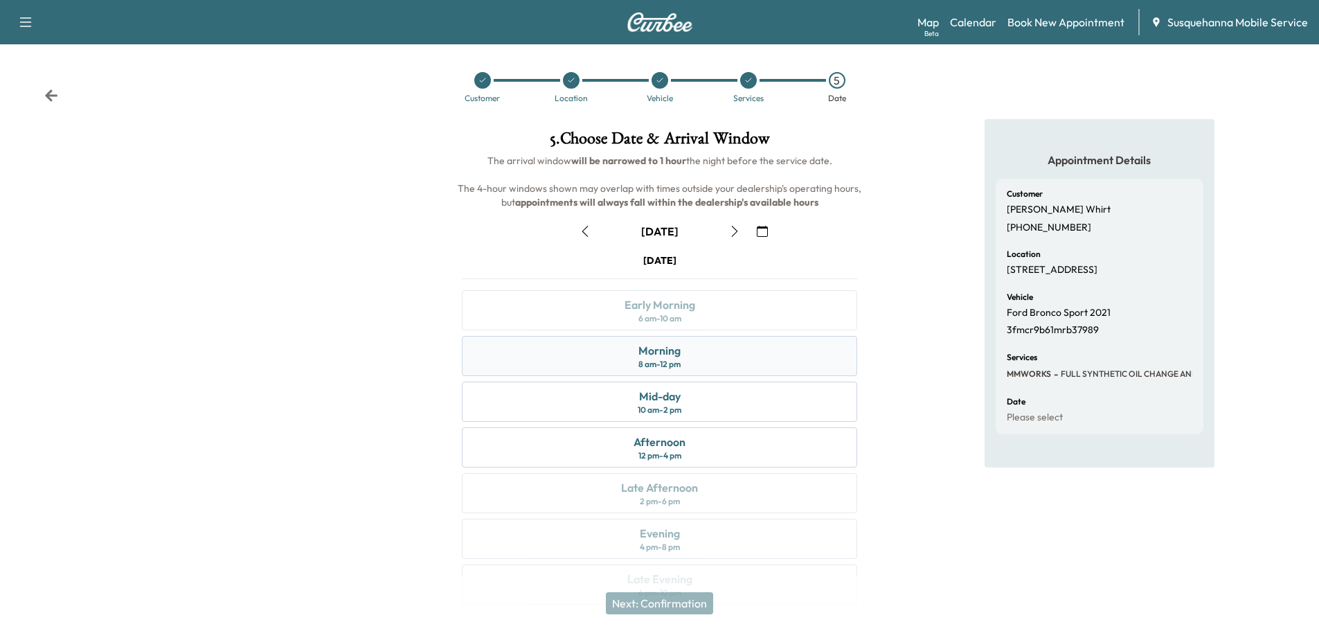
click at [710, 357] on div "Morning 8 am - 12 pm" at bounding box center [659, 356] width 395 height 40
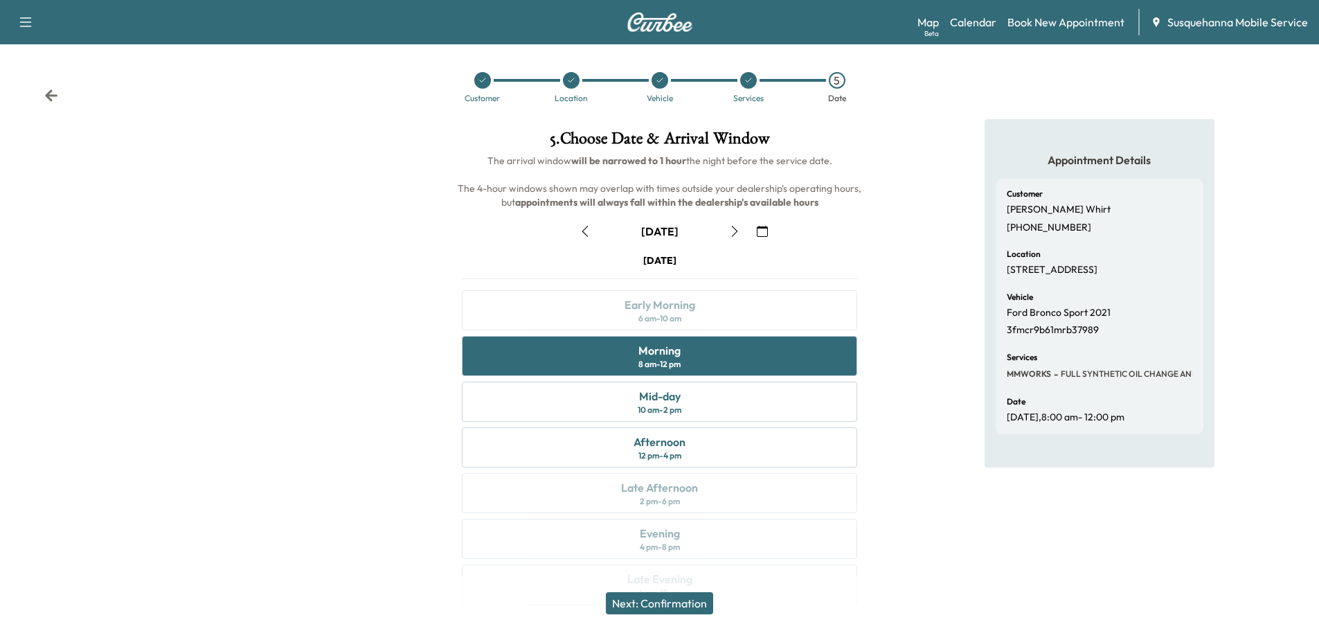
click at [695, 602] on button "Next: Confirmation" at bounding box center [659, 603] width 107 height 22
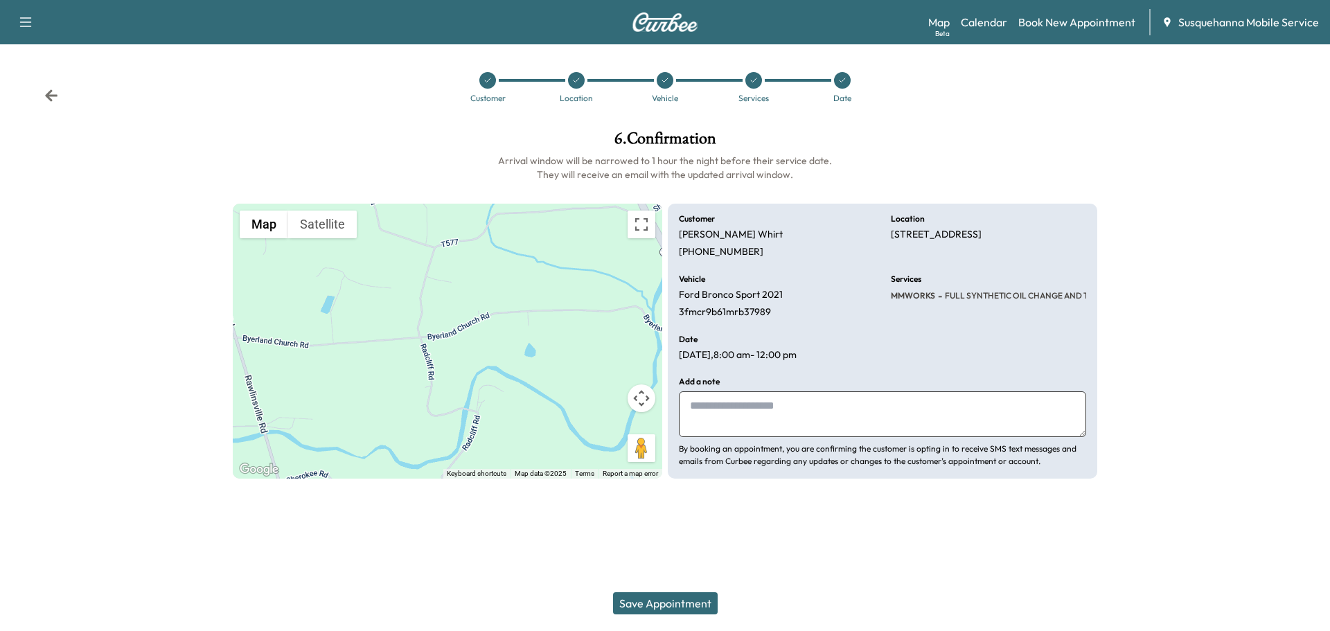
click at [777, 424] on textarea at bounding box center [882, 414] width 407 height 46
type textarea "**********"
click at [686, 602] on button "Save Appointment" at bounding box center [665, 603] width 105 height 22
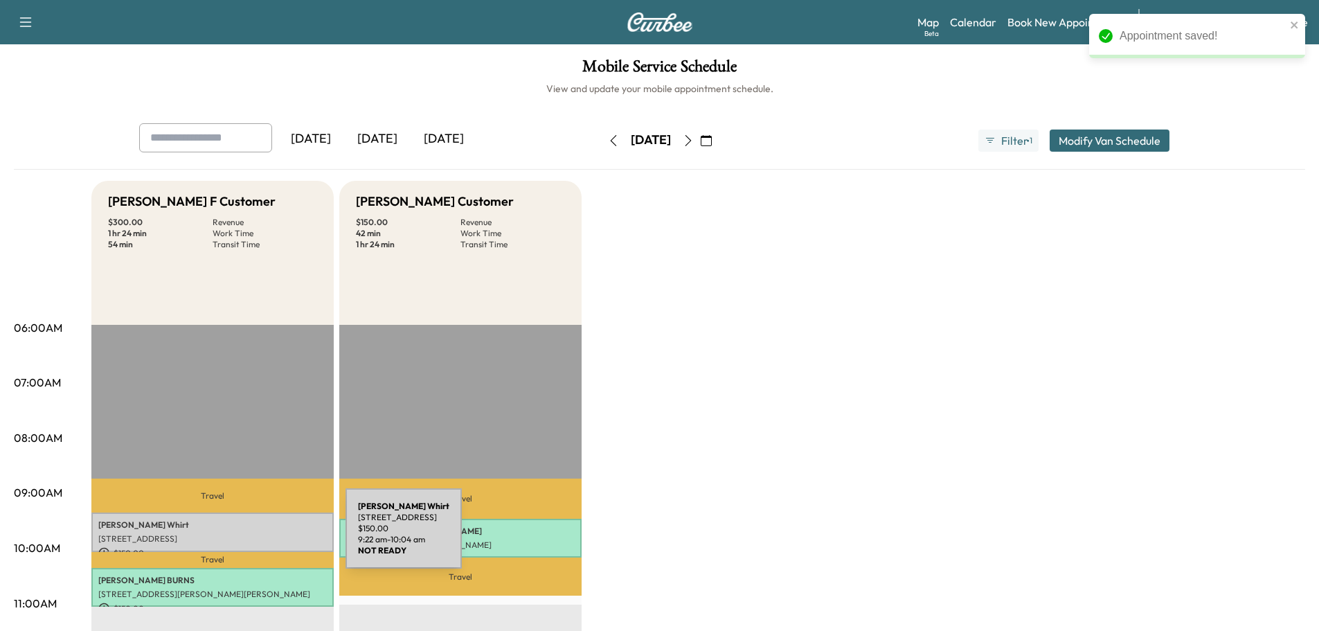
click at [242, 537] on p "[STREET_ADDRESS]" at bounding box center [212, 538] width 229 height 11
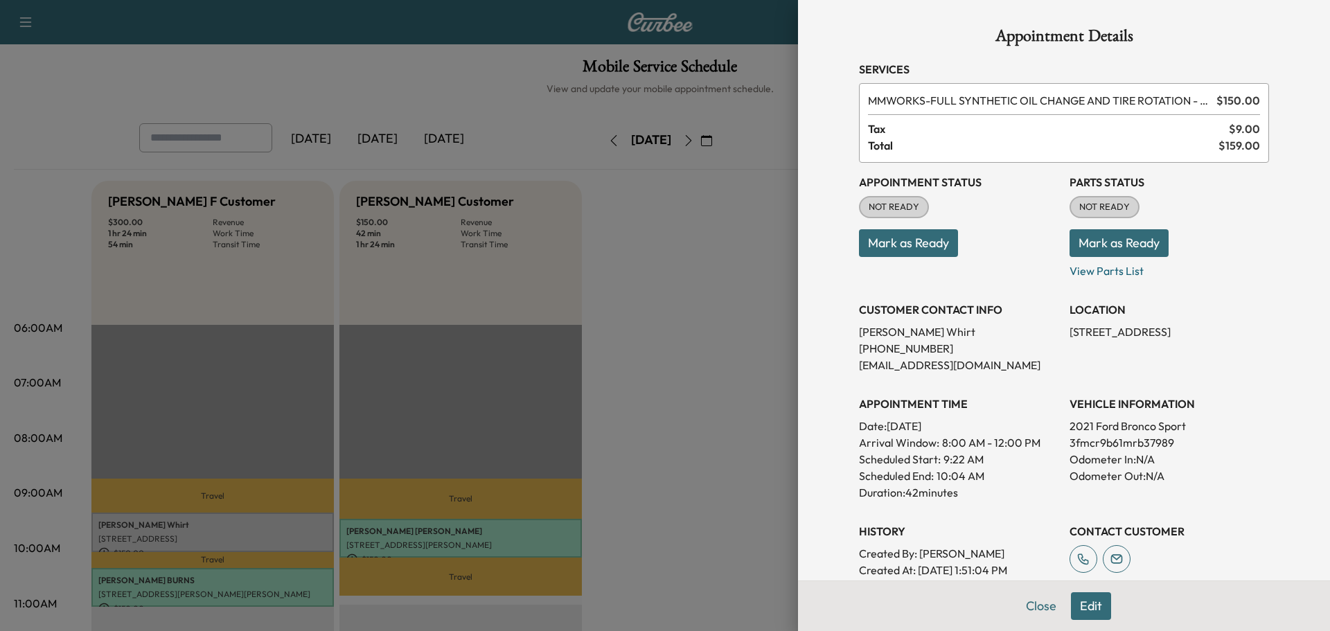
click at [1098, 245] on button "Mark as Ready" at bounding box center [1118, 243] width 99 height 28
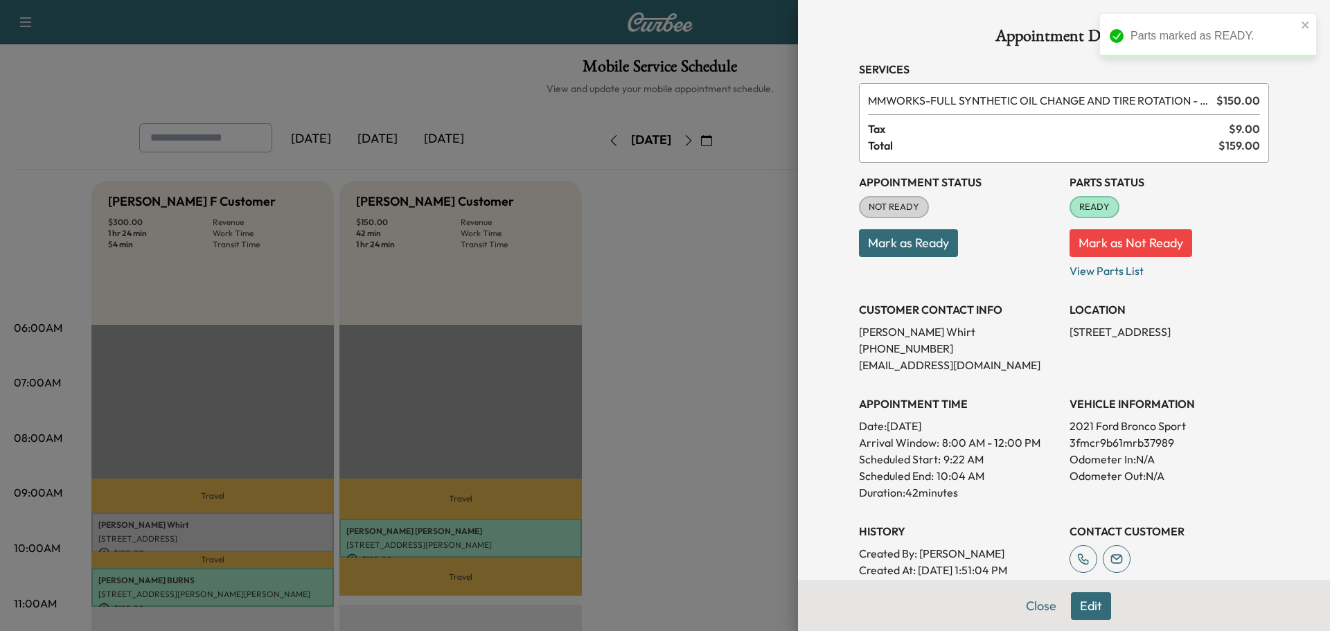
click at [886, 241] on button "Mark as Ready" at bounding box center [908, 243] width 99 height 28
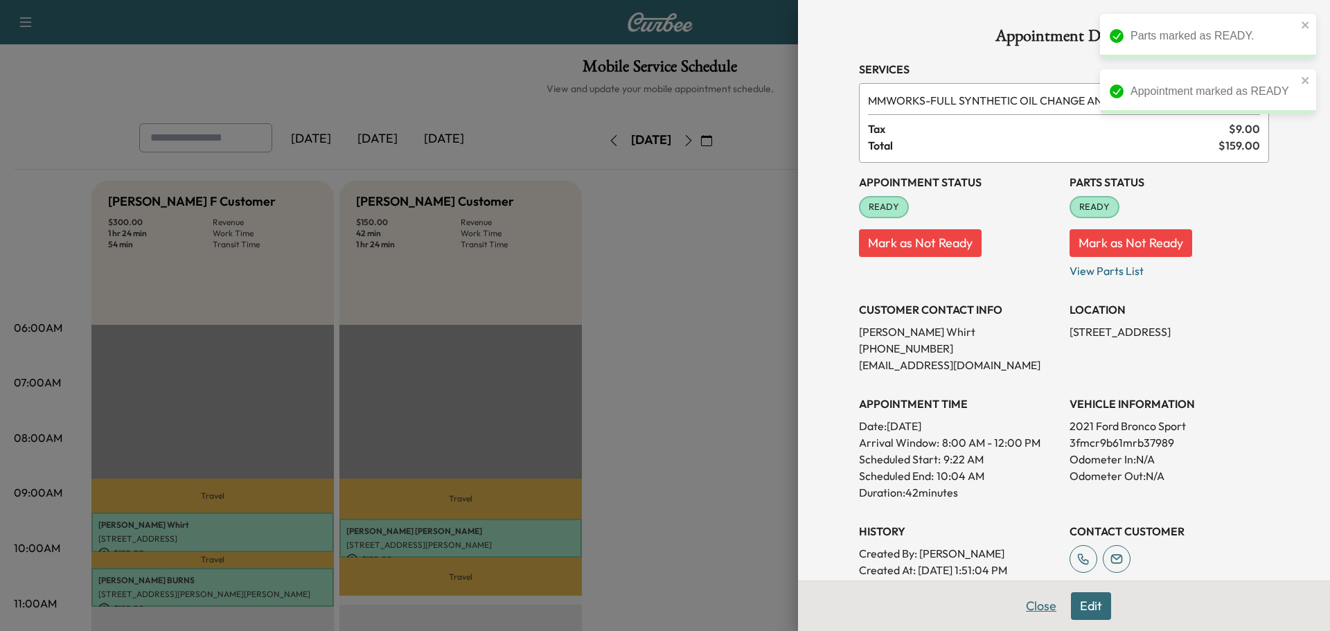
click at [1028, 607] on button "Close" at bounding box center [1041, 606] width 48 height 28
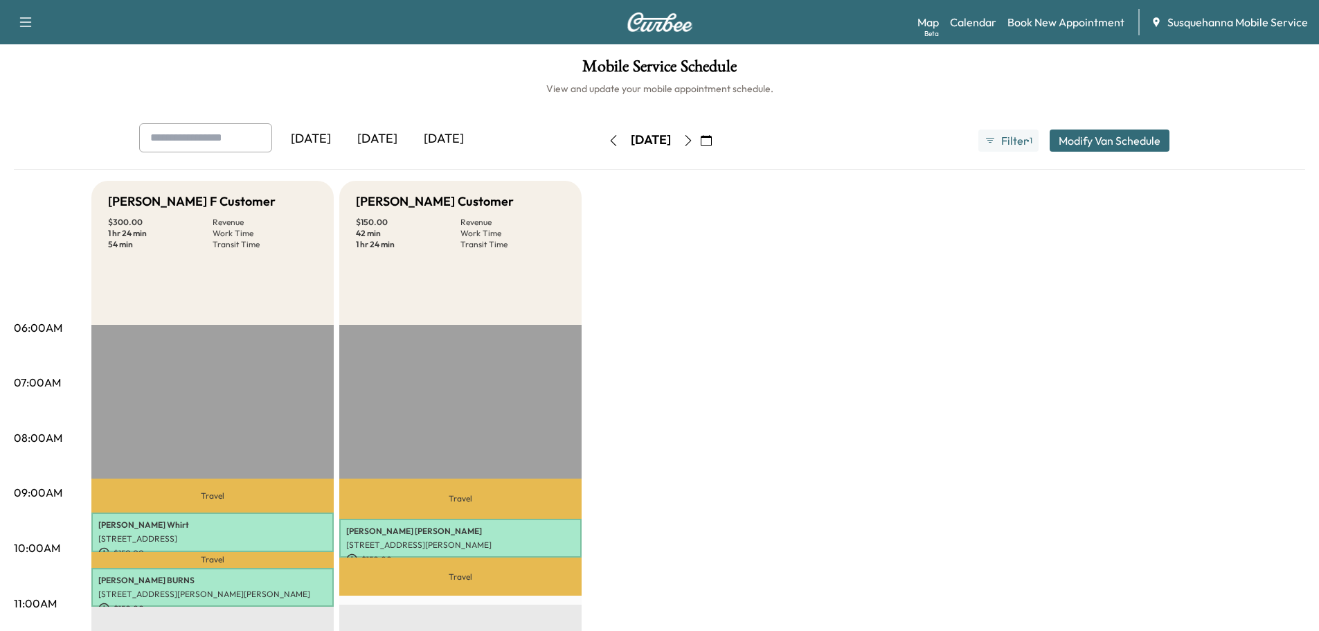
click at [608, 139] on icon "button" at bounding box center [613, 140] width 11 height 11
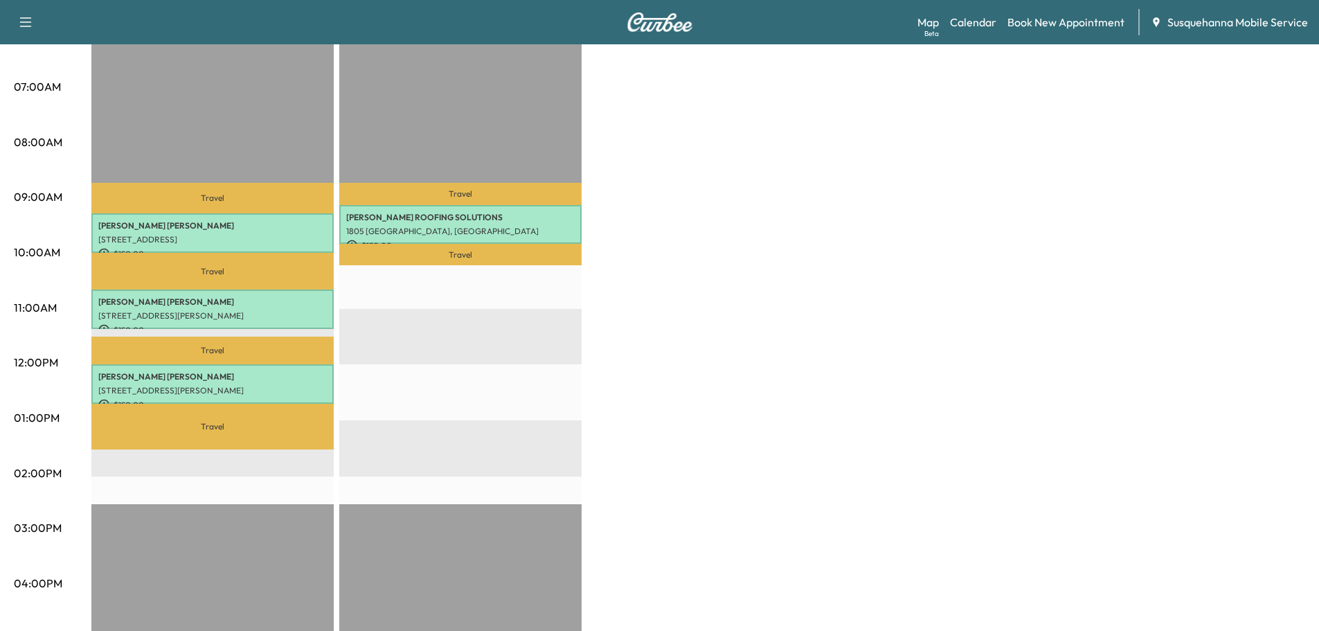
scroll to position [74, 0]
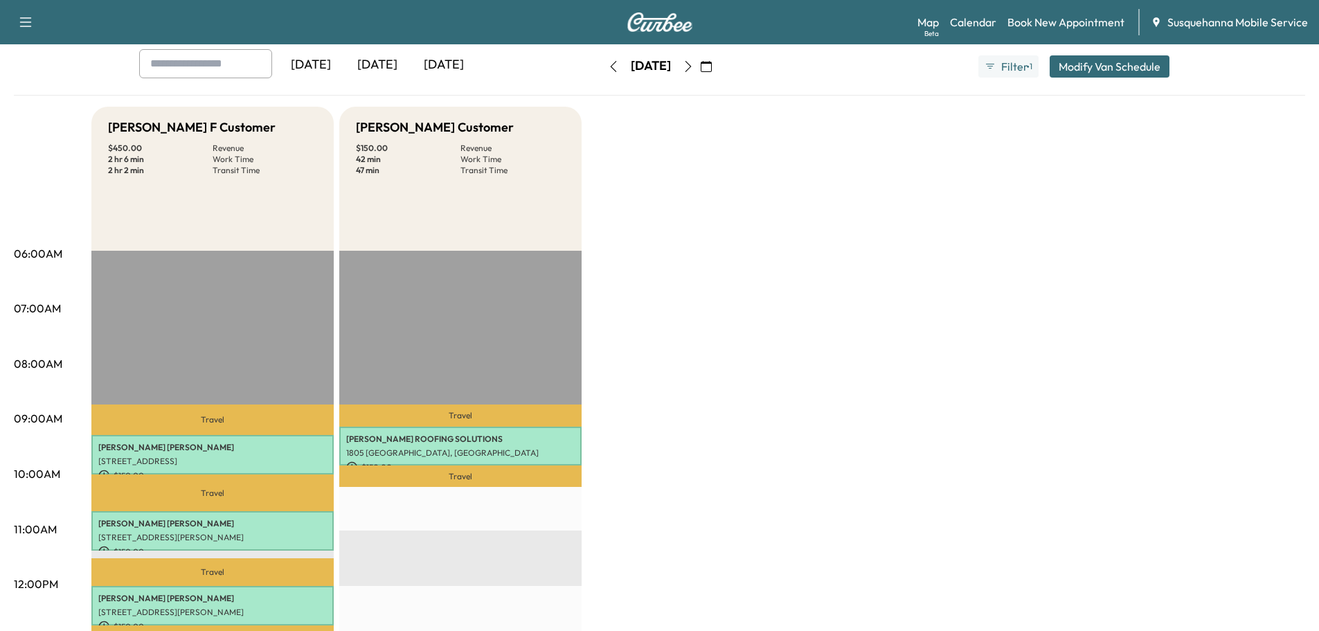
click at [608, 62] on icon "button" at bounding box center [613, 66] width 11 height 11
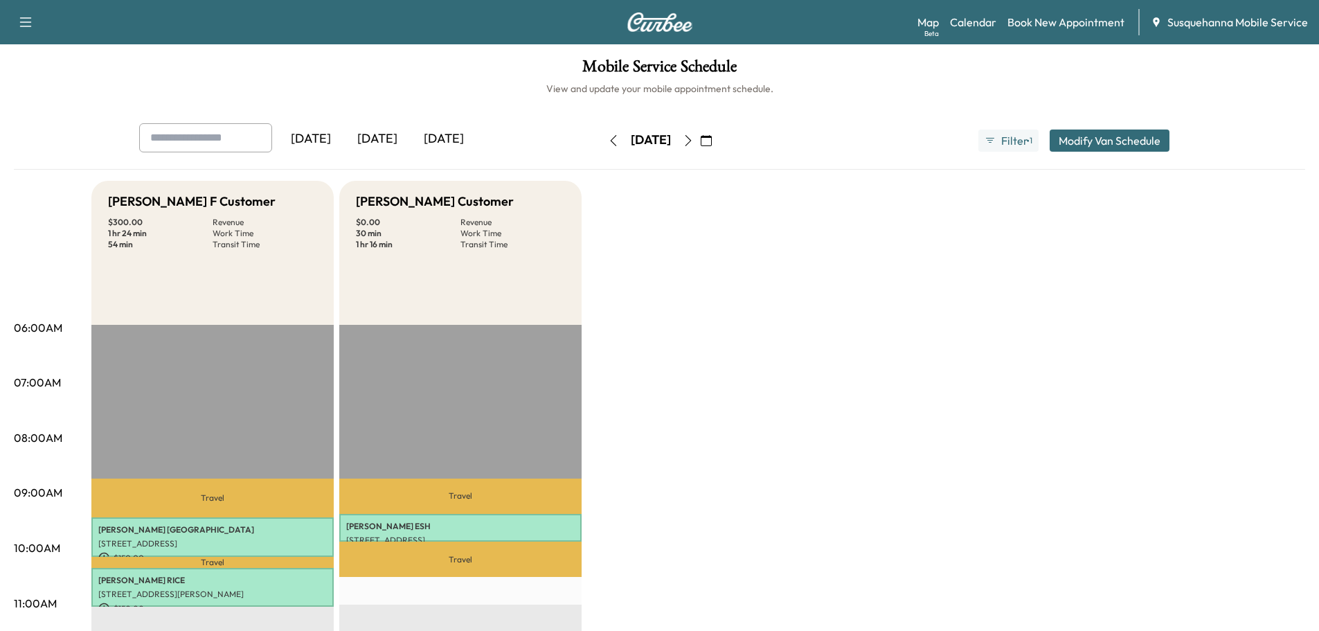
click at [608, 136] on icon "button" at bounding box center [613, 140] width 11 height 11
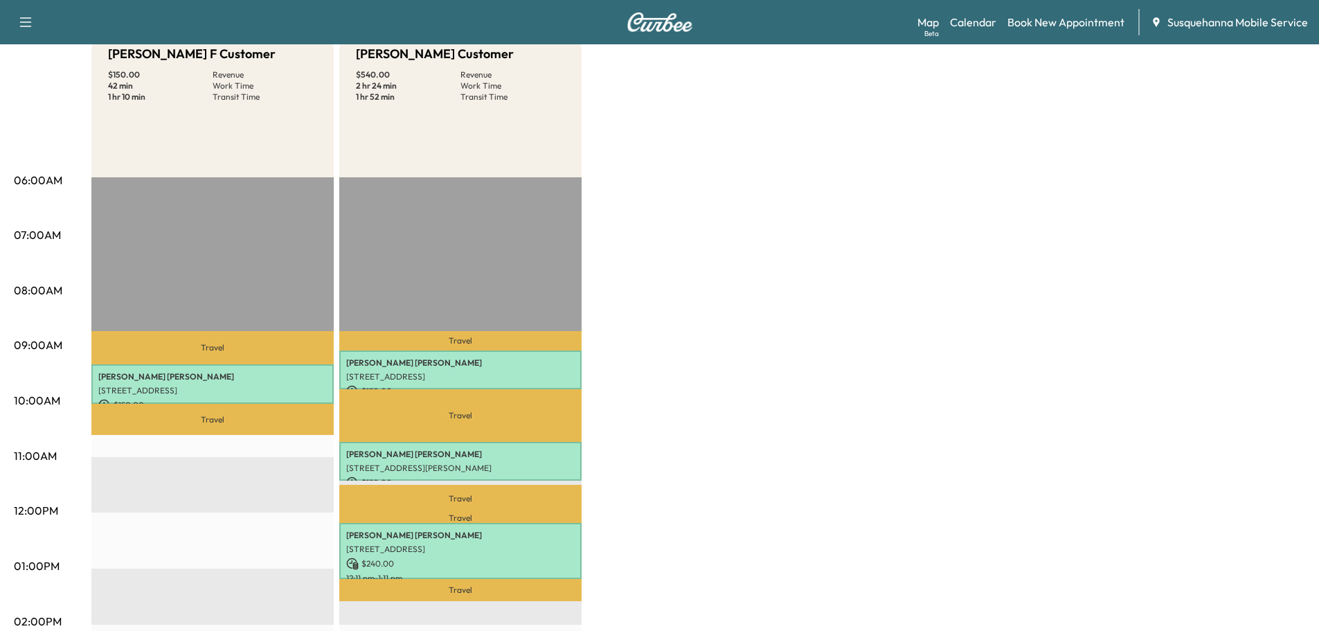
scroll to position [222, 0]
